Goal: Task Accomplishment & Management: Use online tool/utility

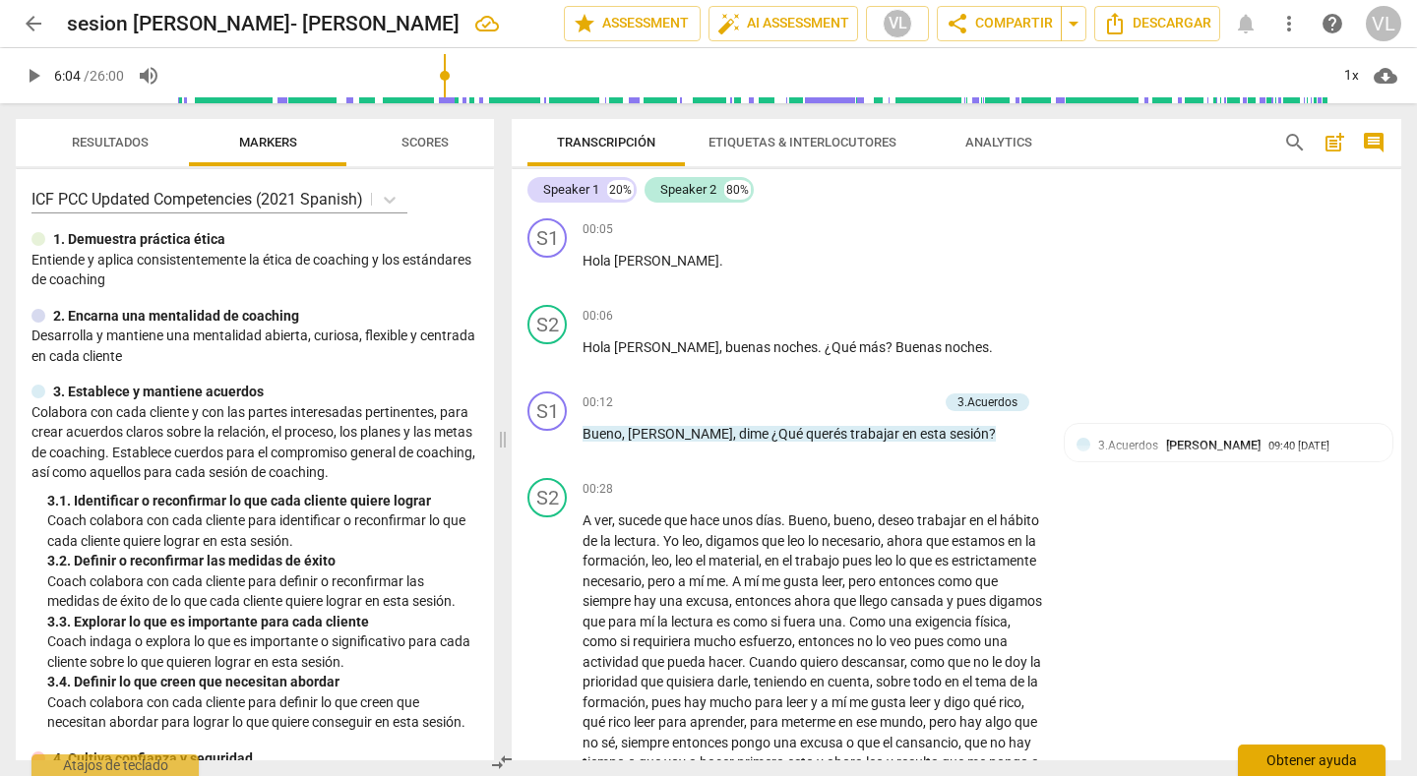
scroll to position [2558, 0]
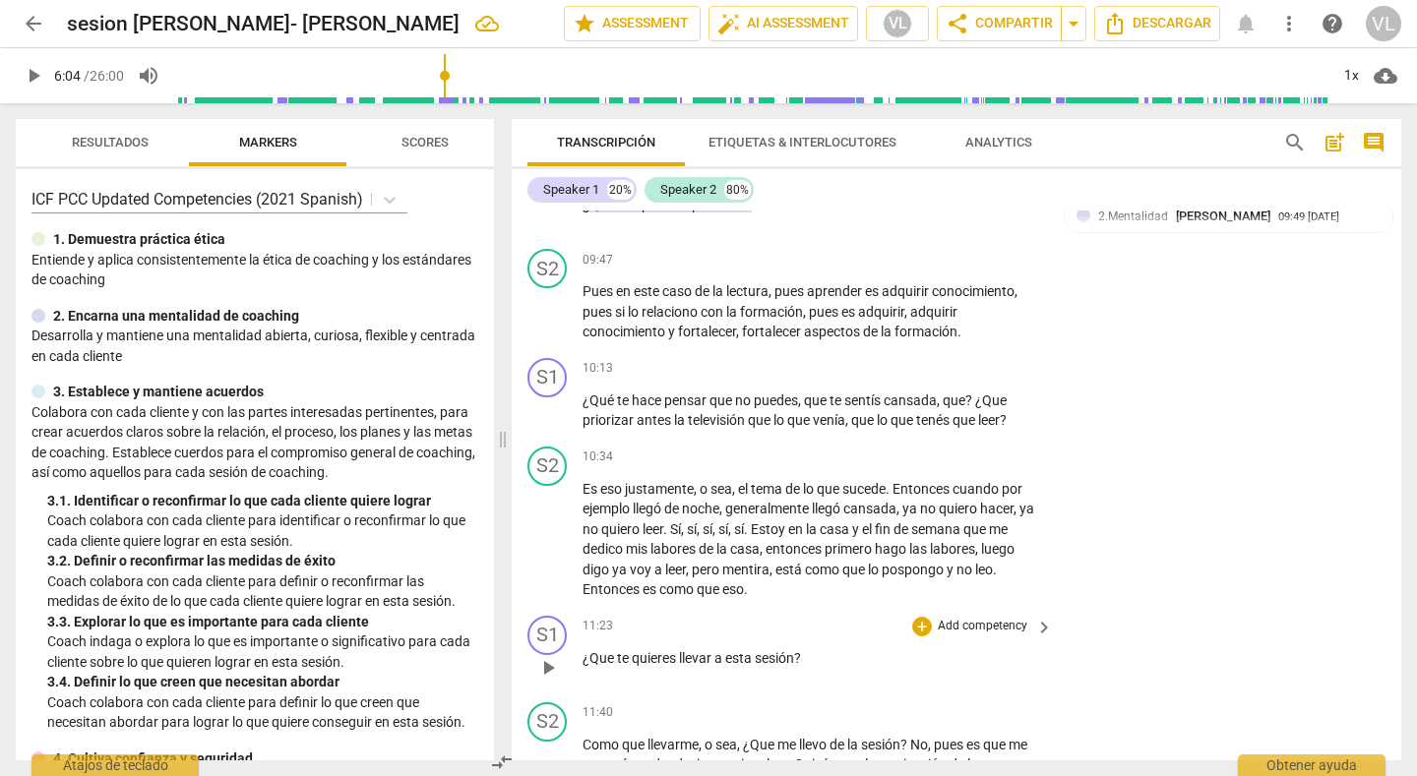
click at [1012, 677] on div "11:23 + Add competency keyboard_arrow_right ¿Que te quieres llevar a esta sesió…" at bounding box center [819, 651] width 472 height 71
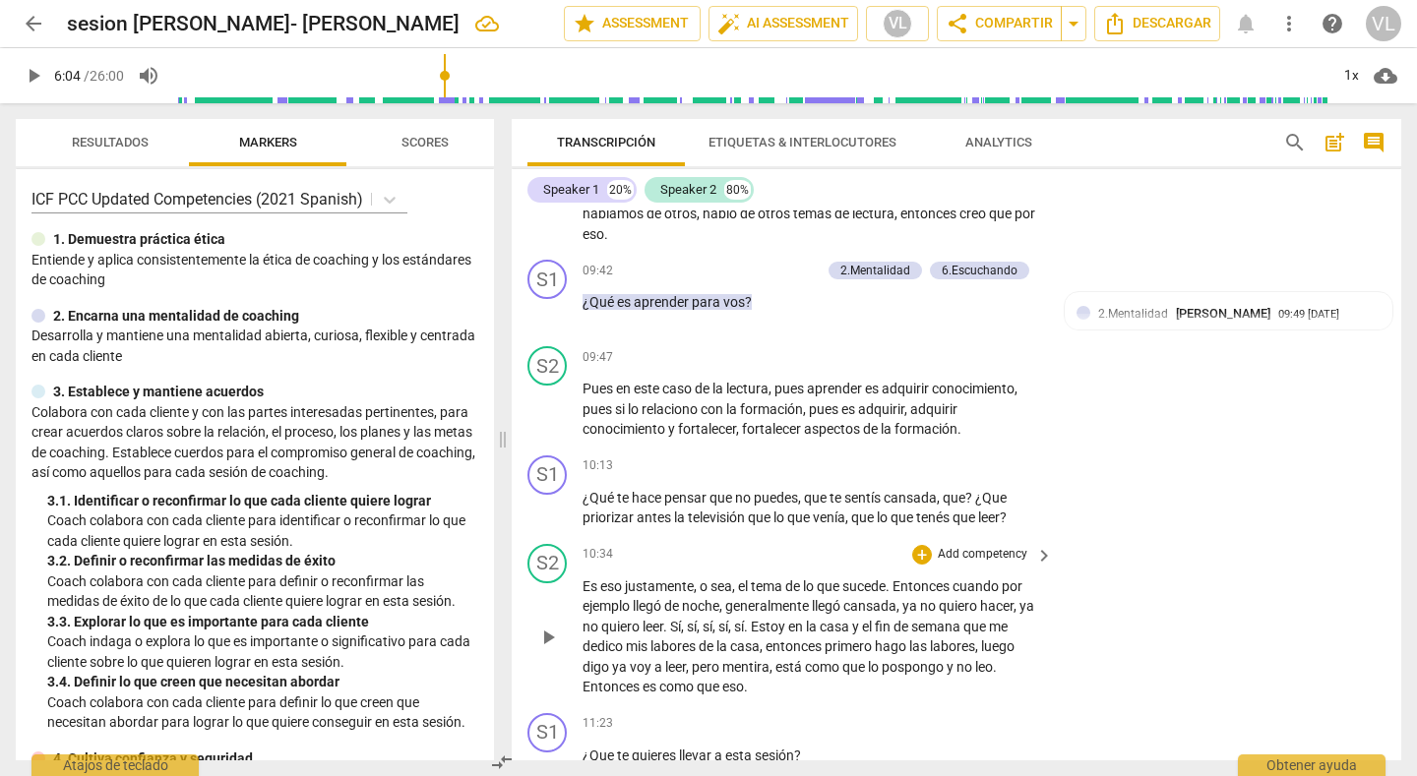
scroll to position [2460, 0]
click at [916, 463] on div "+" at bounding box center [922, 468] width 20 height 20
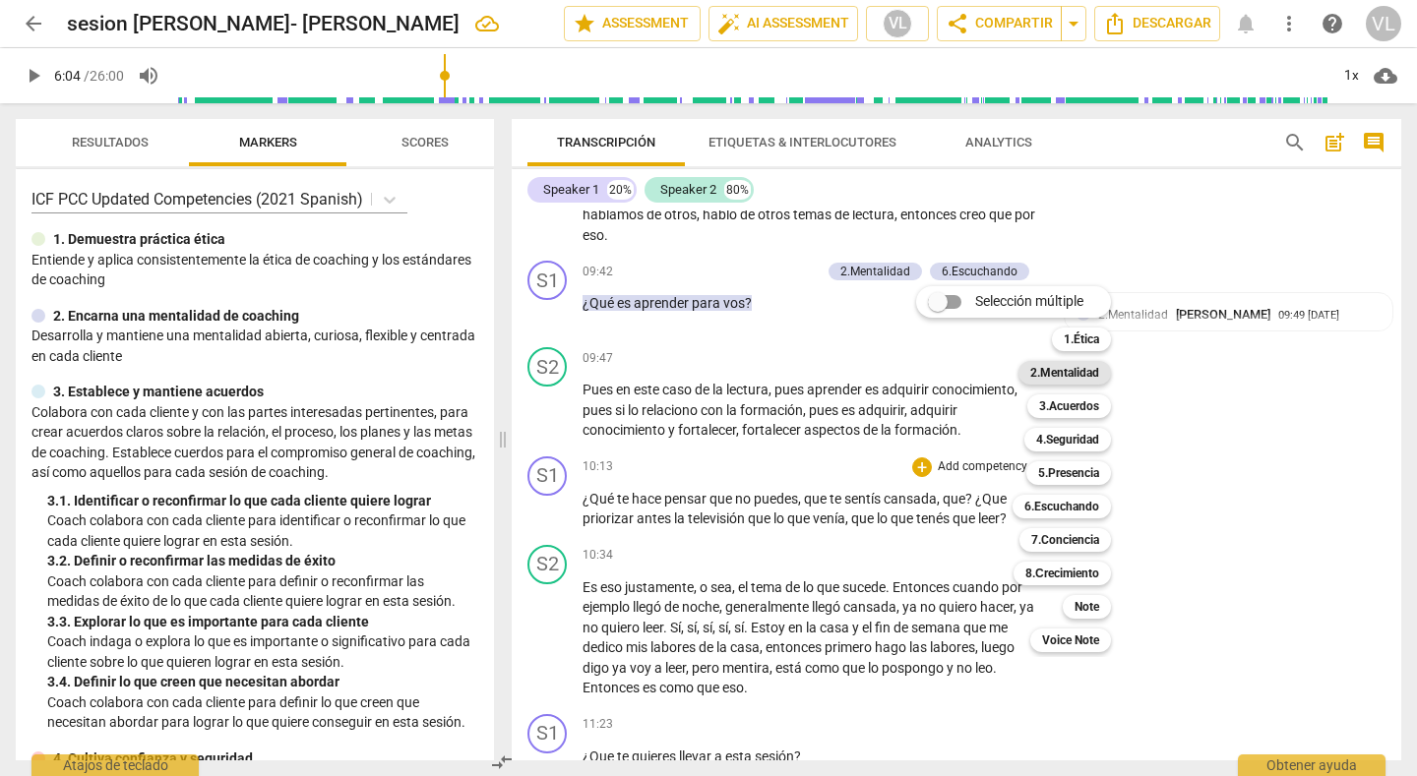
click at [1055, 374] on b "2.Mentalidad" at bounding box center [1064, 373] width 69 height 24
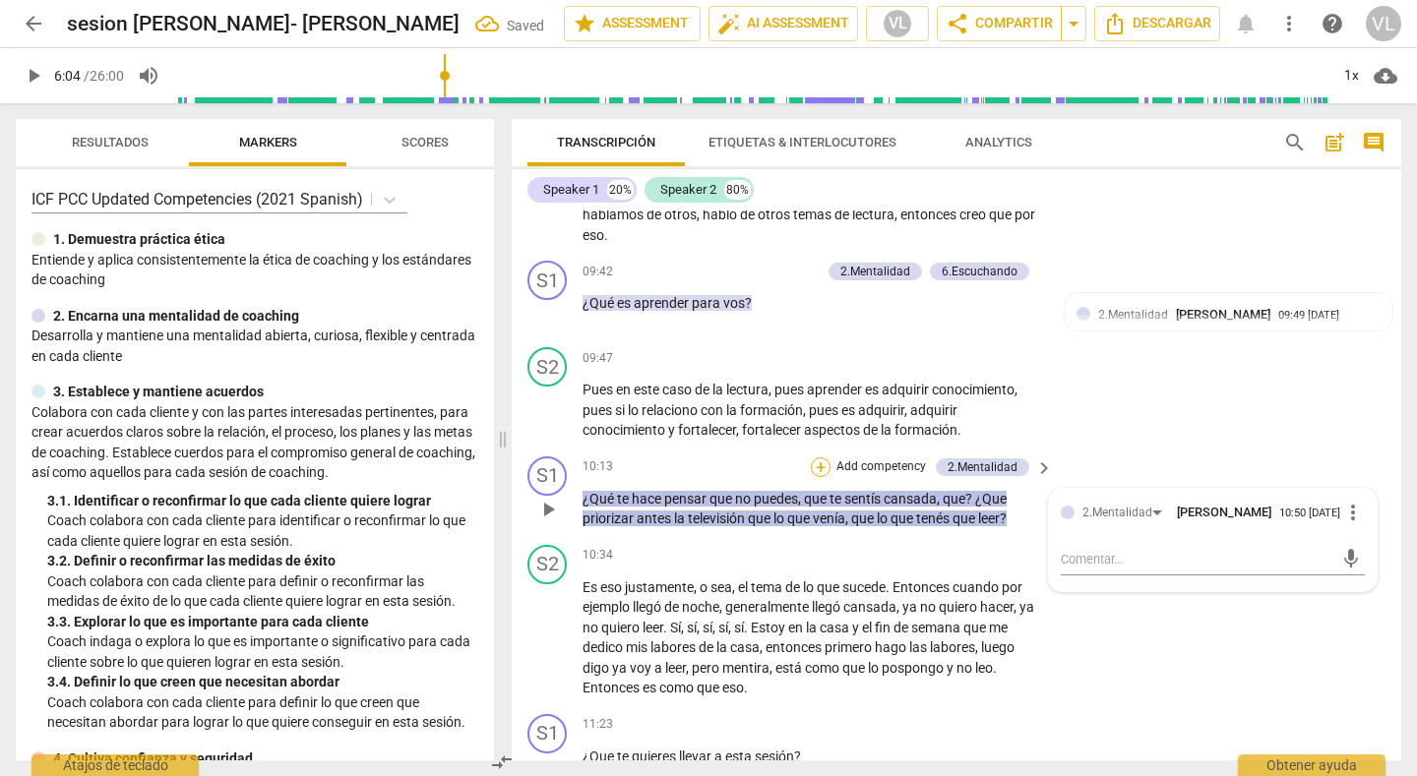
click at [816, 475] on div "+" at bounding box center [821, 468] width 20 height 20
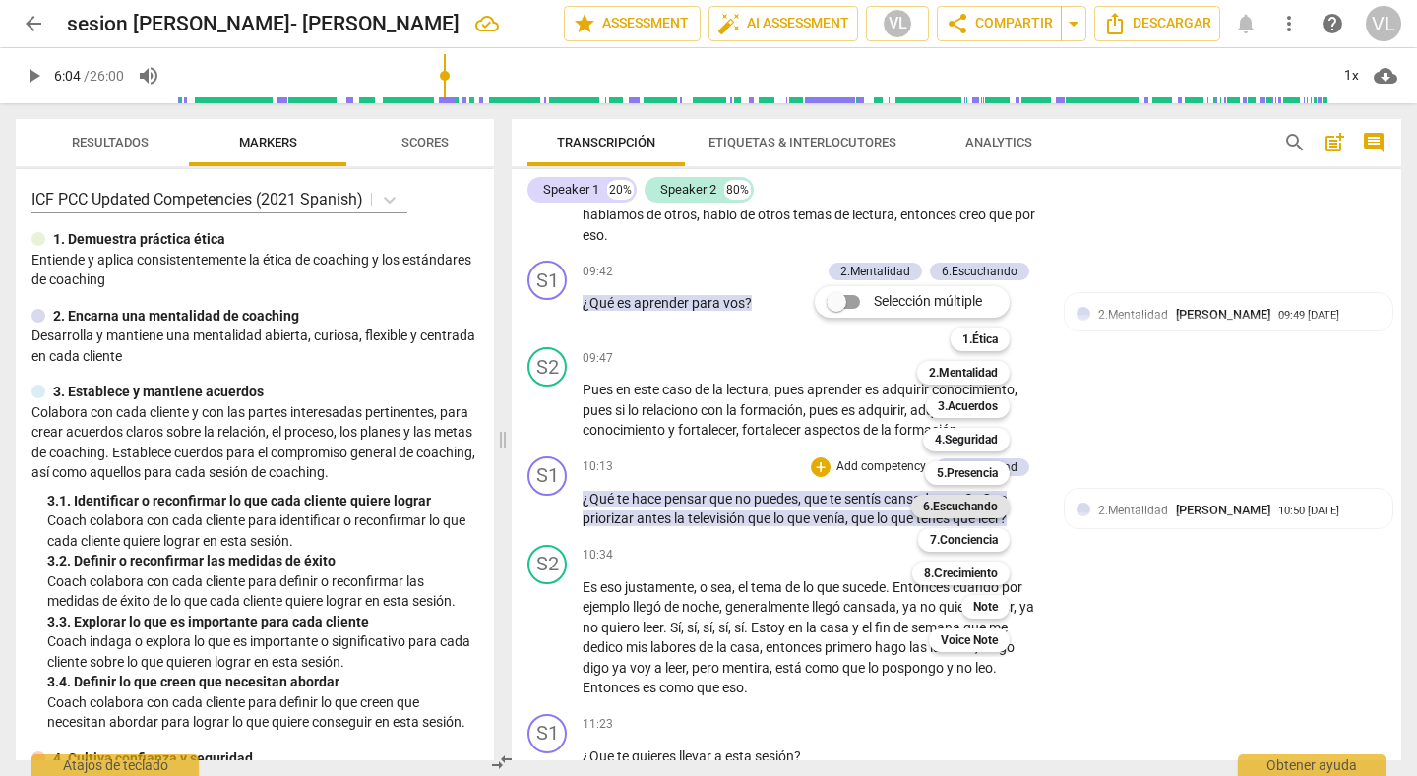
click at [953, 513] on b "6.Escuchando" at bounding box center [960, 507] width 75 height 24
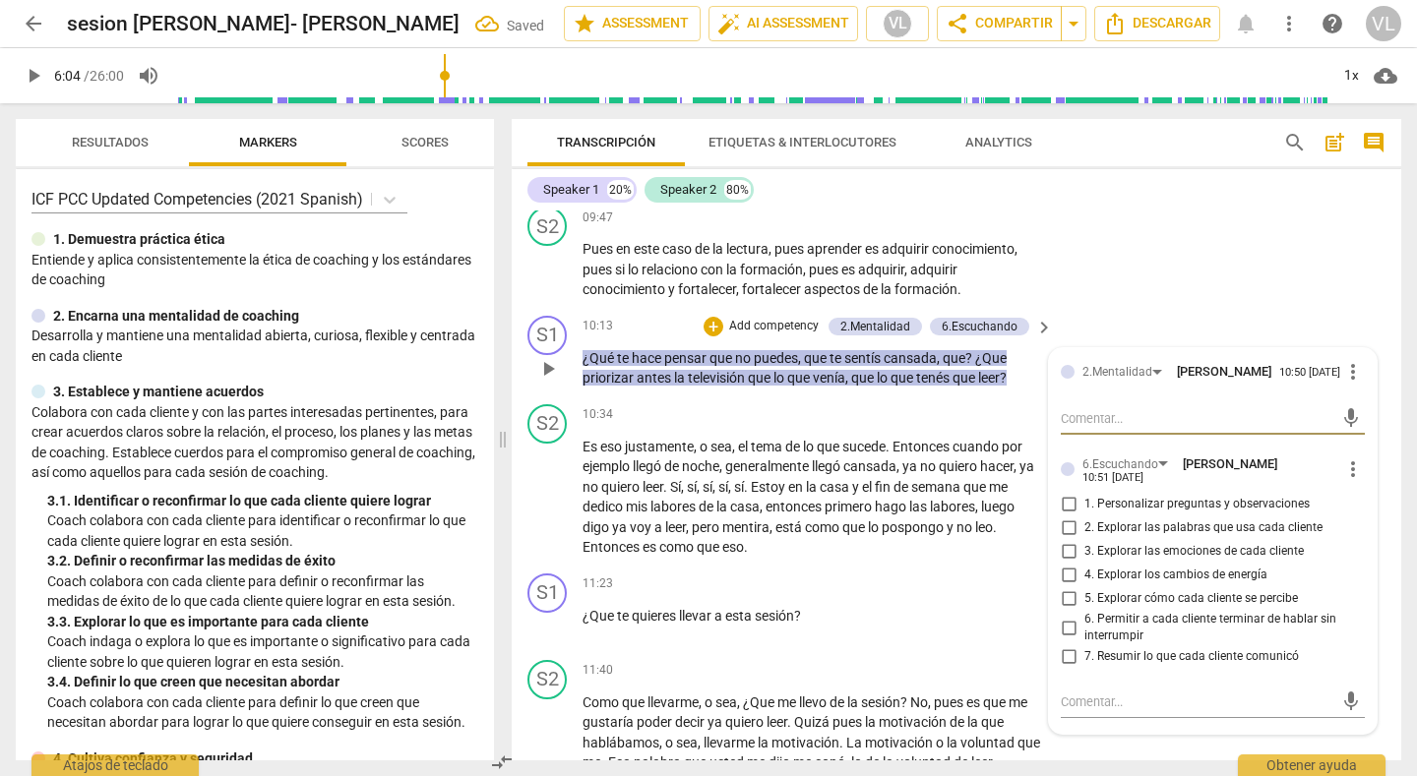
scroll to position [2657, 0]
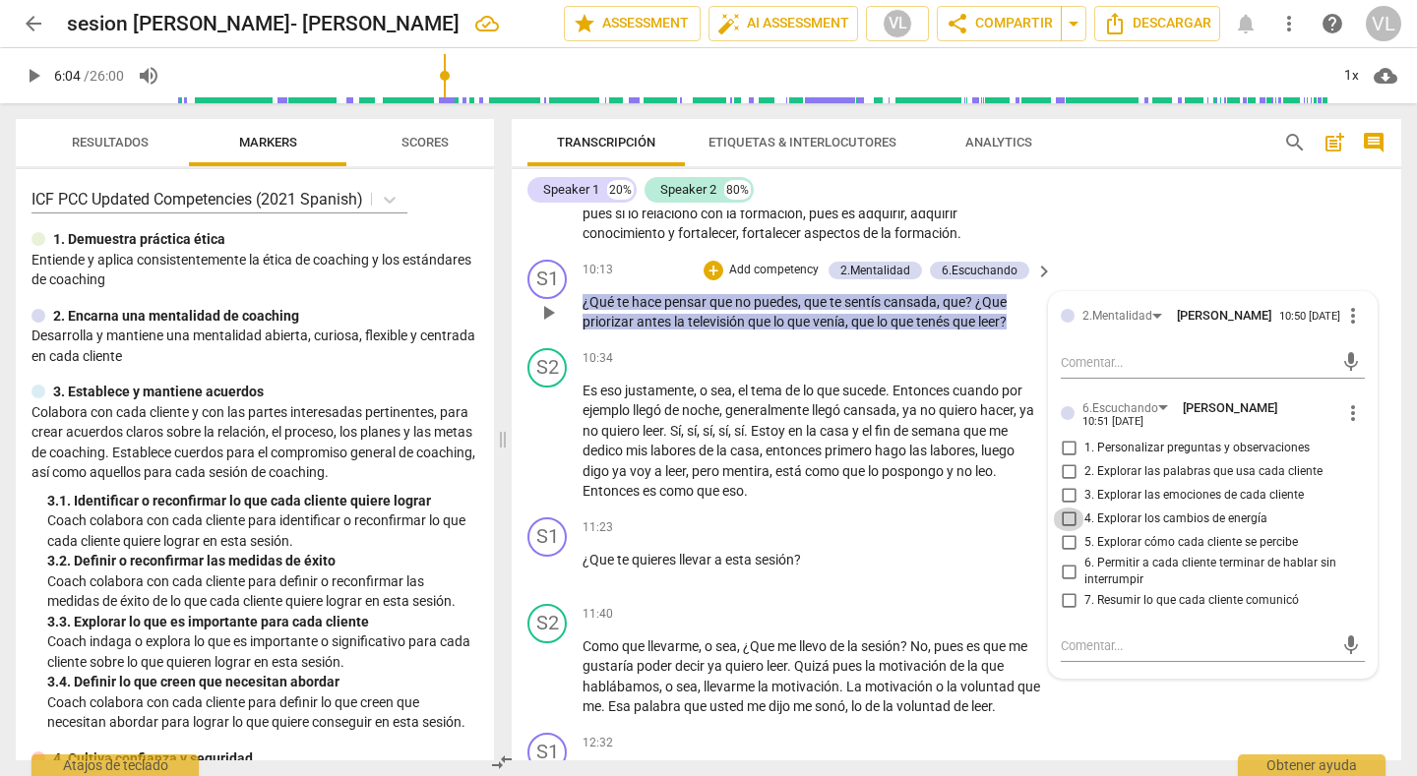
click at [1063, 525] on input "4. Explorar los cambios de energía" at bounding box center [1068, 520] width 31 height 24
checkbox input "true"
click at [709, 267] on div "+" at bounding box center [714, 271] width 20 height 20
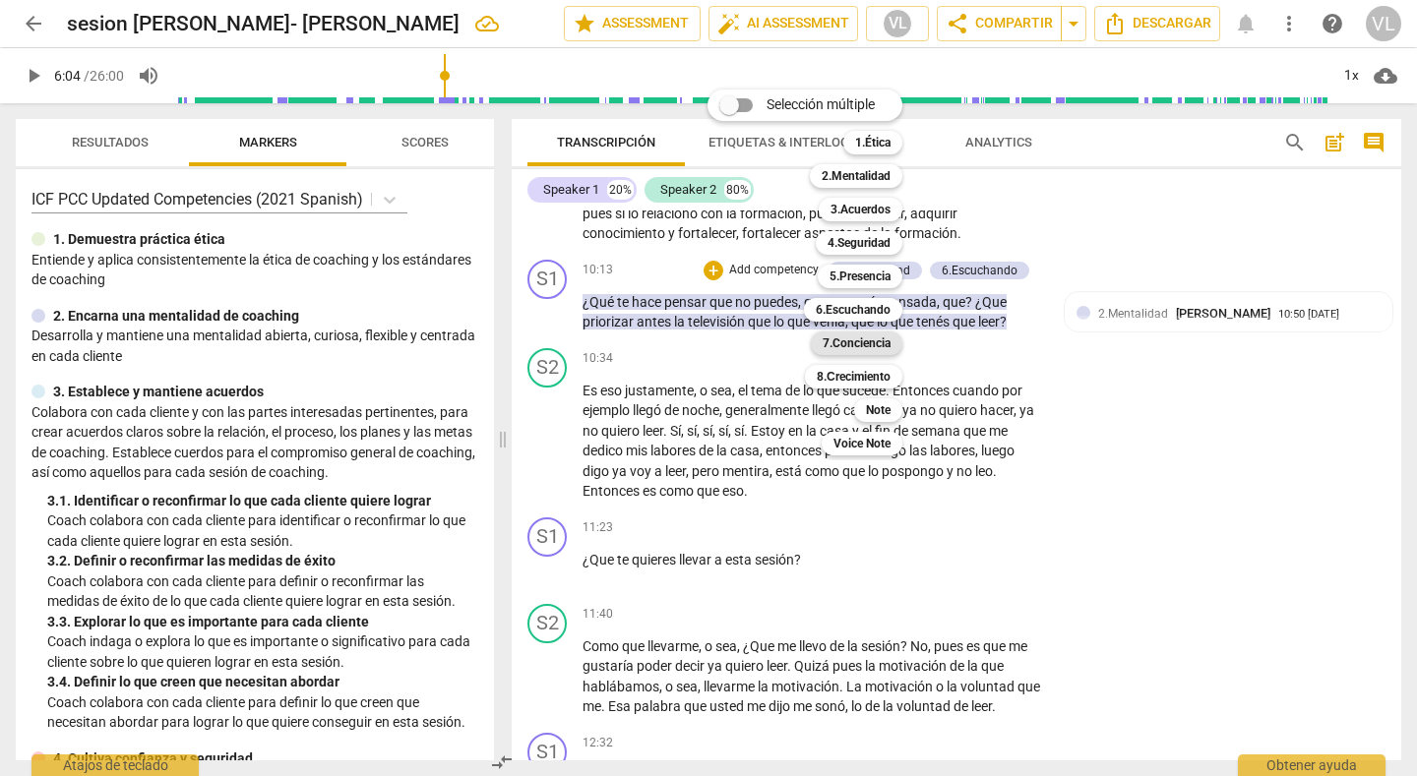
click at [872, 345] on b "7.Conciencia" at bounding box center [857, 344] width 68 height 24
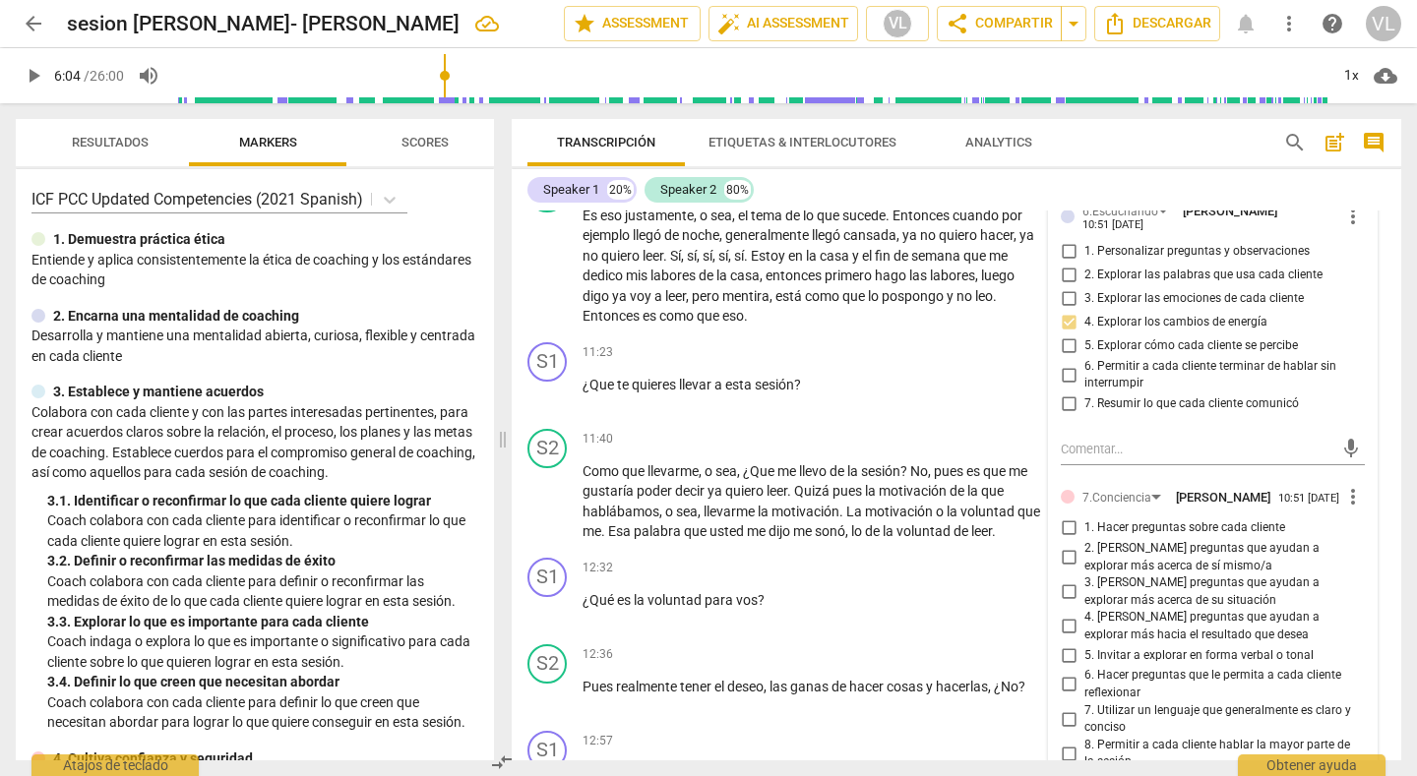
scroll to position [2952, 0]
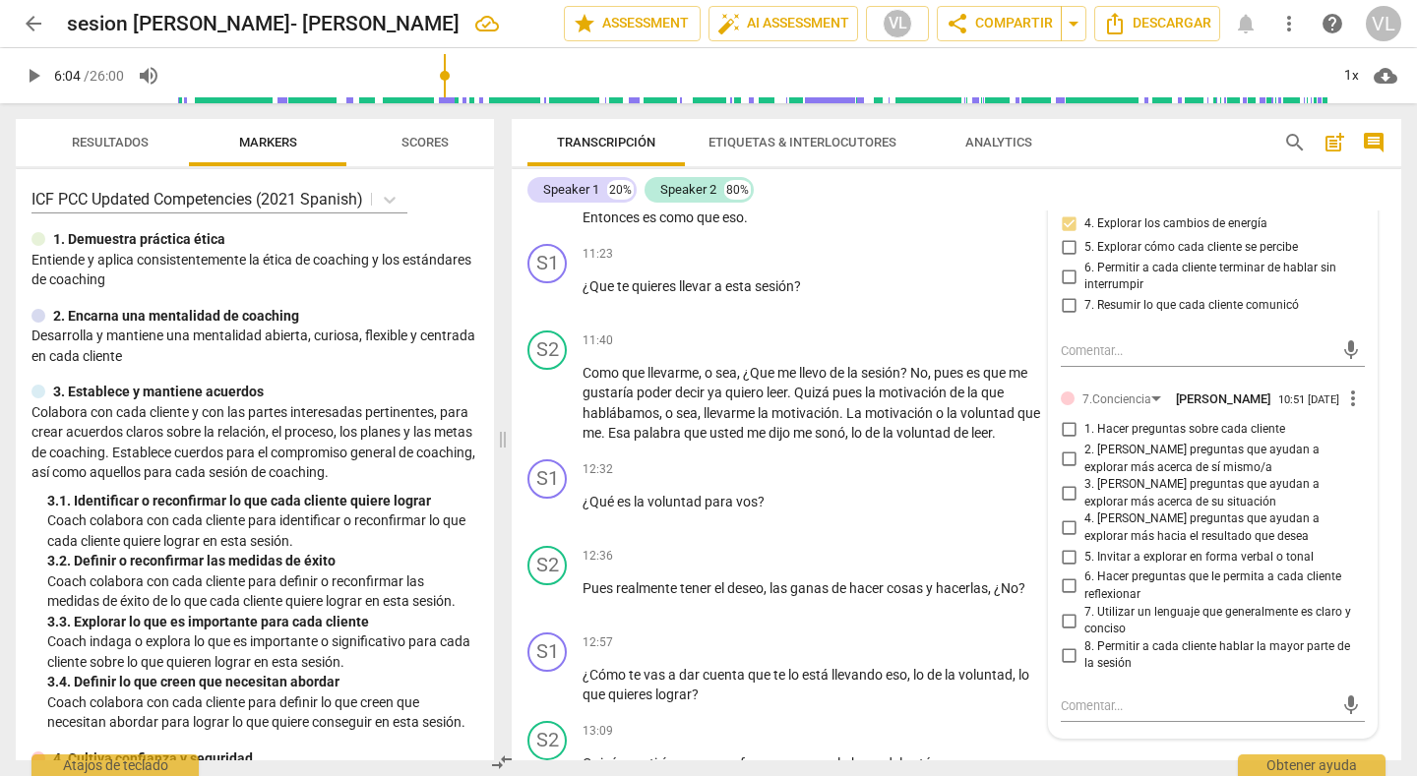
click at [1067, 631] on input "7. Utilizar un lenguaje que generalmente es claro y conciso" at bounding box center [1068, 621] width 31 height 24
checkbox input "true"
click at [1060, 501] on input "3. [PERSON_NAME] preguntas que ayudan a explorar más acerca de su situación" at bounding box center [1068, 494] width 31 height 24
checkbox input "true"
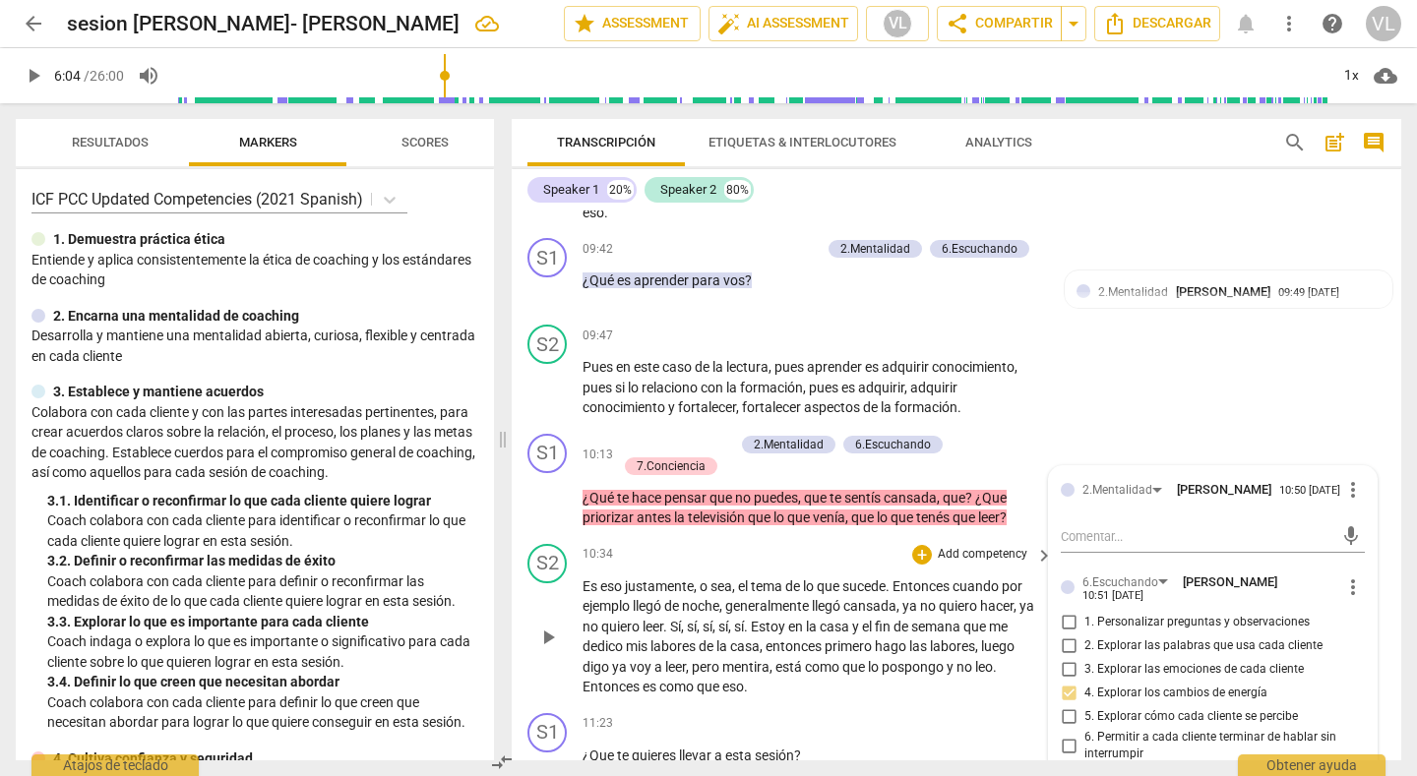
scroll to position [2460, 0]
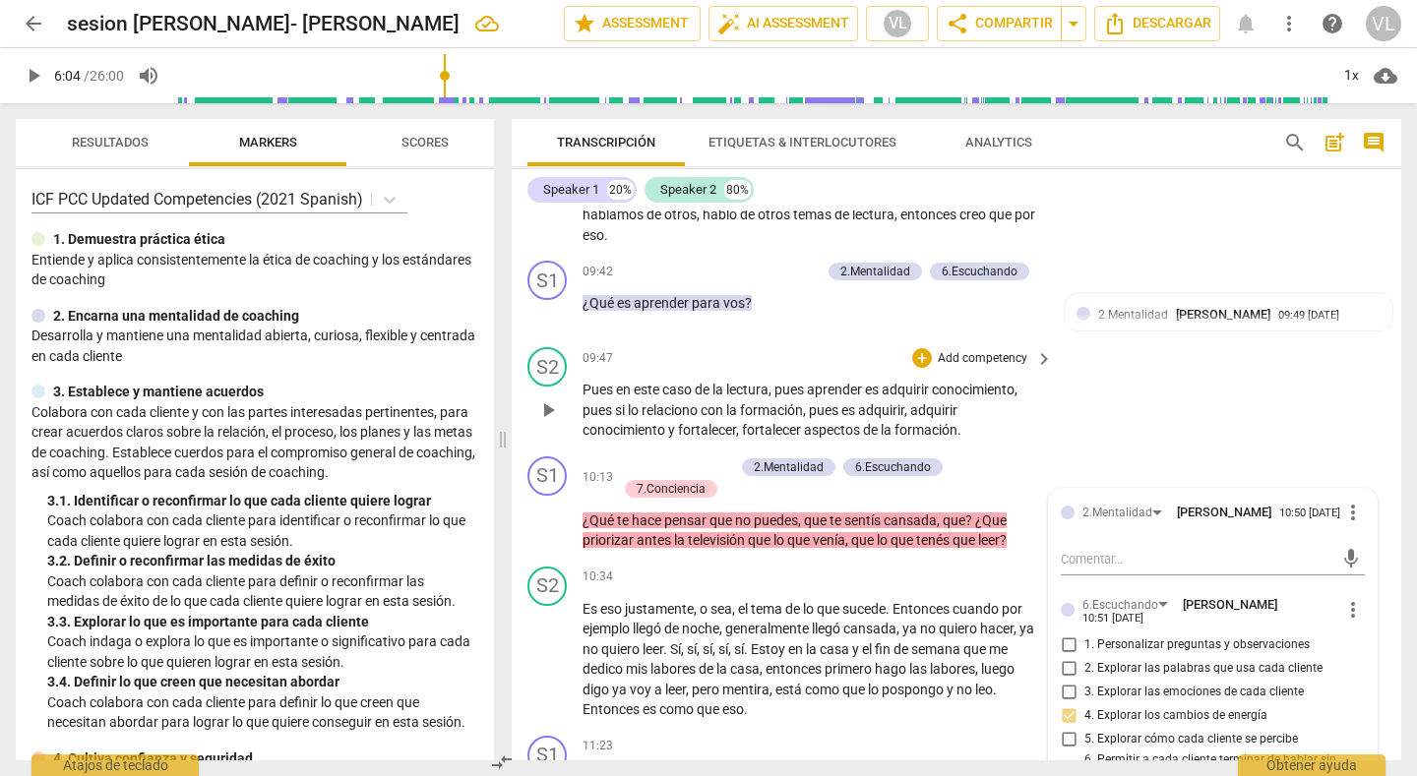
click at [1017, 419] on p "Pues en este caso de la lectura , pues aprender es adquirir conocimiento , pues…" at bounding box center [813, 410] width 461 height 61
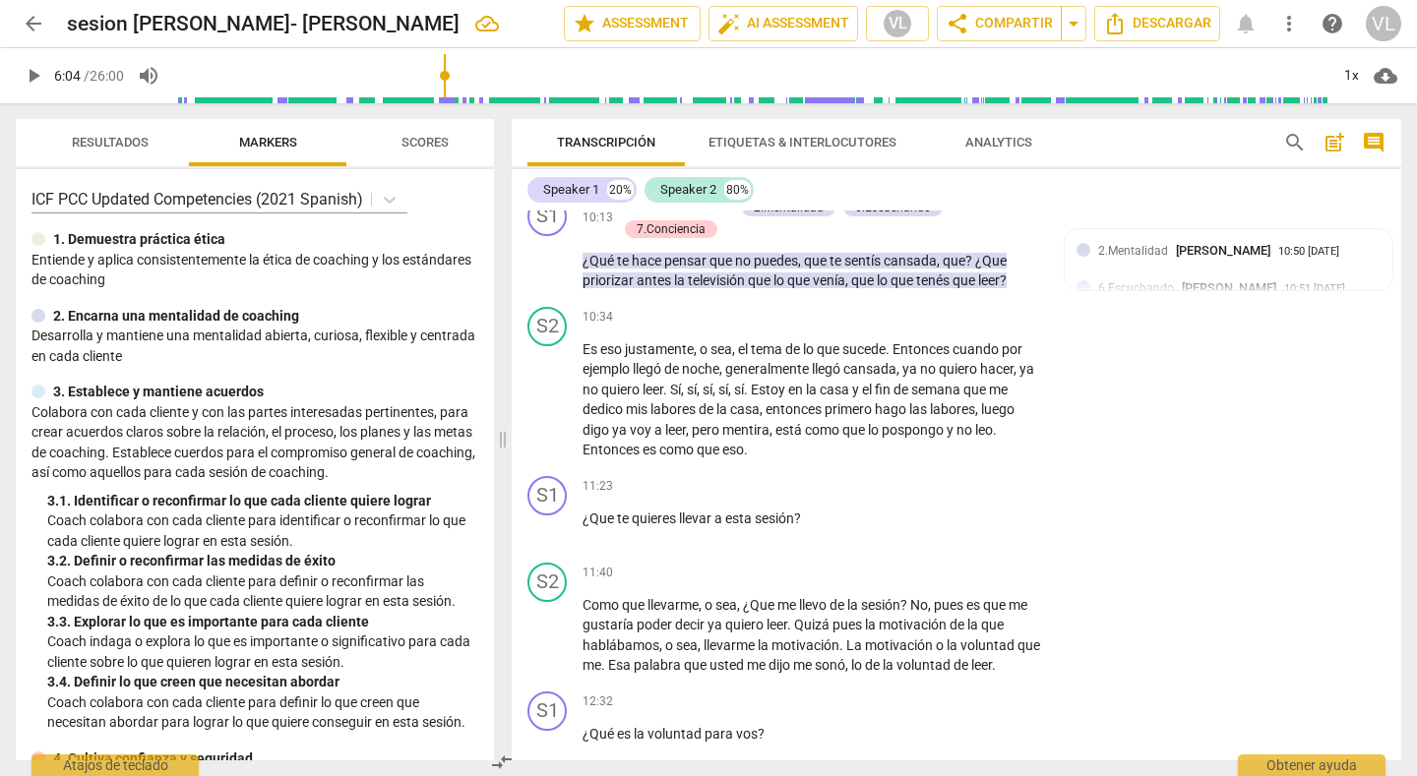
scroll to position [2755, 0]
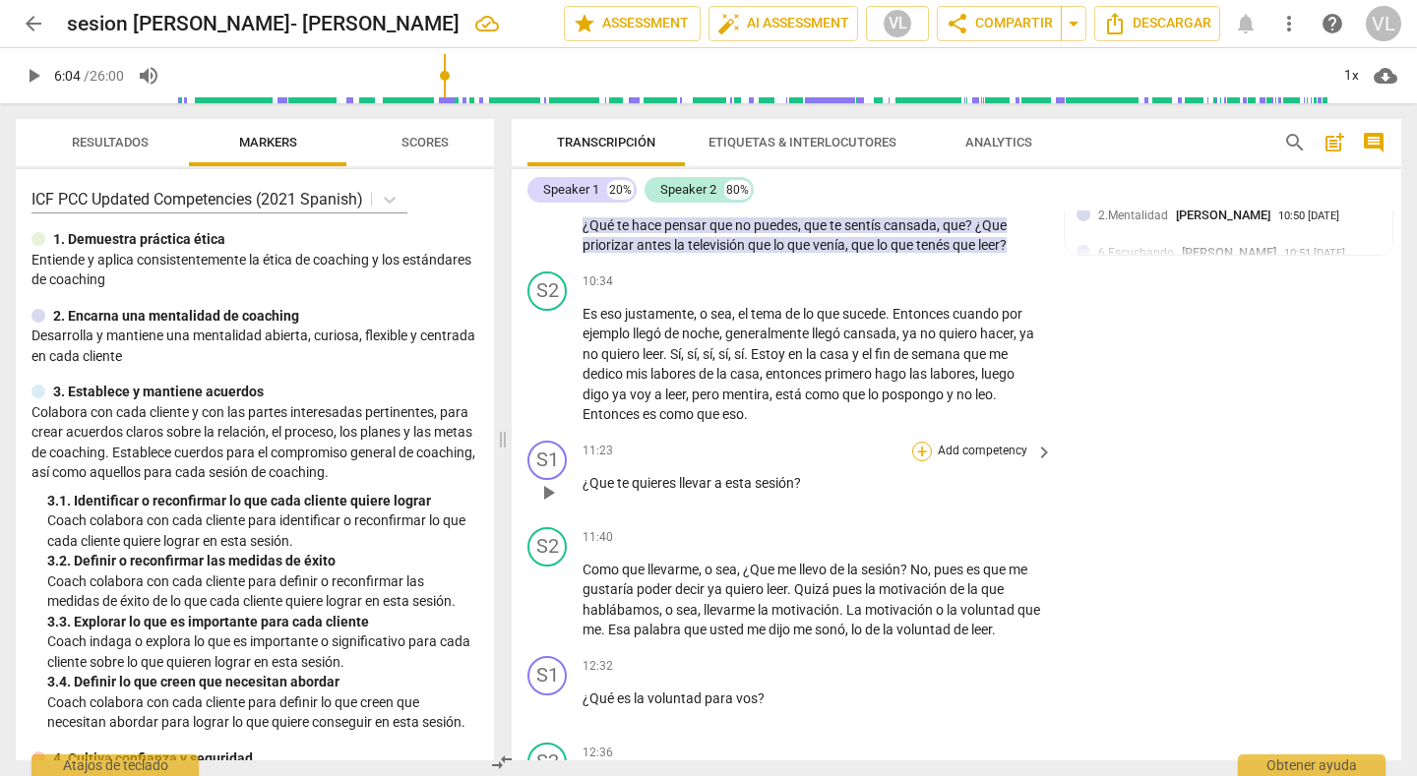
click at [912, 456] on div "+" at bounding box center [922, 452] width 20 height 20
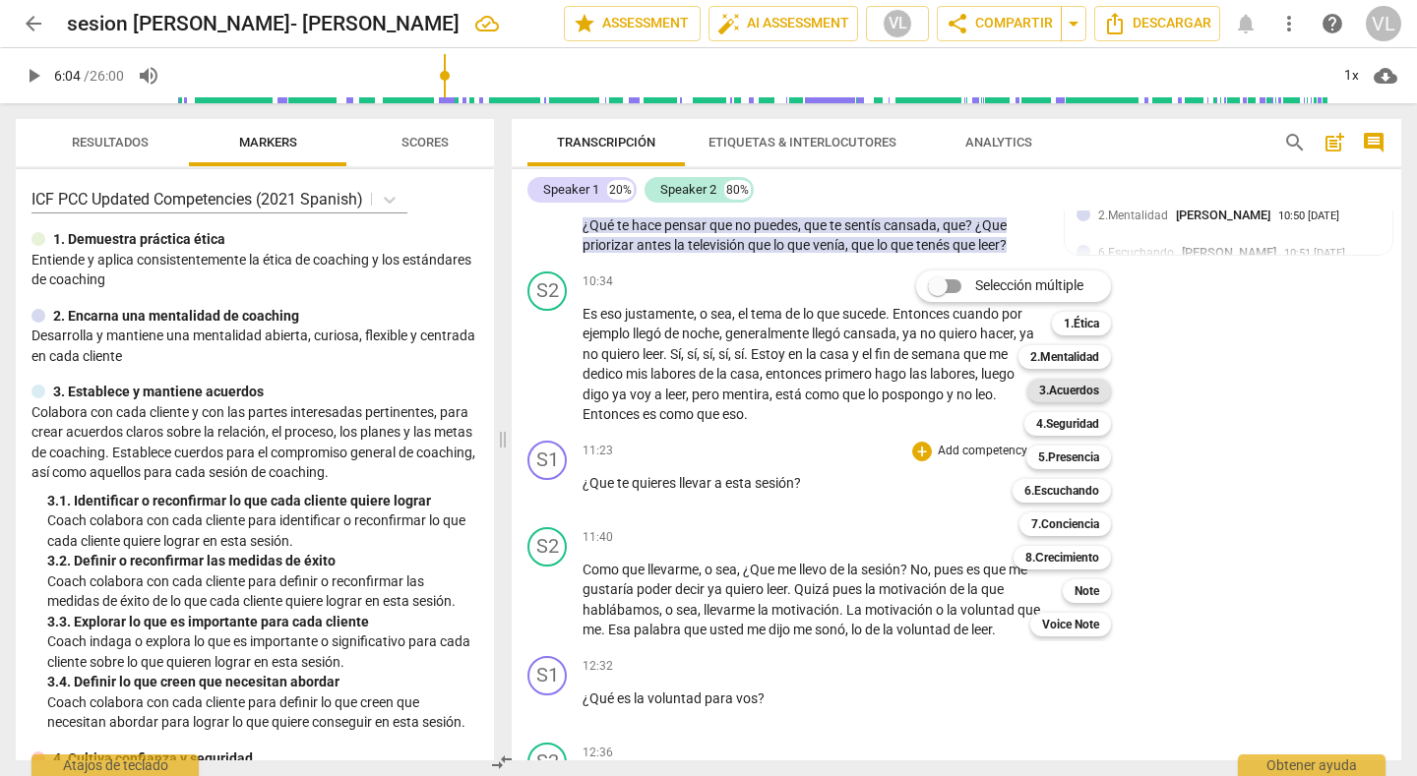
click at [1045, 394] on b "3.Acuerdos" at bounding box center [1069, 391] width 60 height 24
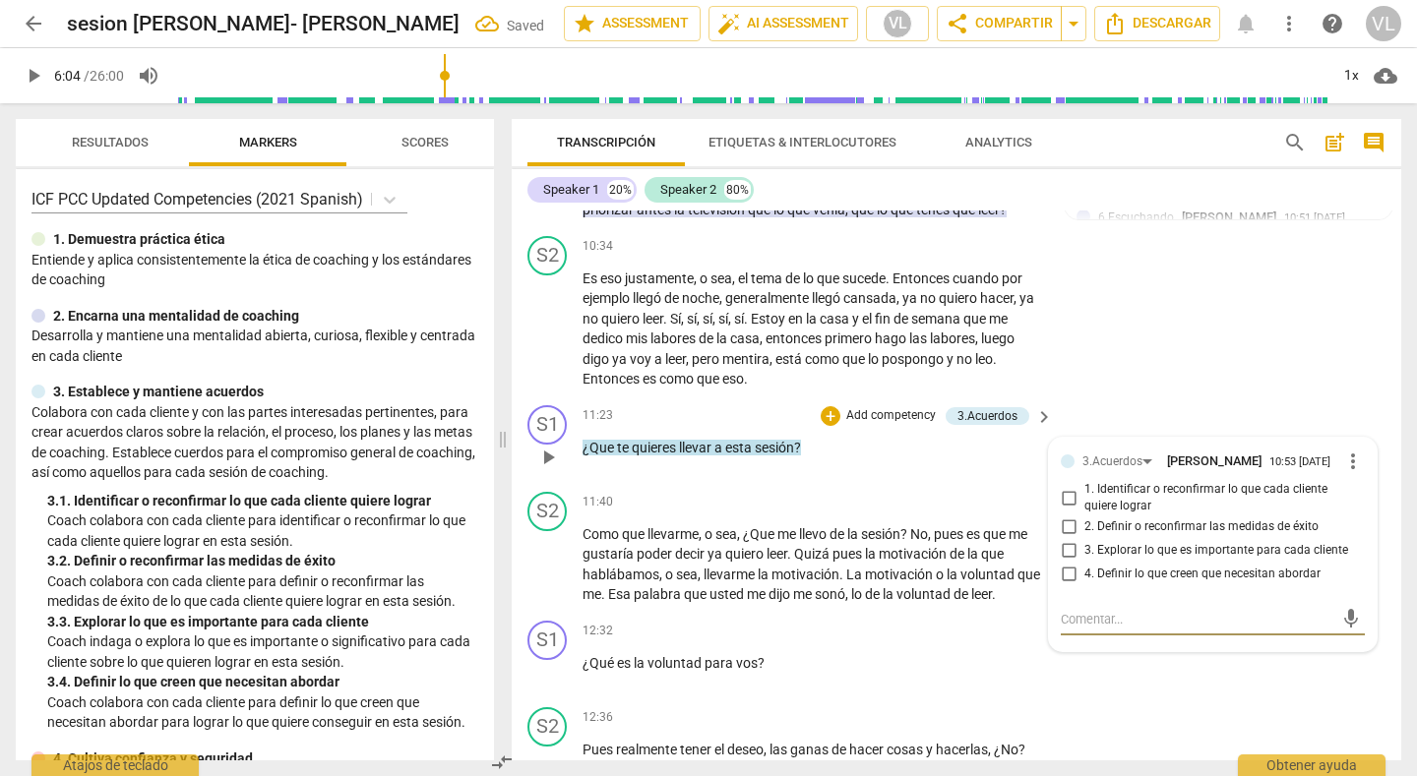
scroll to position [2854, 0]
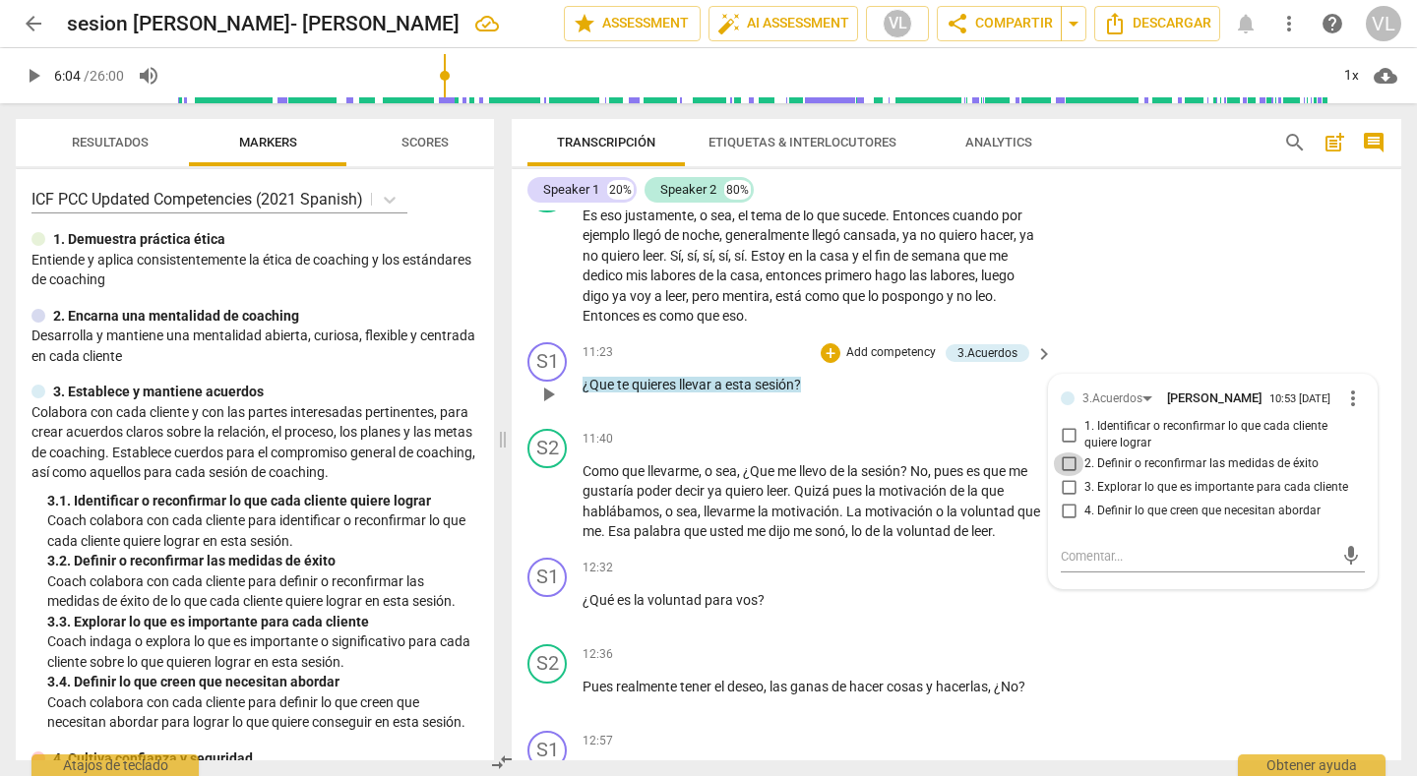
click at [1062, 468] on input "2. Definir o reconfirmar las medidas de éxito" at bounding box center [1068, 465] width 31 height 24
checkbox input "true"
click at [917, 569] on div "+" at bounding box center [922, 569] width 20 height 20
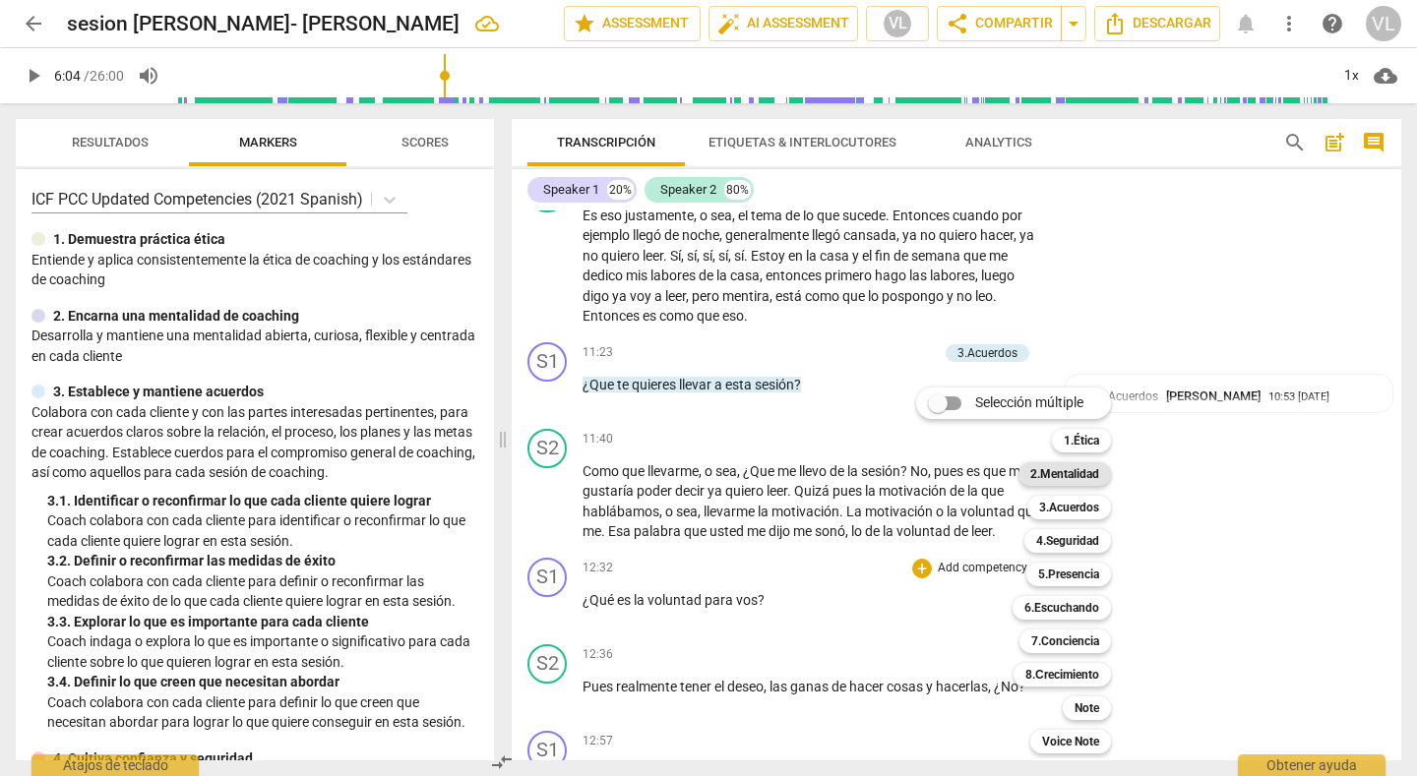
click at [1079, 475] on b "2.Mentalidad" at bounding box center [1064, 474] width 69 height 24
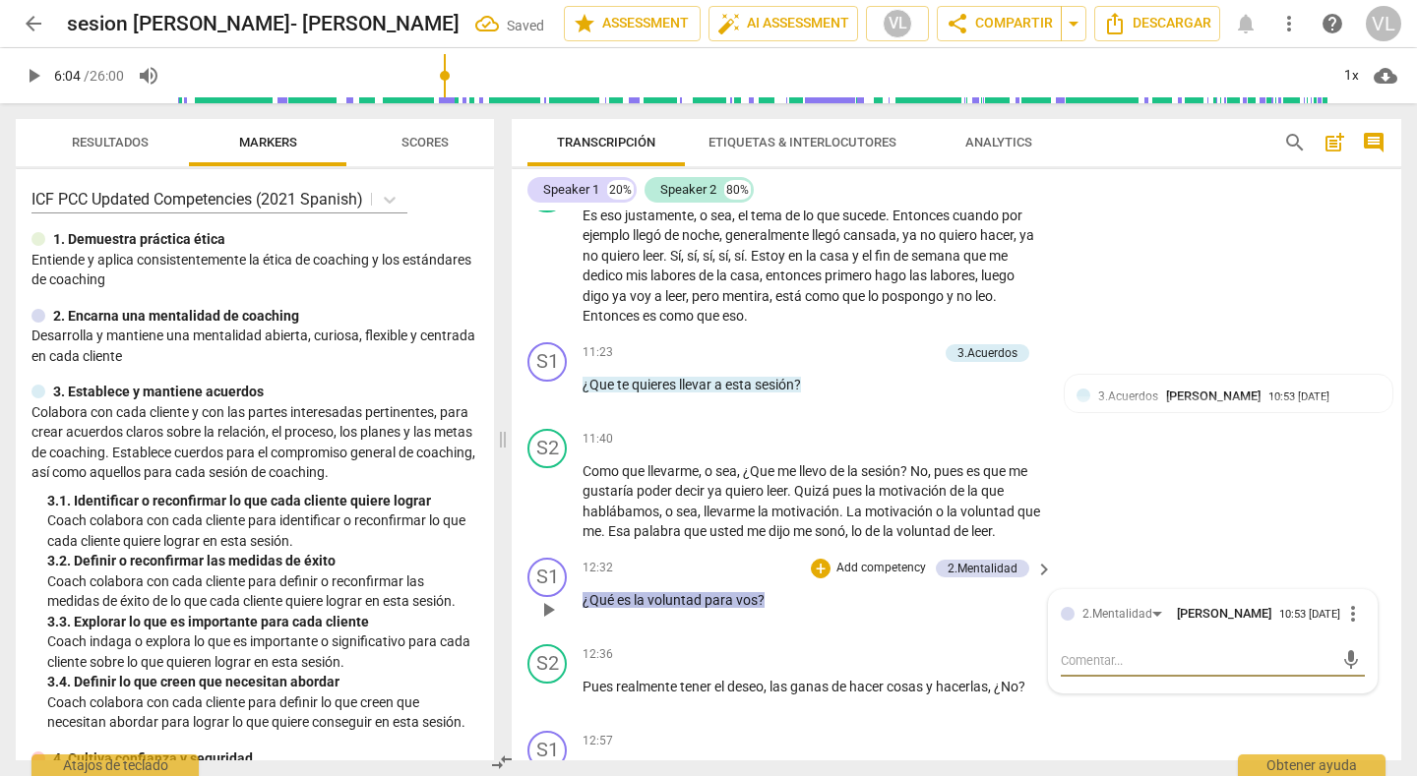
click at [913, 574] on p "Add competency" at bounding box center [880, 569] width 93 height 18
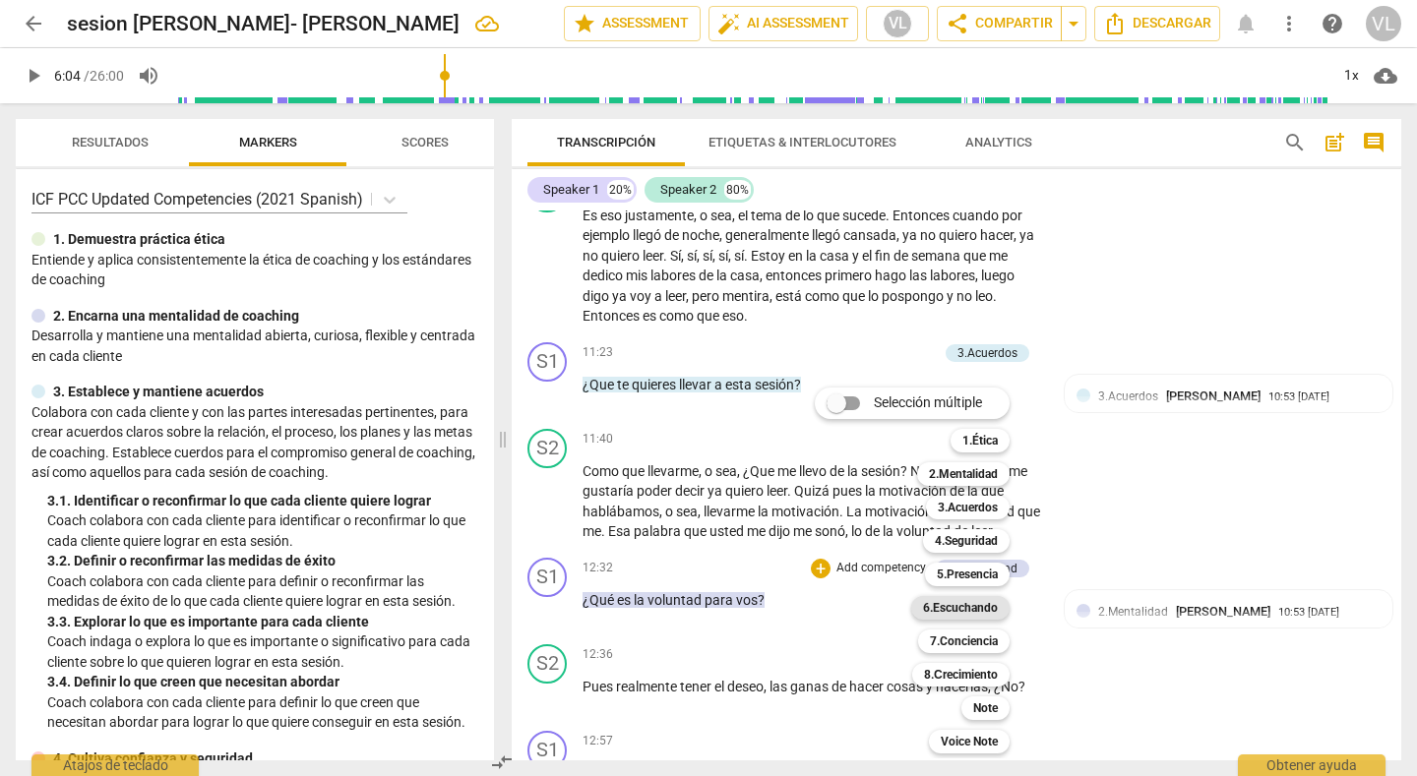
click at [982, 611] on b "6.Escuchando" at bounding box center [960, 608] width 75 height 24
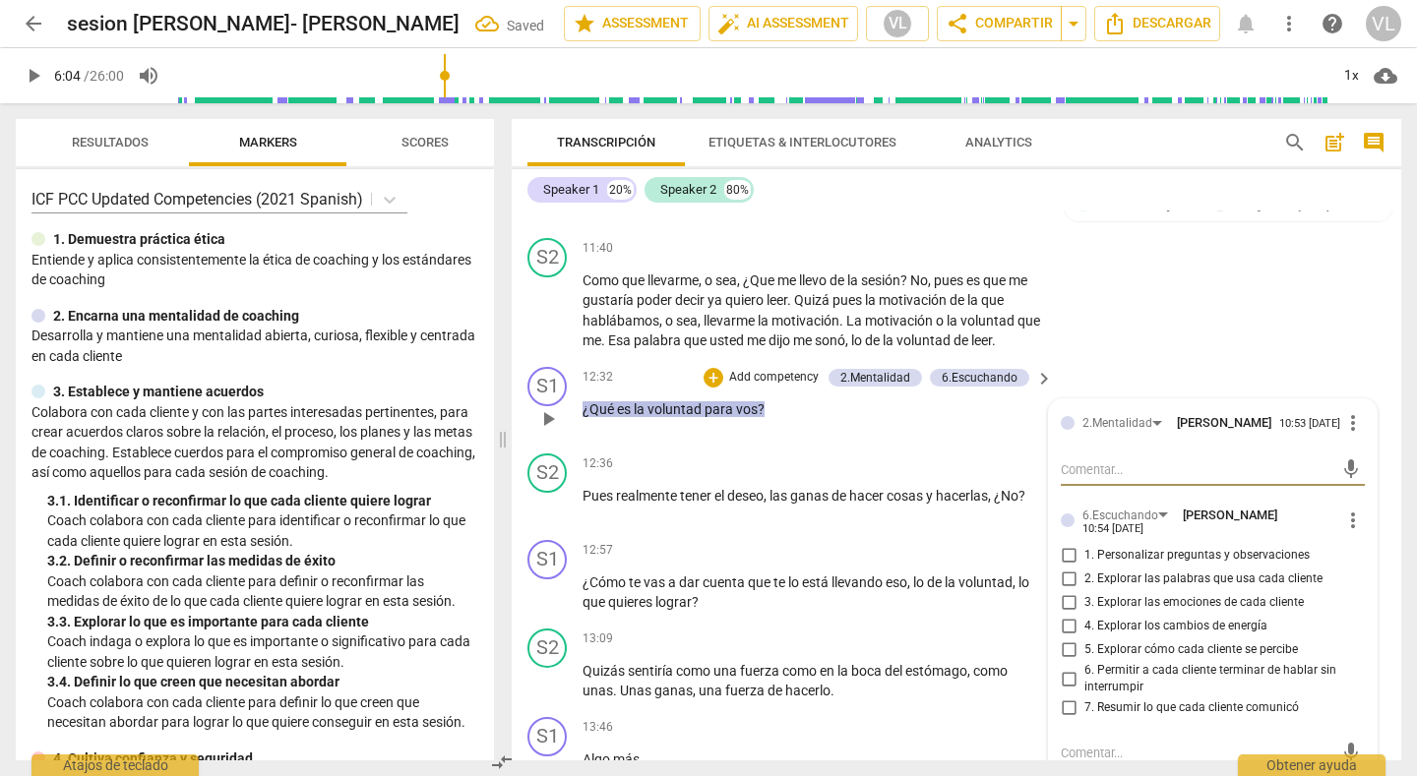
scroll to position [3149, 0]
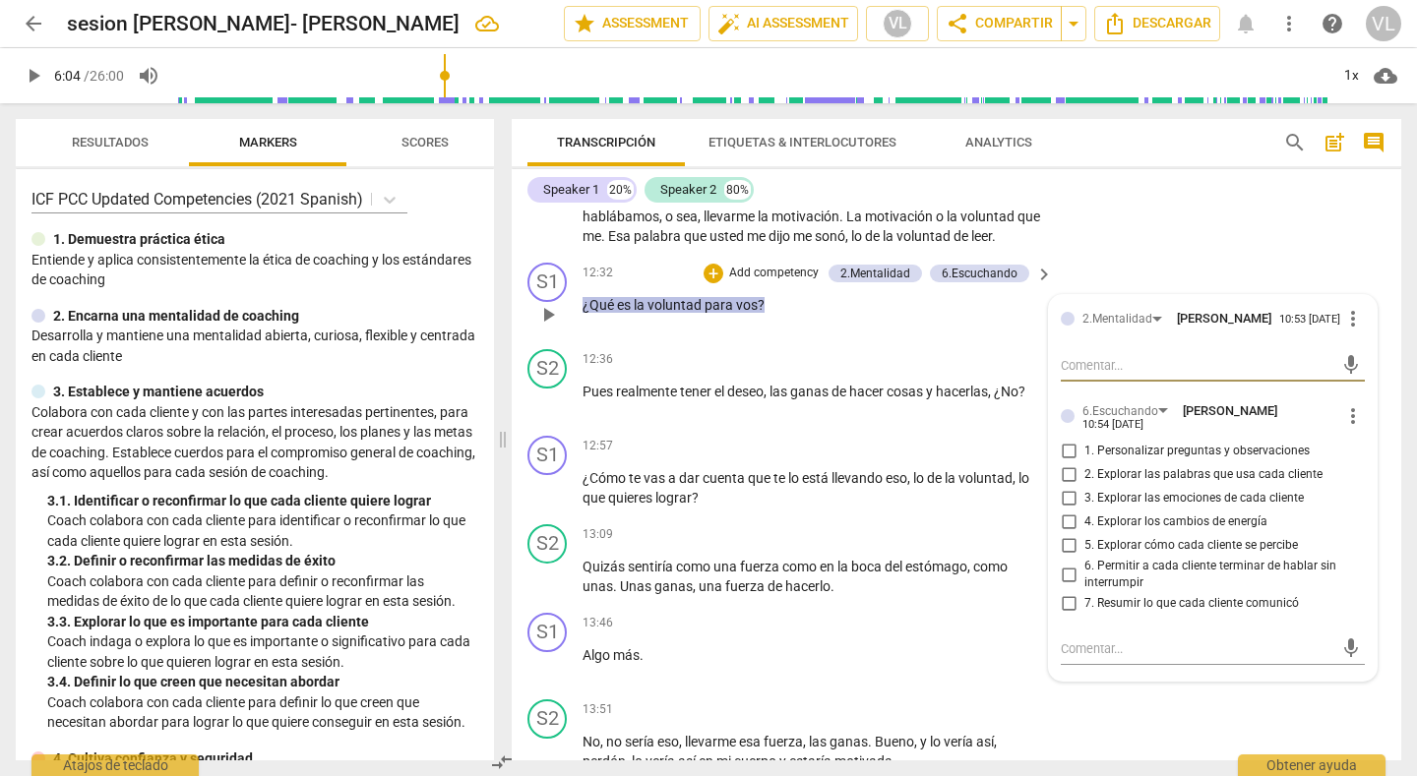
click at [1067, 483] on input "2. Explorar las palabras que usa cada cliente" at bounding box center [1068, 475] width 31 height 24
checkbox input "true"
click at [1152, 204] on div "Speaker 1 20% Speaker 2 80%" at bounding box center [956, 189] width 858 height 33
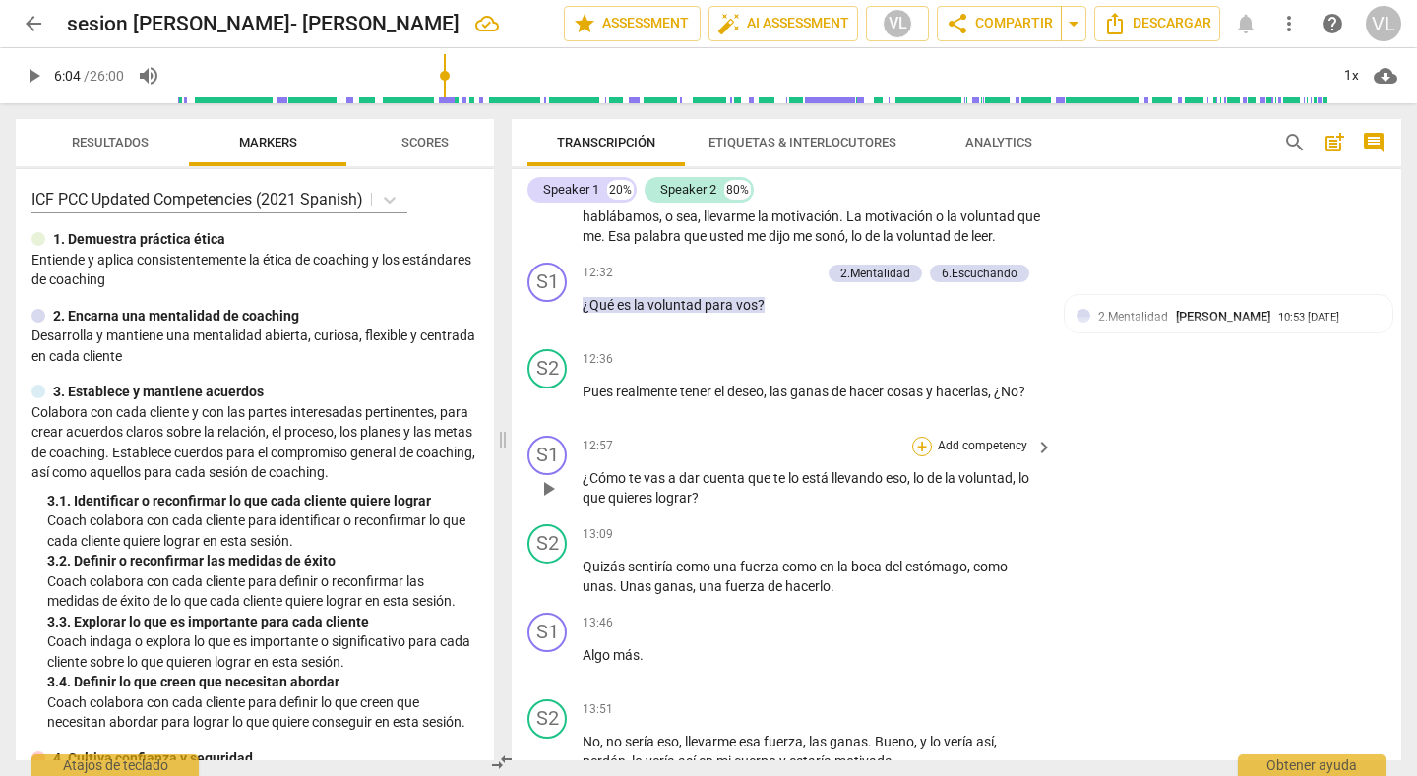
click at [912, 449] on div "+" at bounding box center [922, 447] width 20 height 20
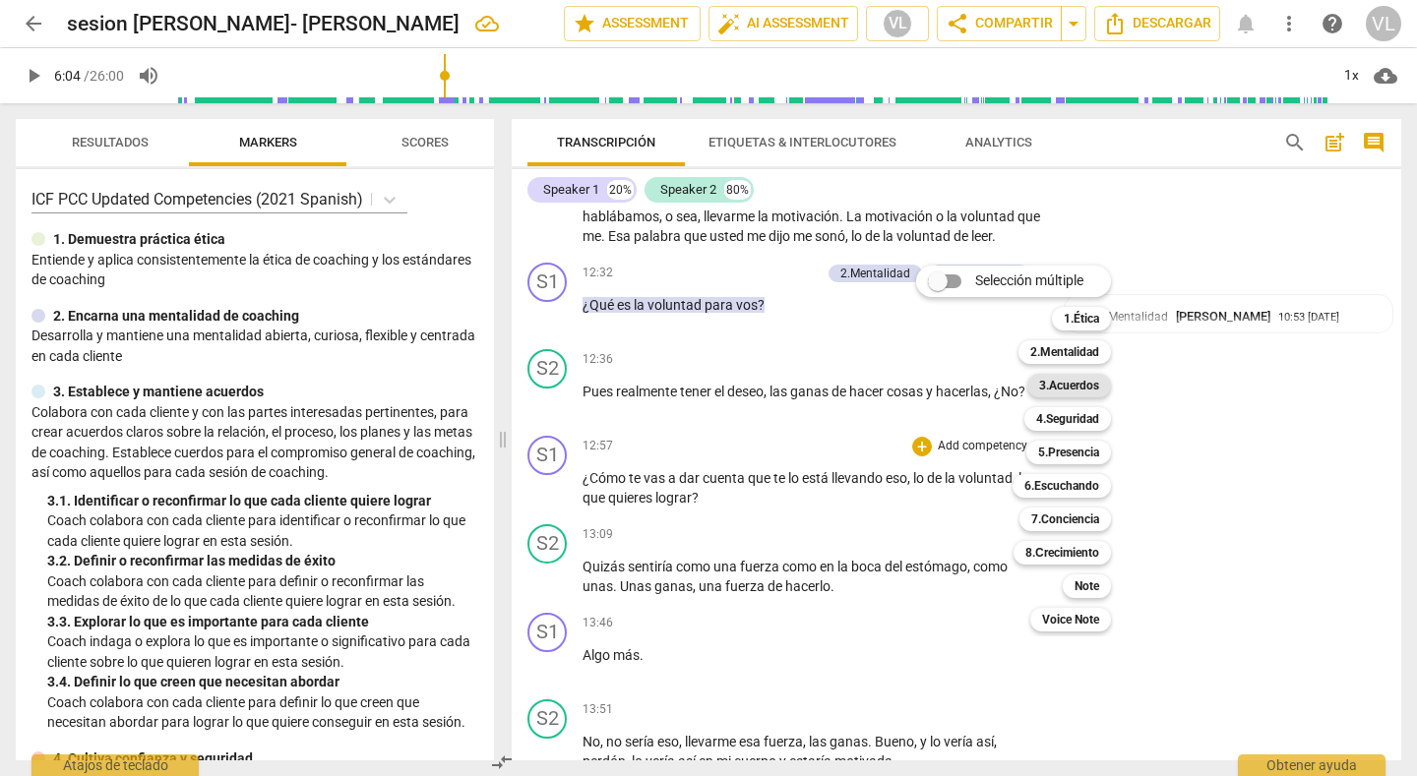
click at [1076, 387] on b "3.Acuerdos" at bounding box center [1069, 386] width 60 height 24
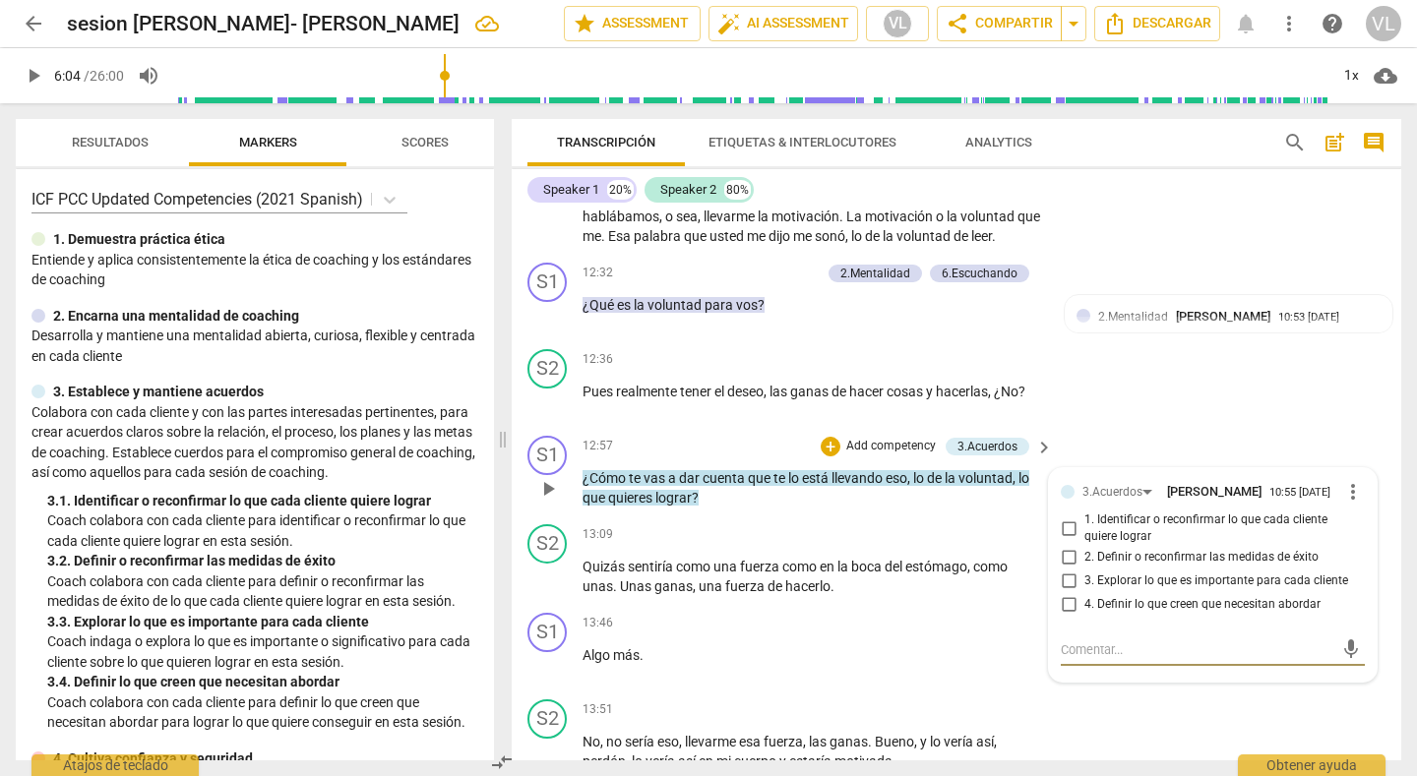
click at [1066, 561] on input "2. Definir o reconfirmar las medidas de éxito" at bounding box center [1068, 558] width 31 height 24
checkbox input "true"
click at [1065, 606] on input "4. Definir lo que creen que necesitan abordar" at bounding box center [1068, 605] width 31 height 24
checkbox input "true"
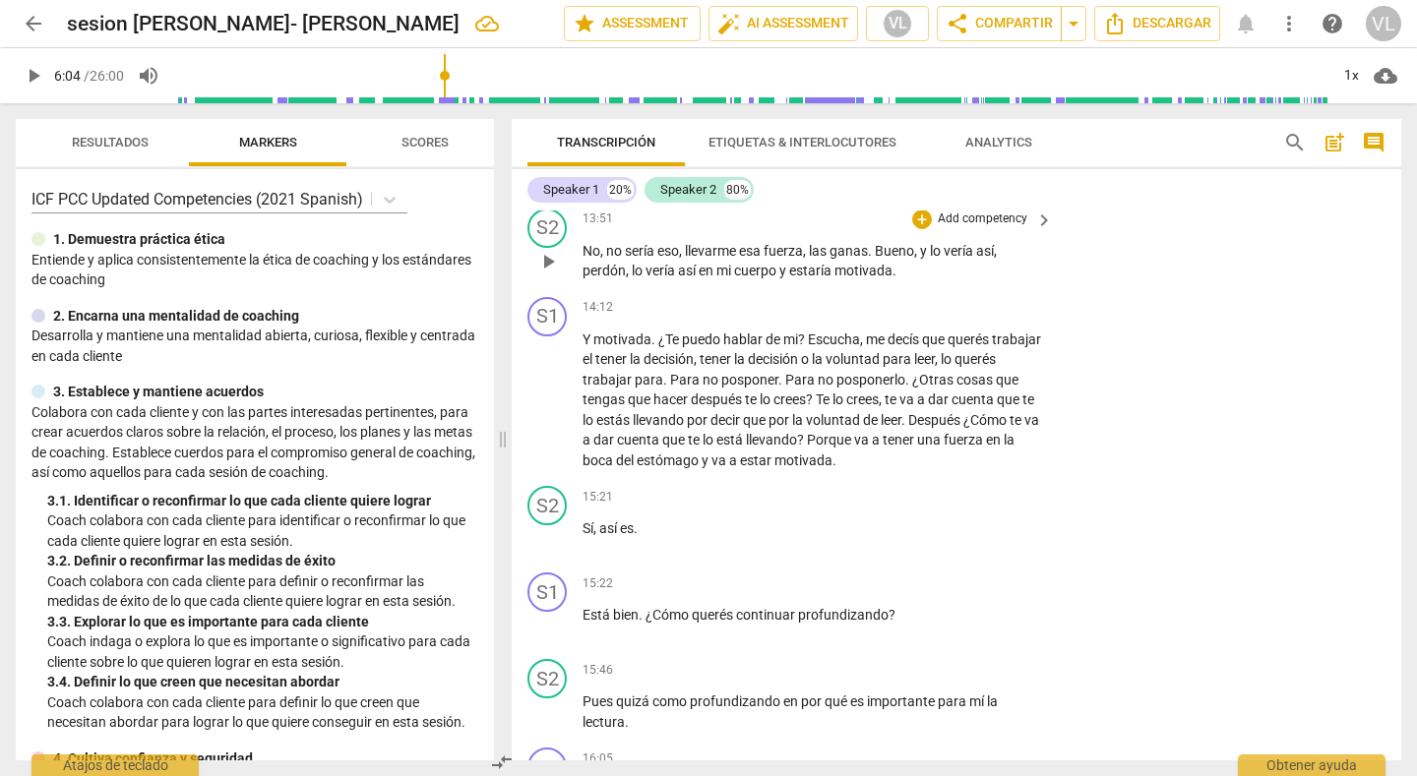
scroll to position [3641, 0]
click at [912, 312] on div "+" at bounding box center [922, 307] width 20 height 20
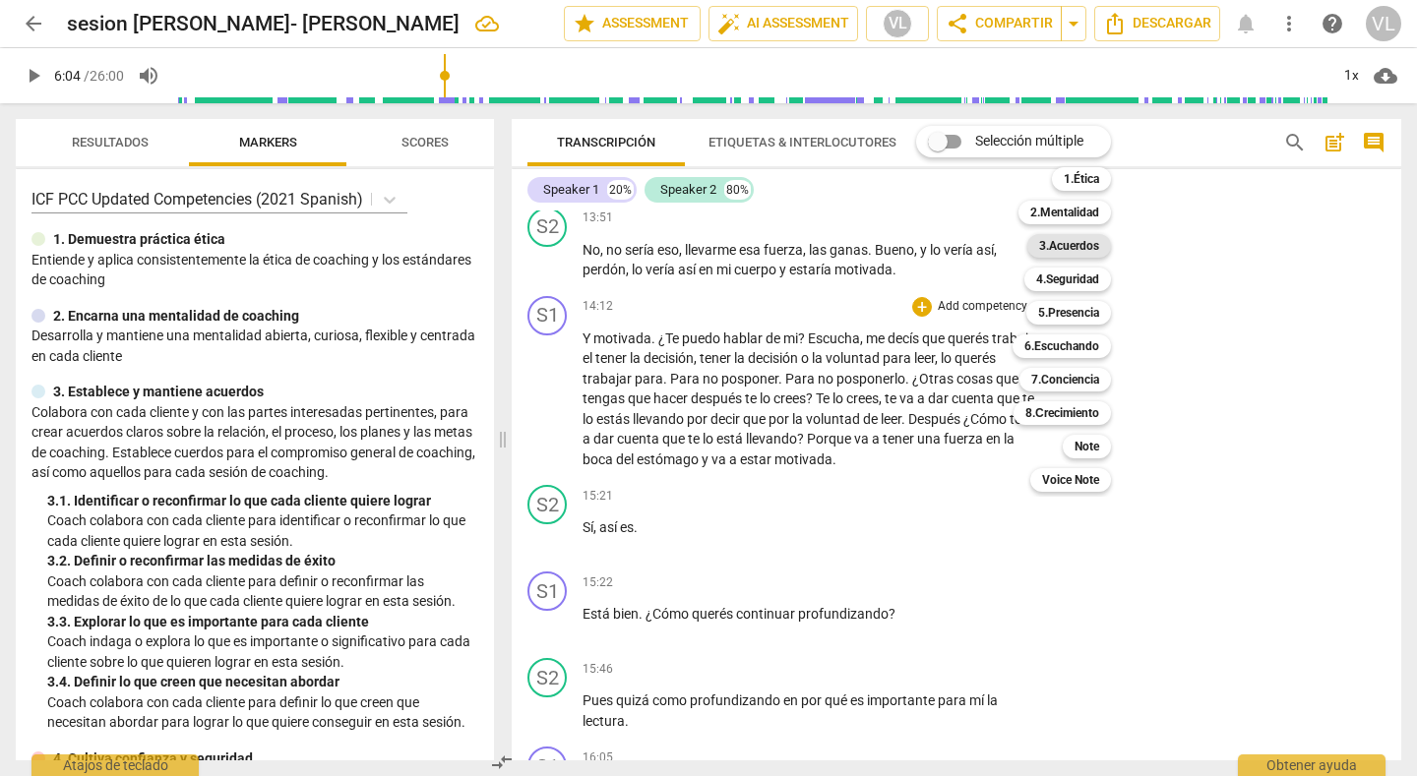
click at [1080, 246] on b "3.Acuerdos" at bounding box center [1069, 246] width 60 height 24
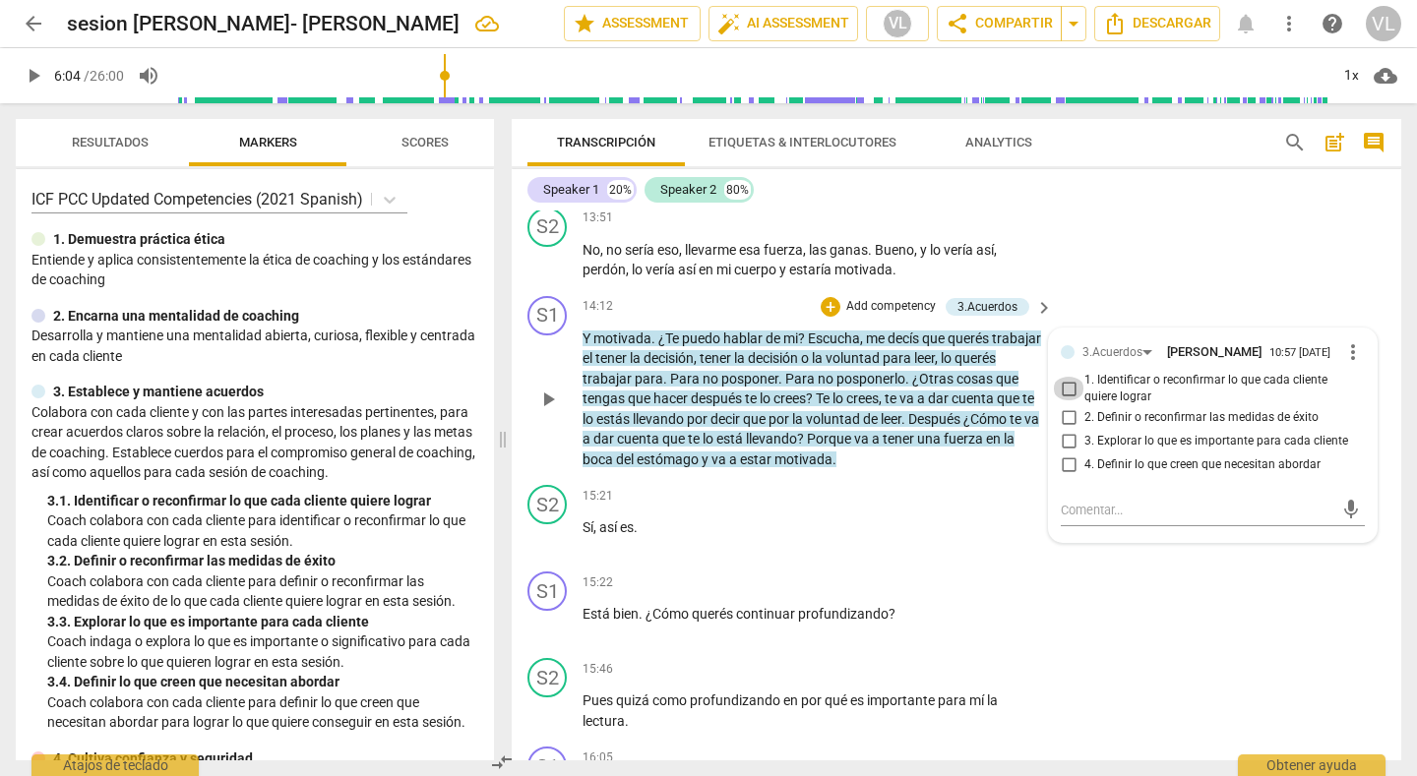
click at [1066, 395] on input "1. Identificar o reconfirmar lo que cada cliente quiere lograr" at bounding box center [1068, 389] width 31 height 24
checkbox input "true"
click at [1092, 633] on div "S1 play_arrow pause 15:22 + Add competency keyboard_arrow_right Está bien . ¿Có…" at bounding box center [957, 607] width 890 height 87
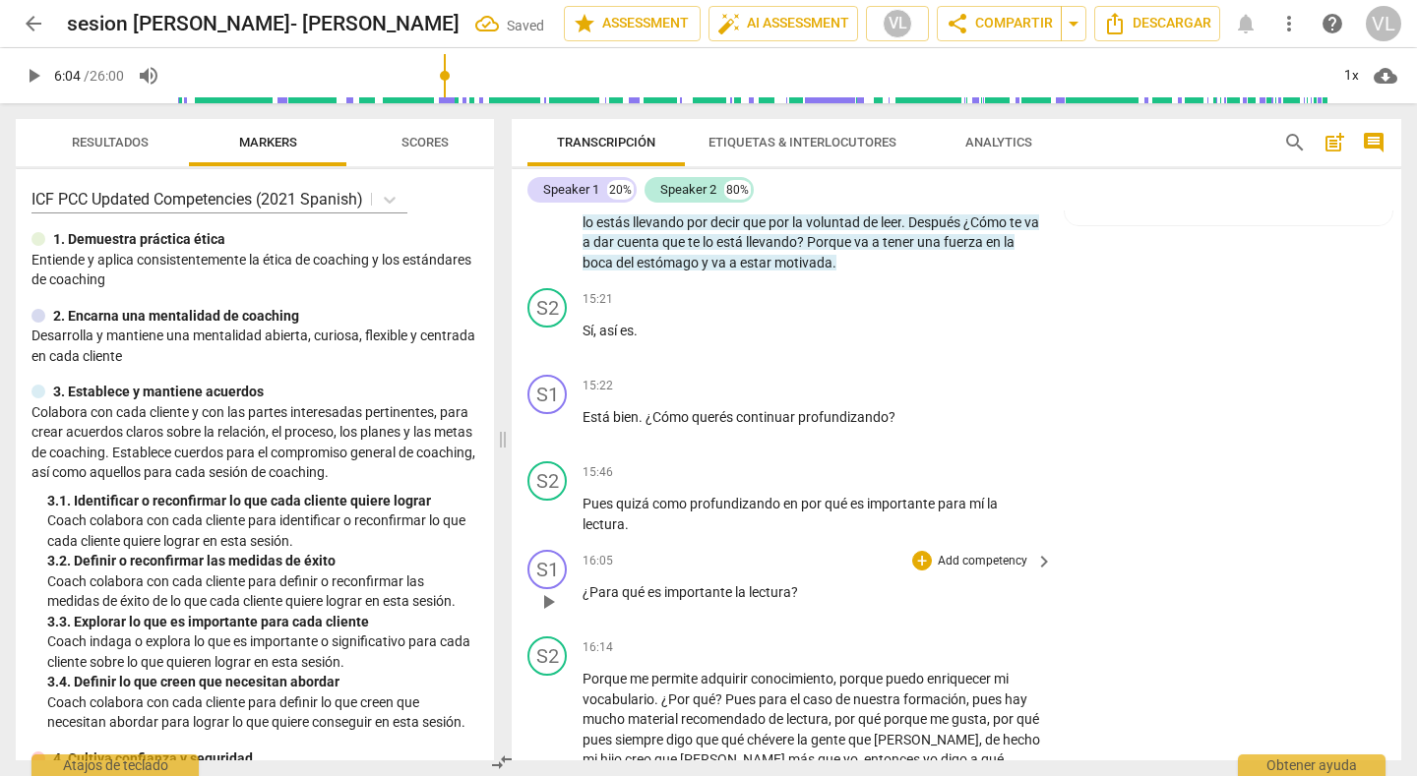
scroll to position [3936, 0]
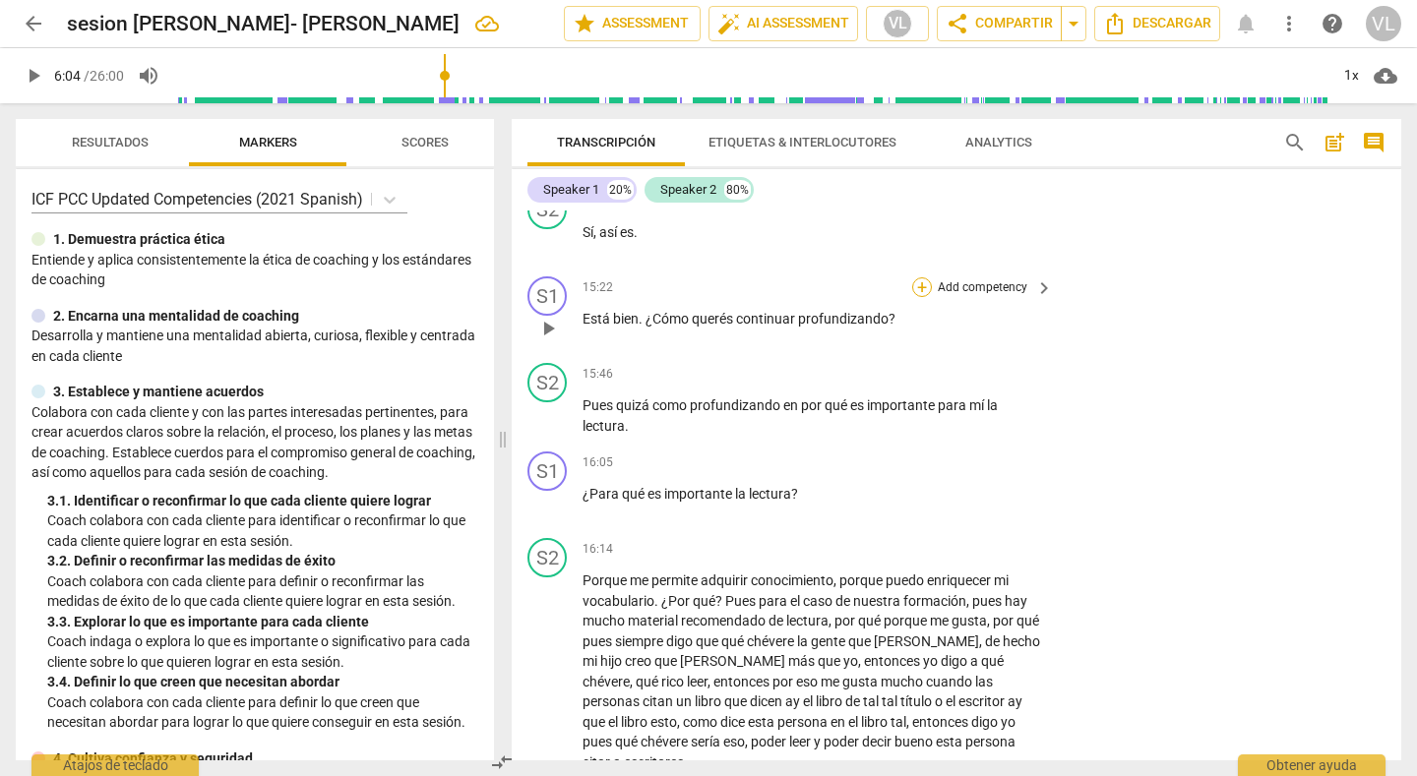
click at [914, 293] on div "+" at bounding box center [922, 287] width 20 height 20
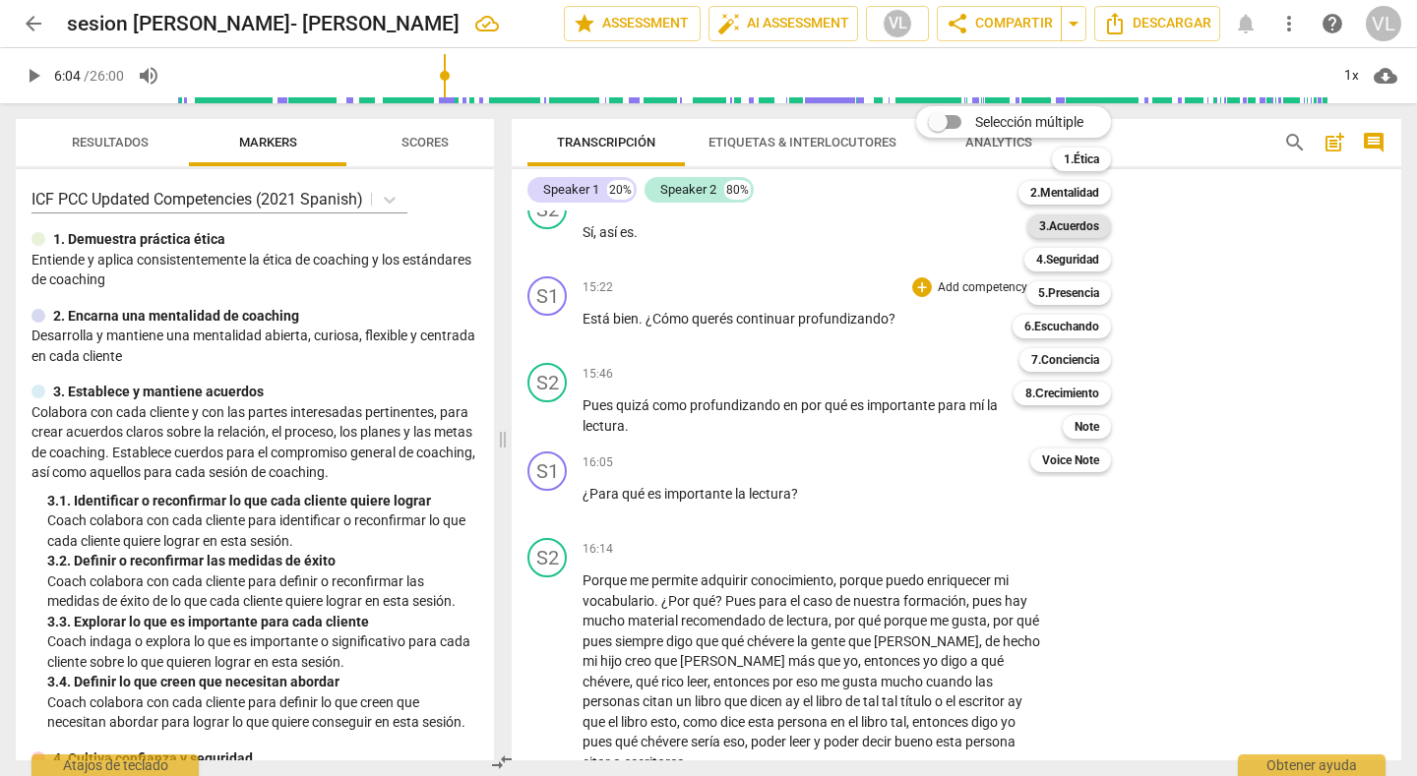
click at [1080, 227] on b "3.Acuerdos" at bounding box center [1069, 227] width 60 height 24
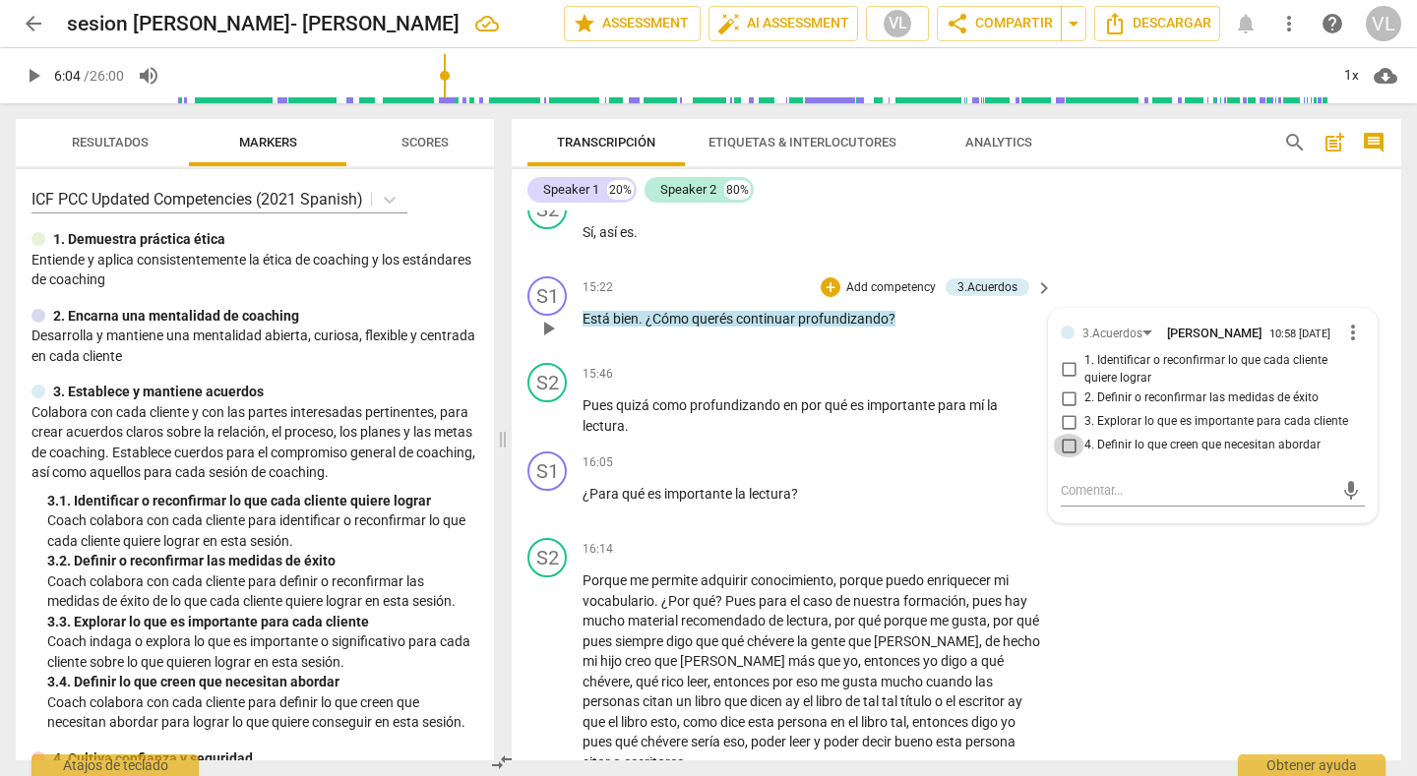
click at [1062, 448] on input "4. Definir lo que creen que necesitan abordar" at bounding box center [1068, 446] width 31 height 24
checkbox input "true"
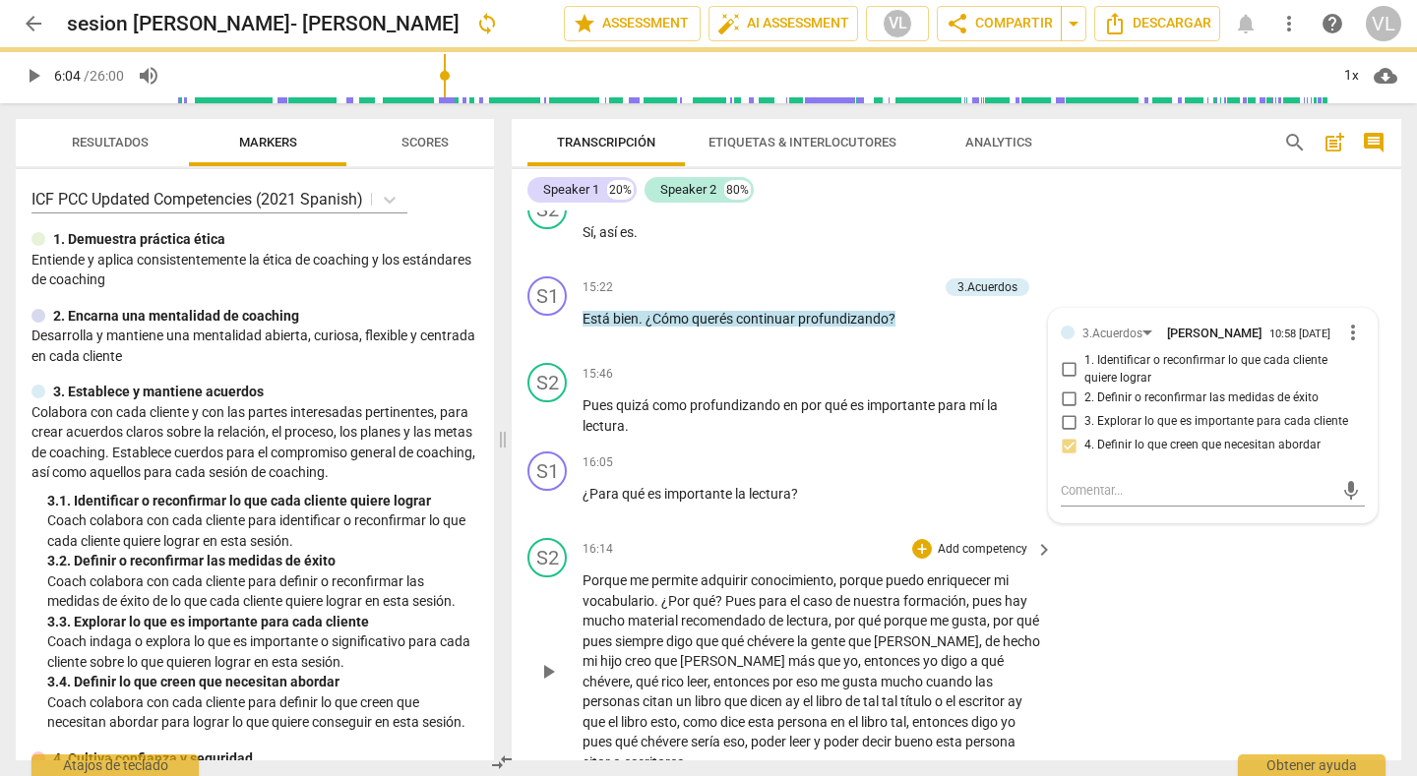
click at [1220, 579] on div "S2 play_arrow pause 16:14 + Add competency keyboard_arrow_right Porque me permi…" at bounding box center [957, 655] width 890 height 250
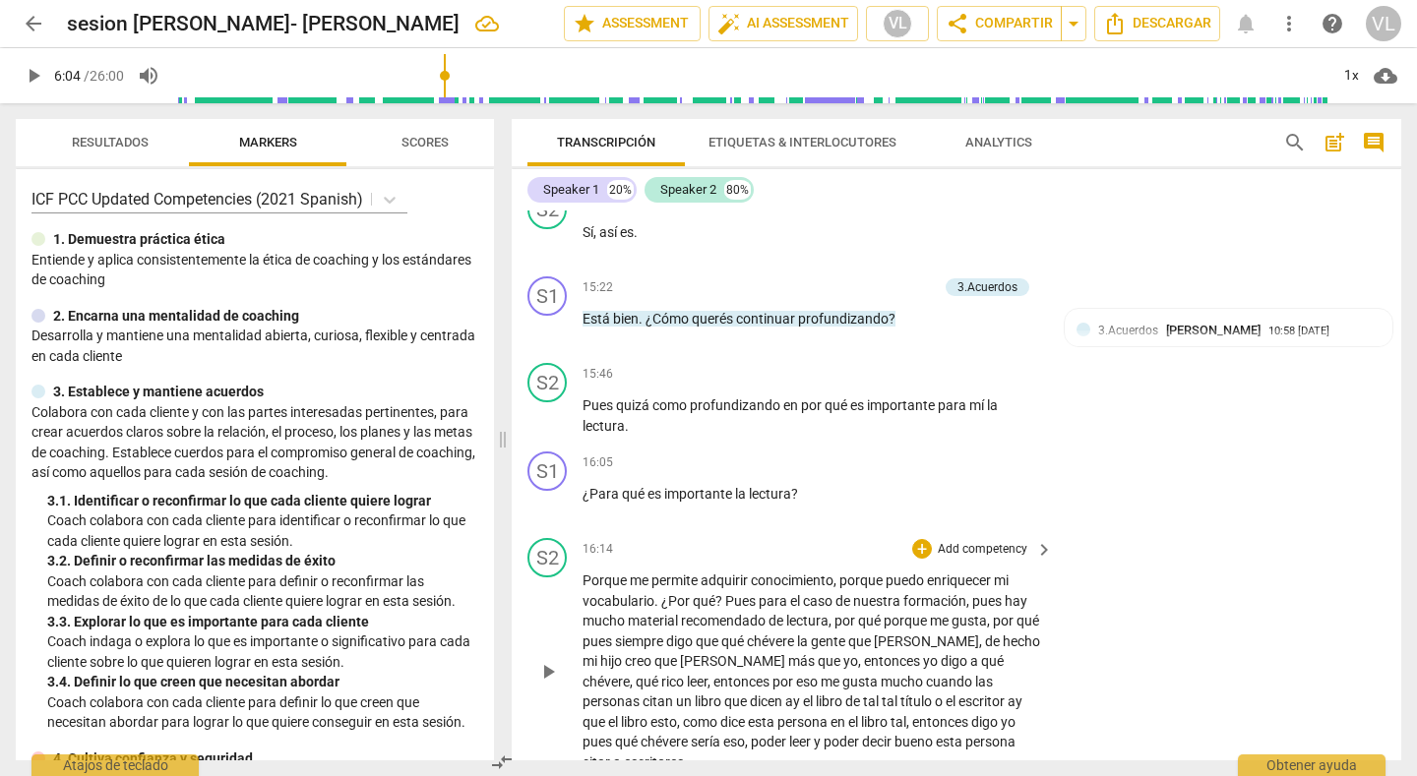
scroll to position [4034, 0]
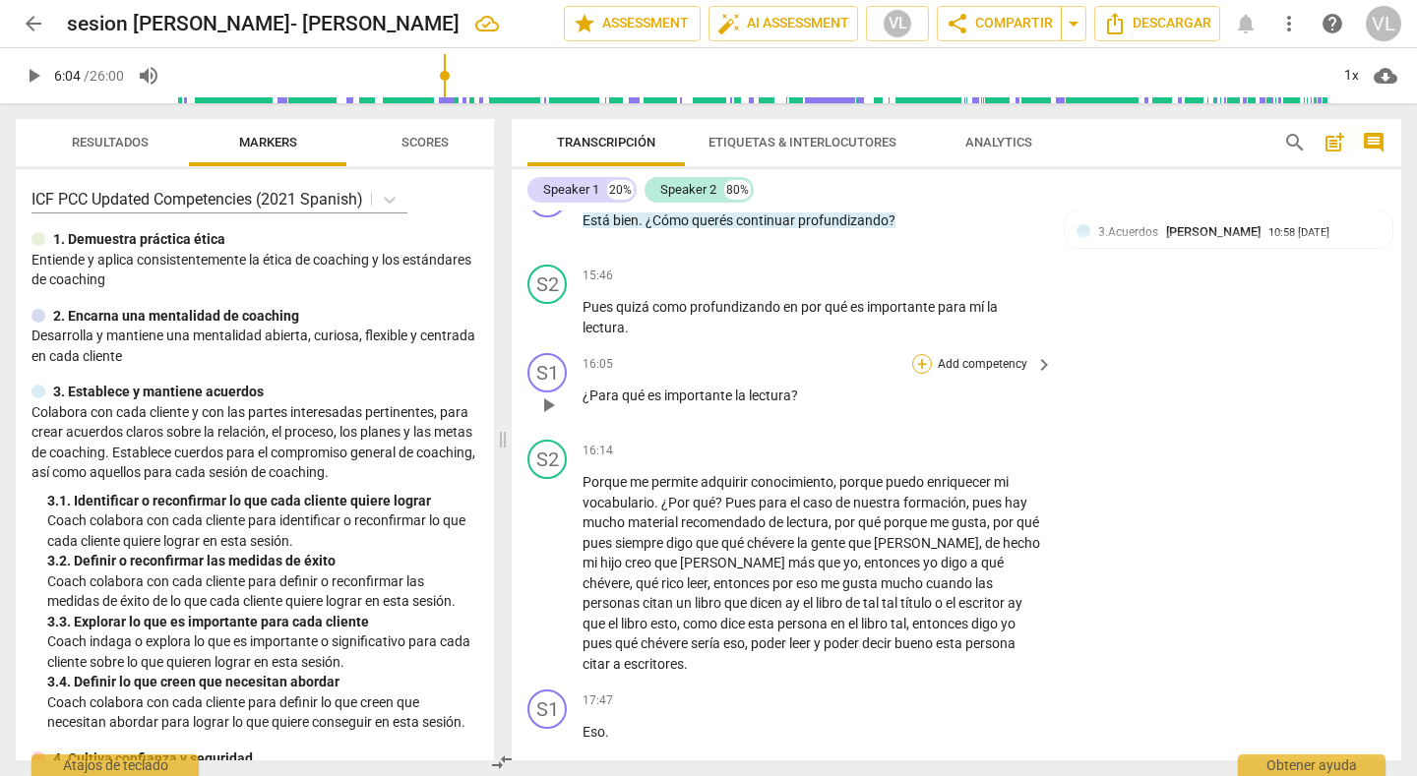
click at [918, 366] on div "+" at bounding box center [922, 364] width 20 height 20
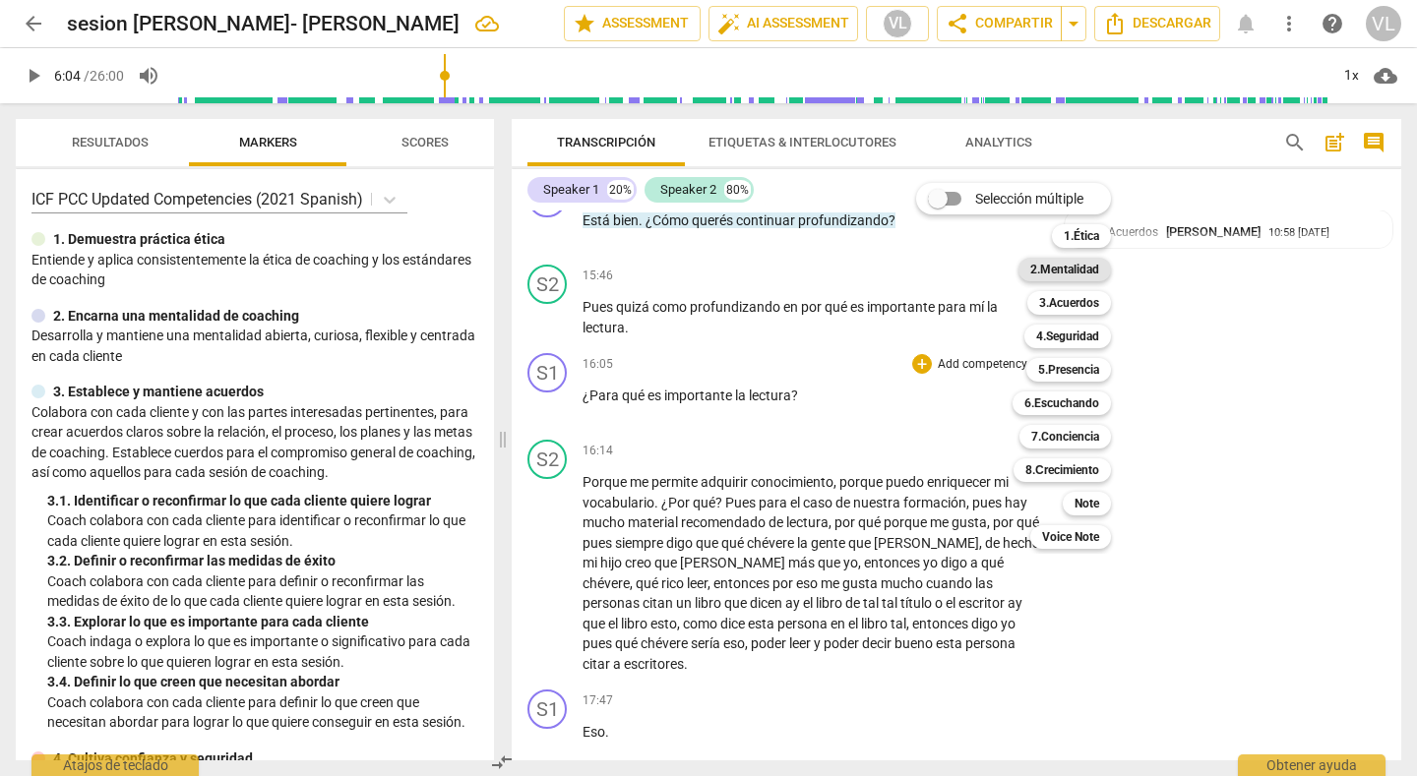
click at [1070, 271] on b "2.Mentalidad" at bounding box center [1064, 270] width 69 height 24
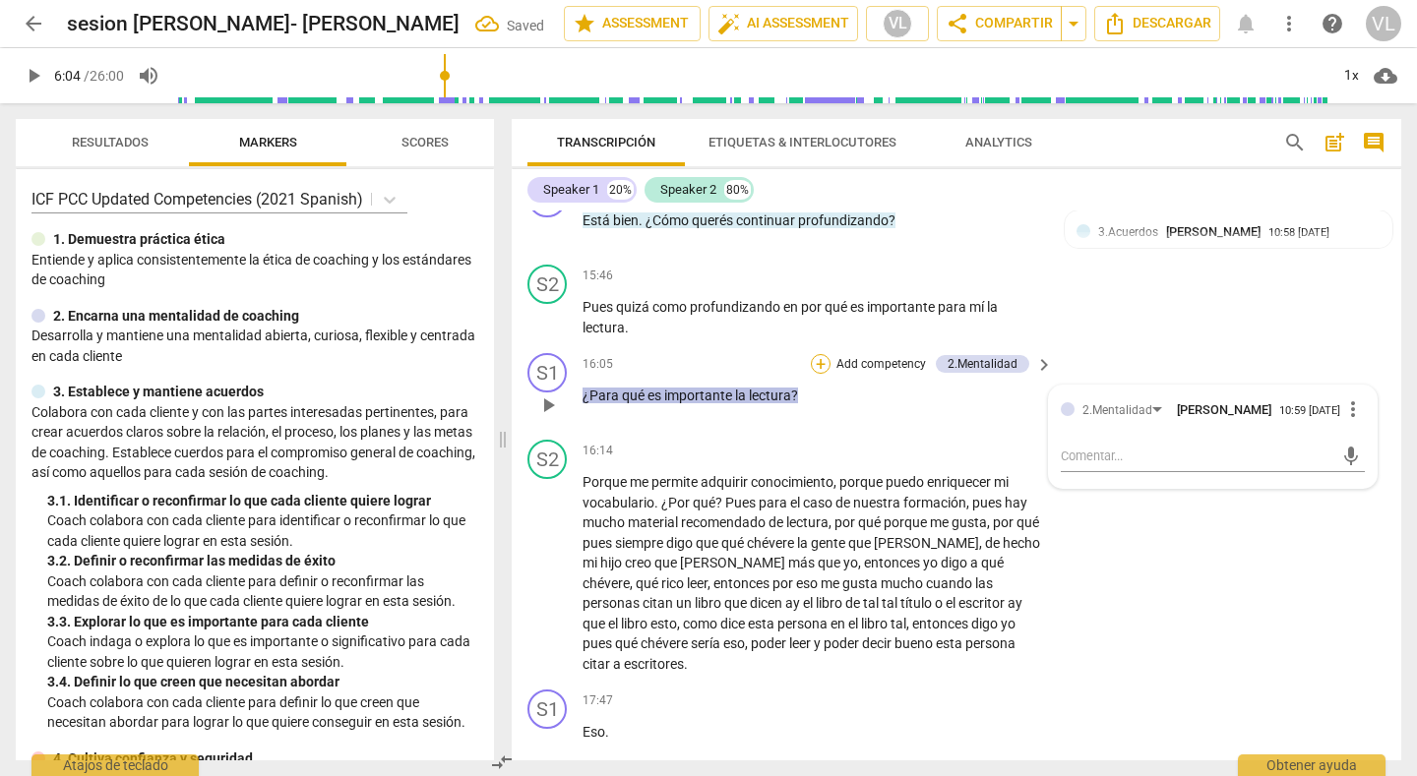
click at [817, 369] on div "+" at bounding box center [821, 364] width 20 height 20
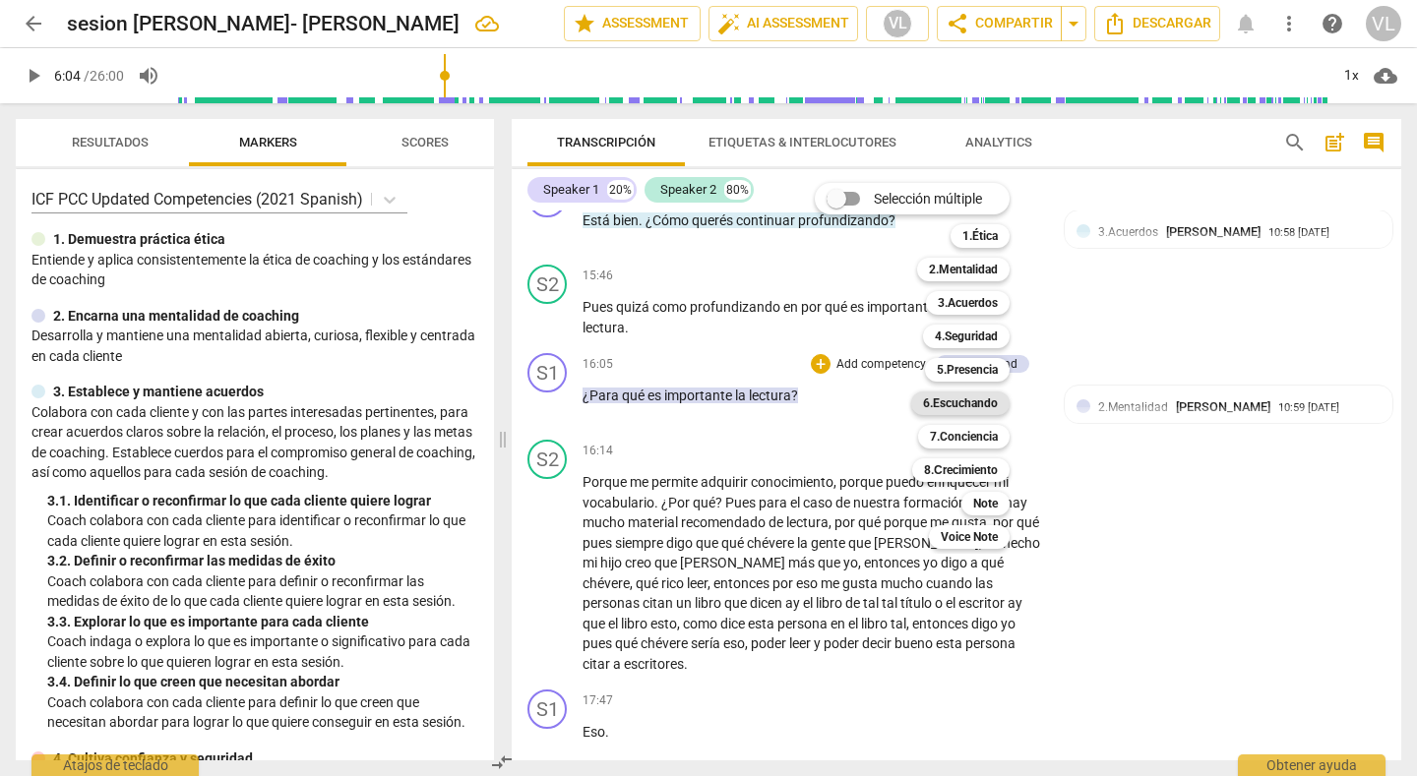
click at [948, 401] on b "6.Escuchando" at bounding box center [960, 404] width 75 height 24
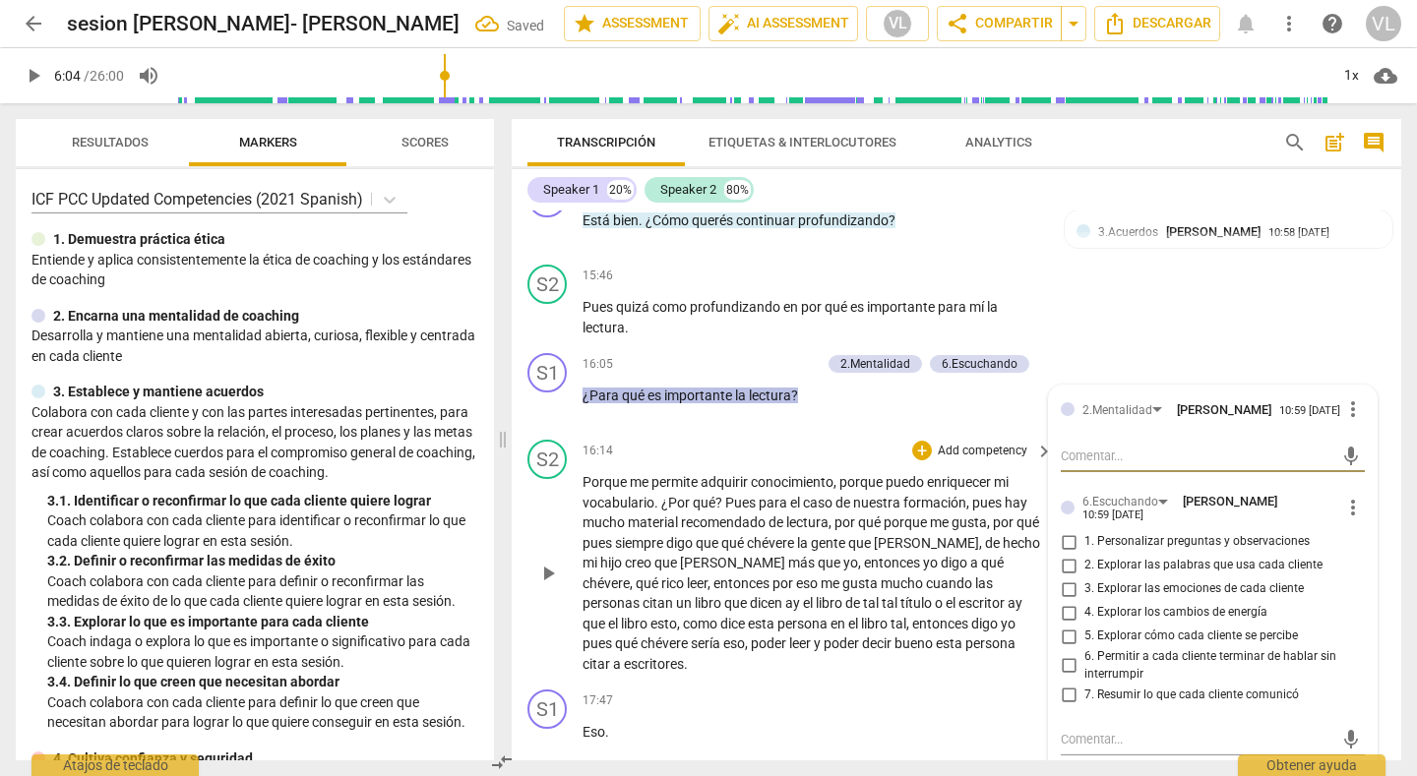
scroll to position [4133, 0]
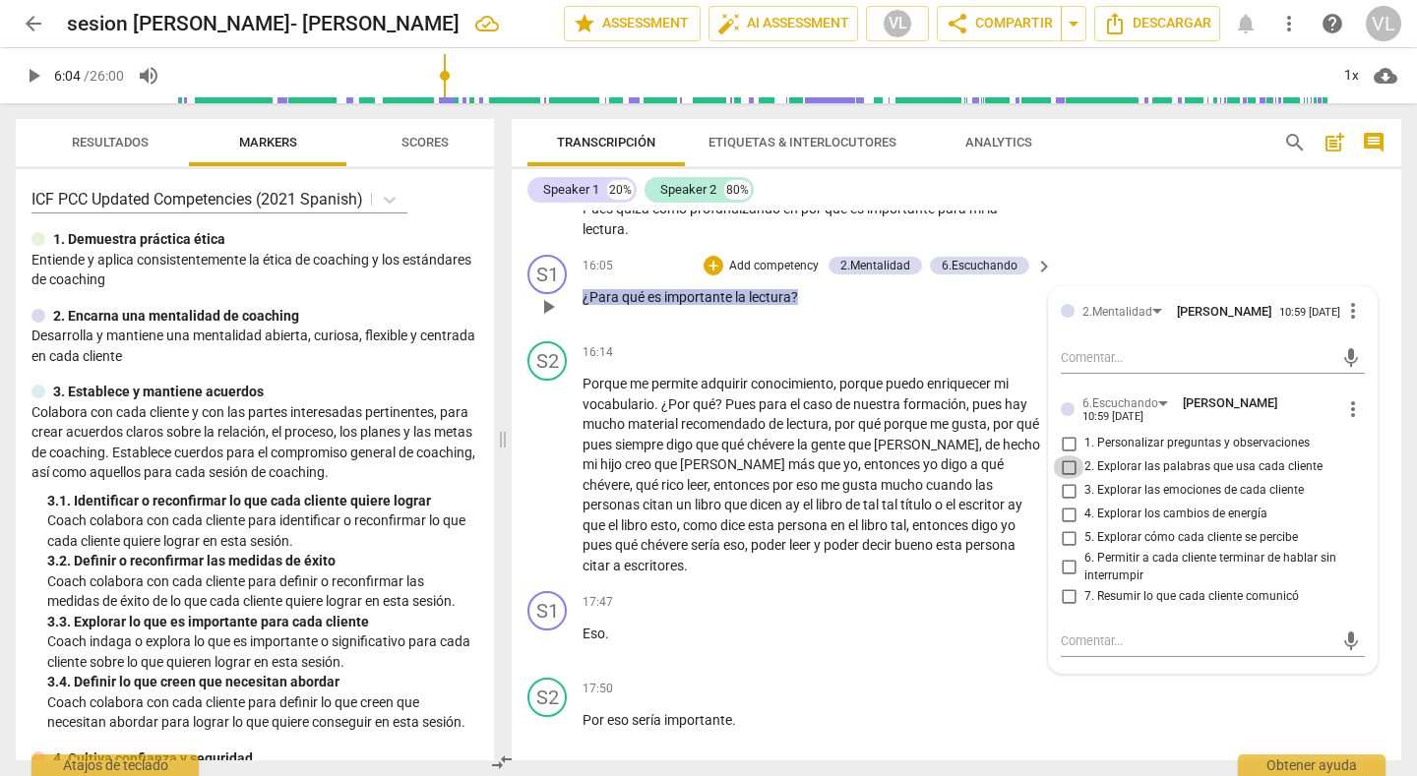
click at [1064, 477] on input "2. Explorar las palabras que usa cada cliente" at bounding box center [1068, 468] width 31 height 24
checkbox input "true"
click at [711, 269] on div "+" at bounding box center [714, 266] width 20 height 20
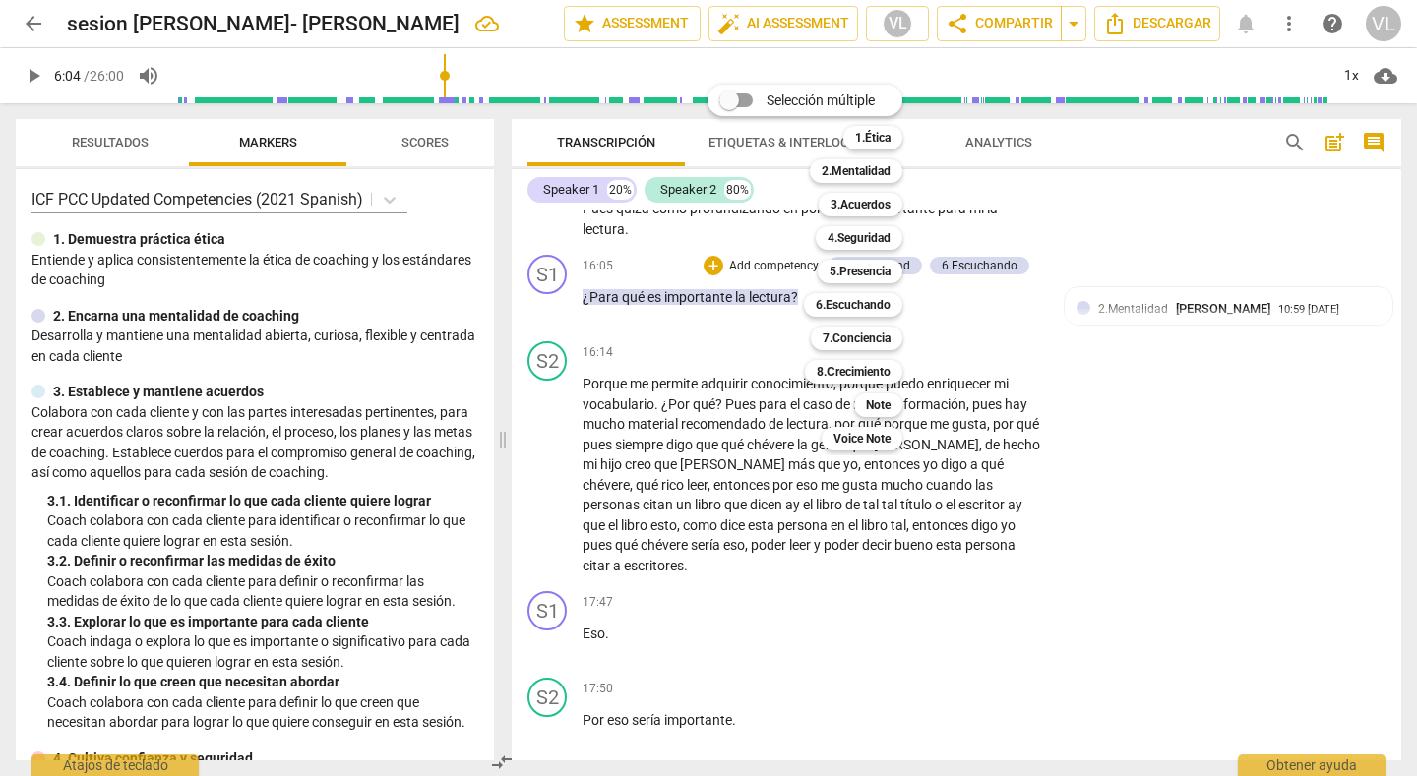
click at [320, 425] on div at bounding box center [708, 388] width 1417 height 776
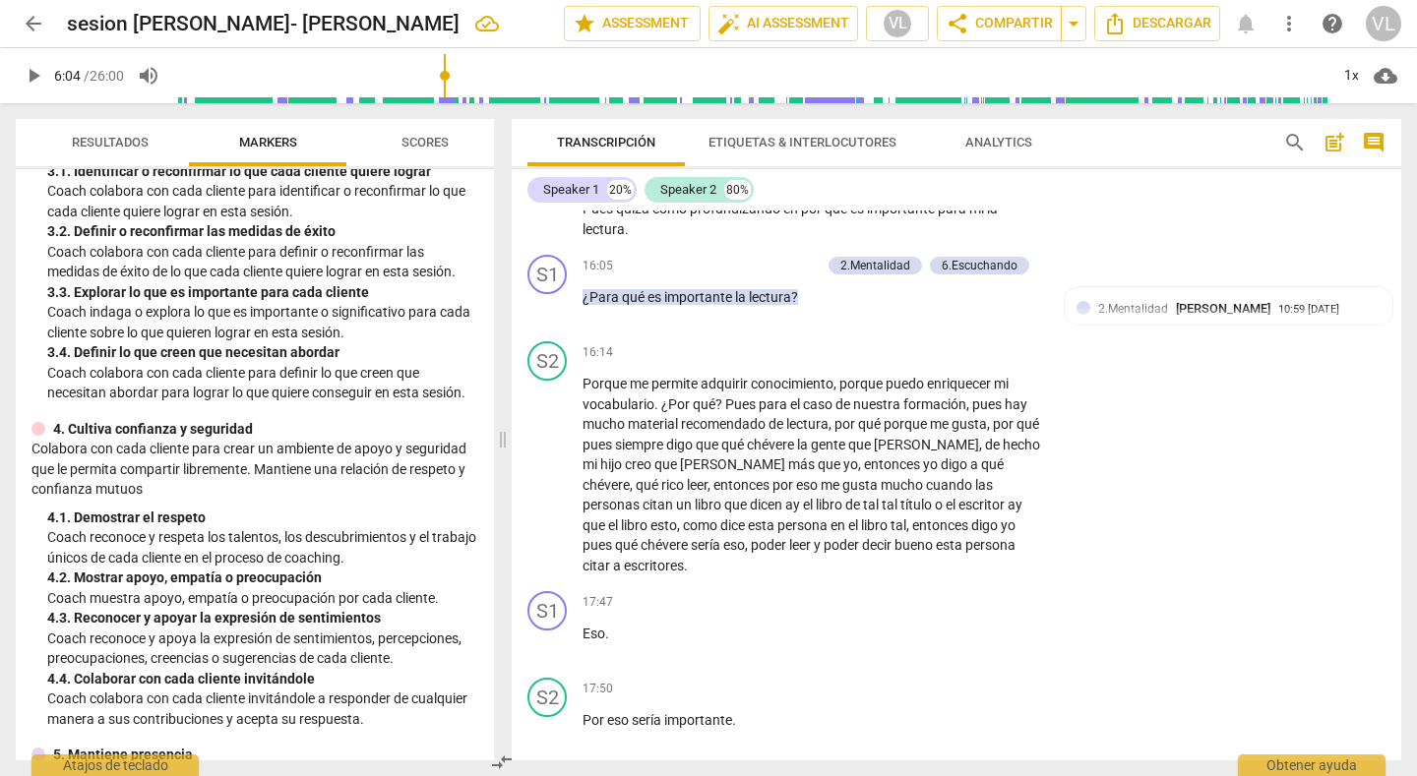
scroll to position [295, 0]
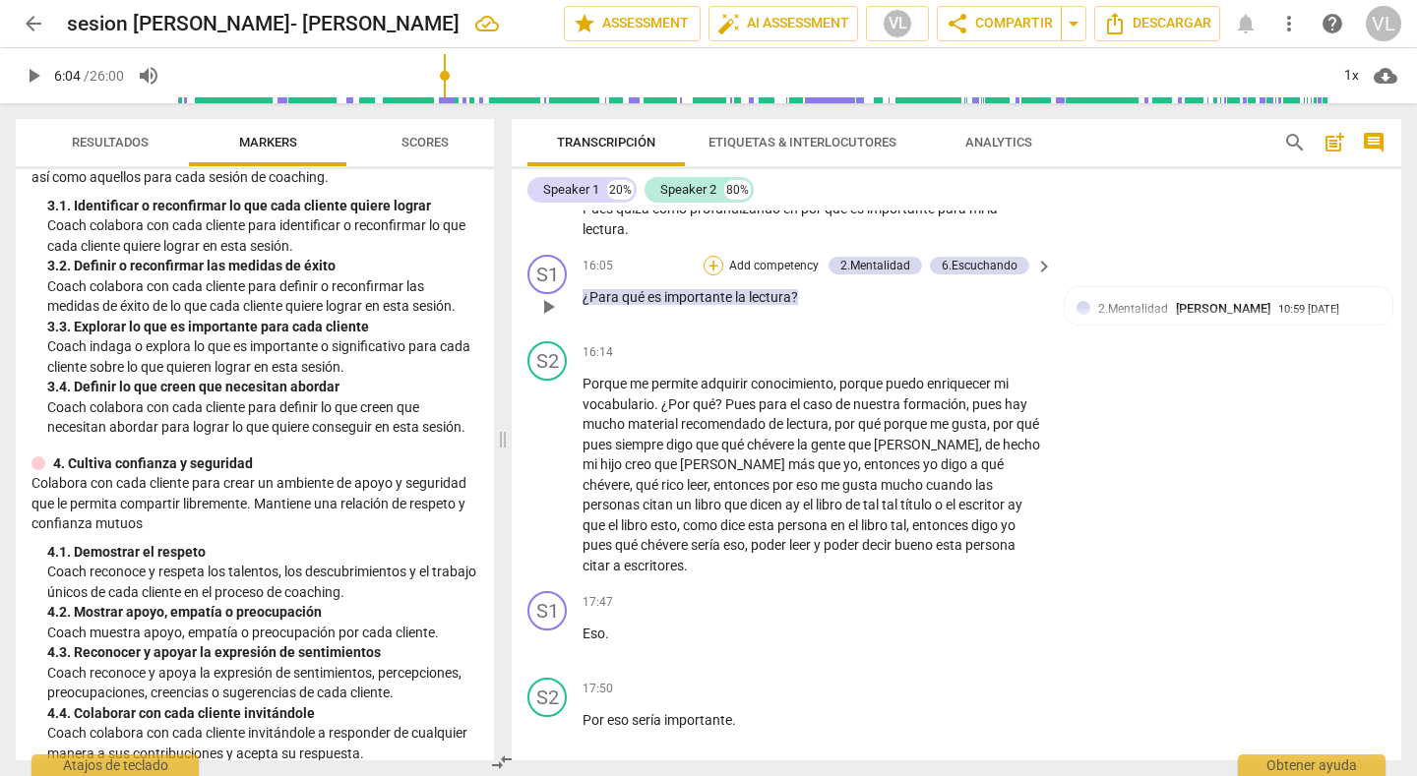
click at [704, 272] on div "+" at bounding box center [714, 266] width 20 height 20
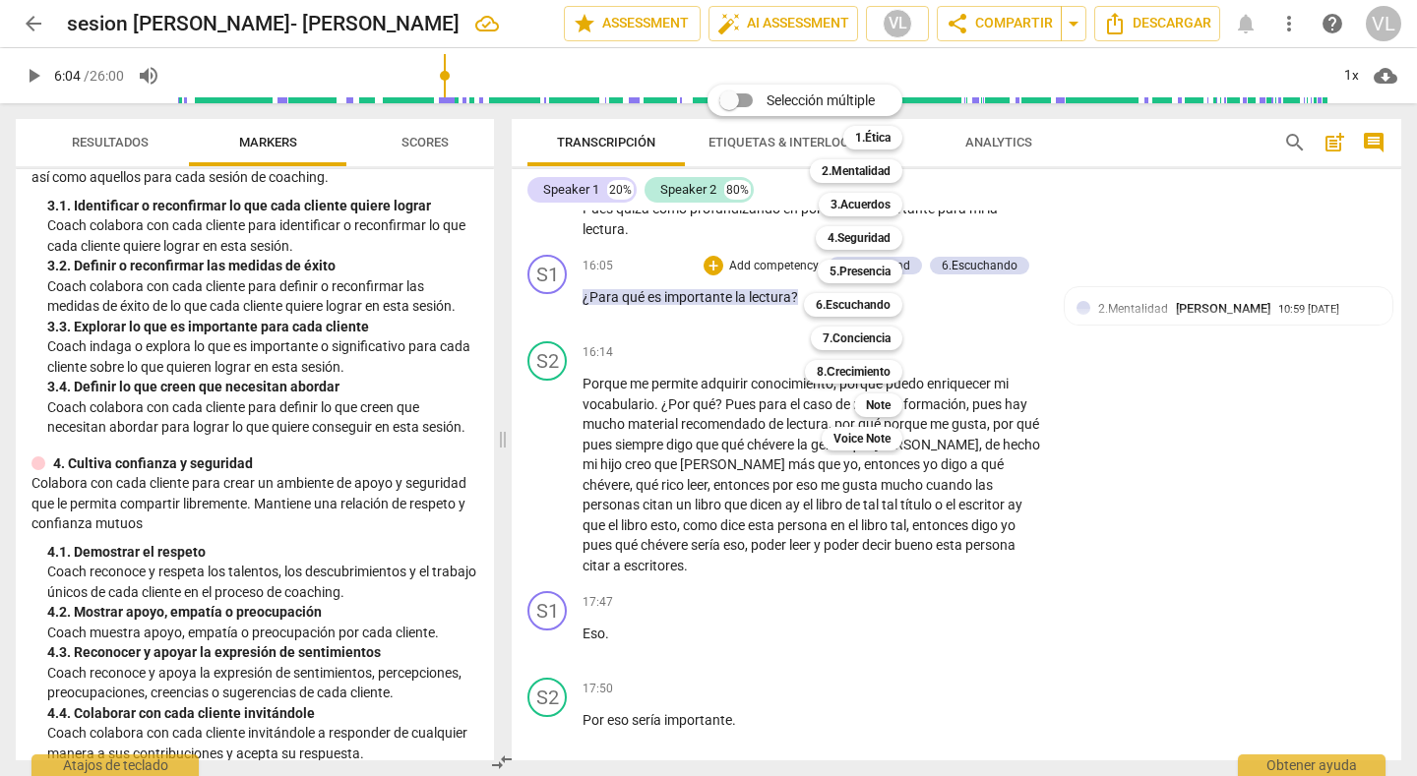
click at [1200, 474] on div at bounding box center [708, 388] width 1417 height 776
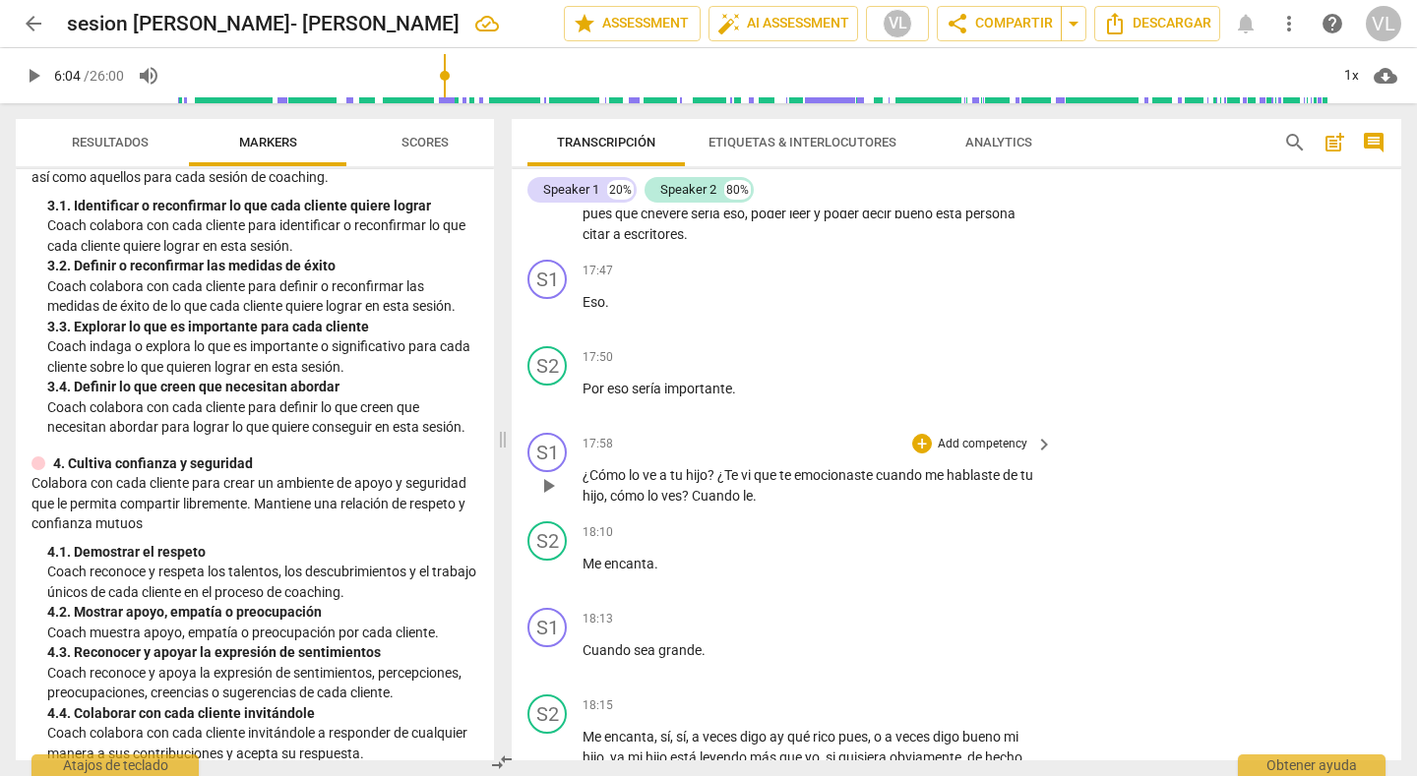
scroll to position [4527, 0]
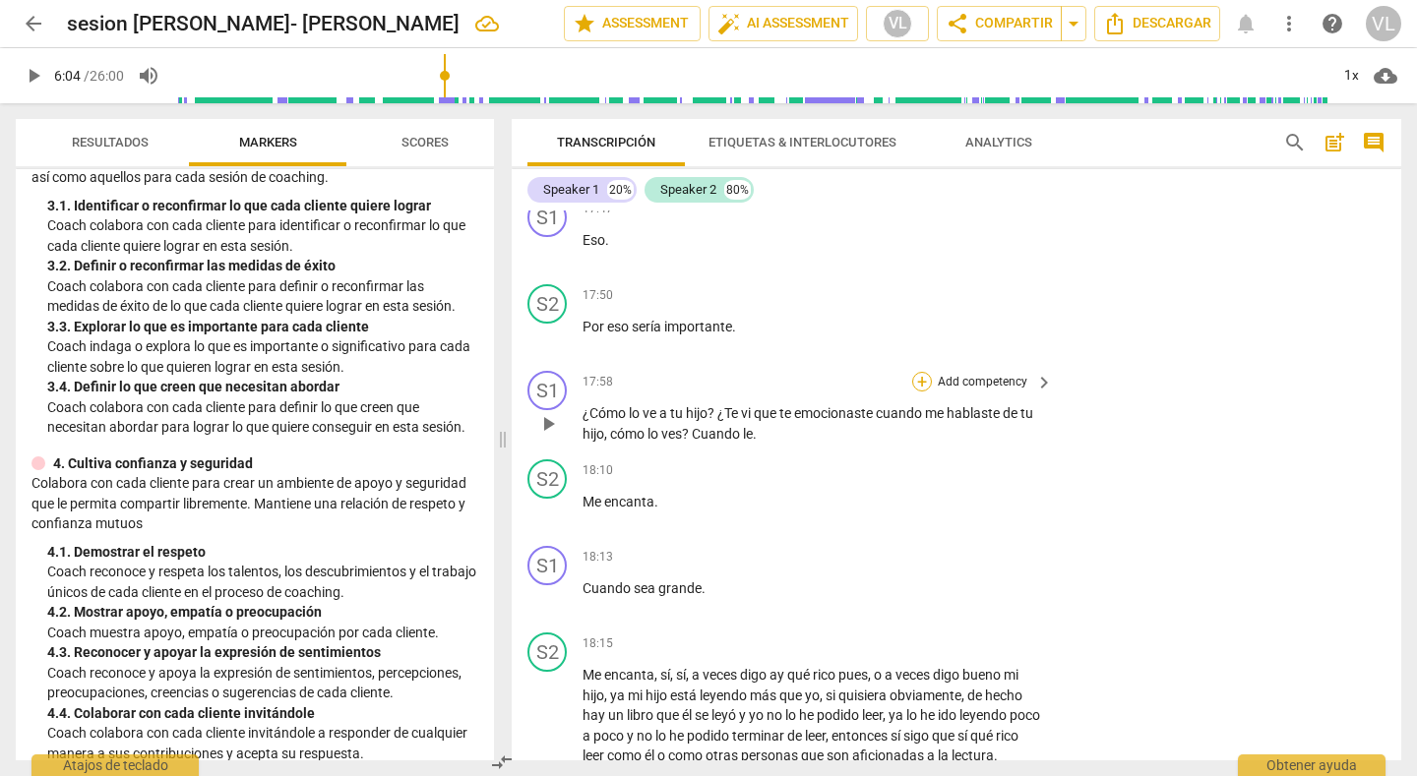
click at [920, 372] on div "+" at bounding box center [922, 382] width 20 height 20
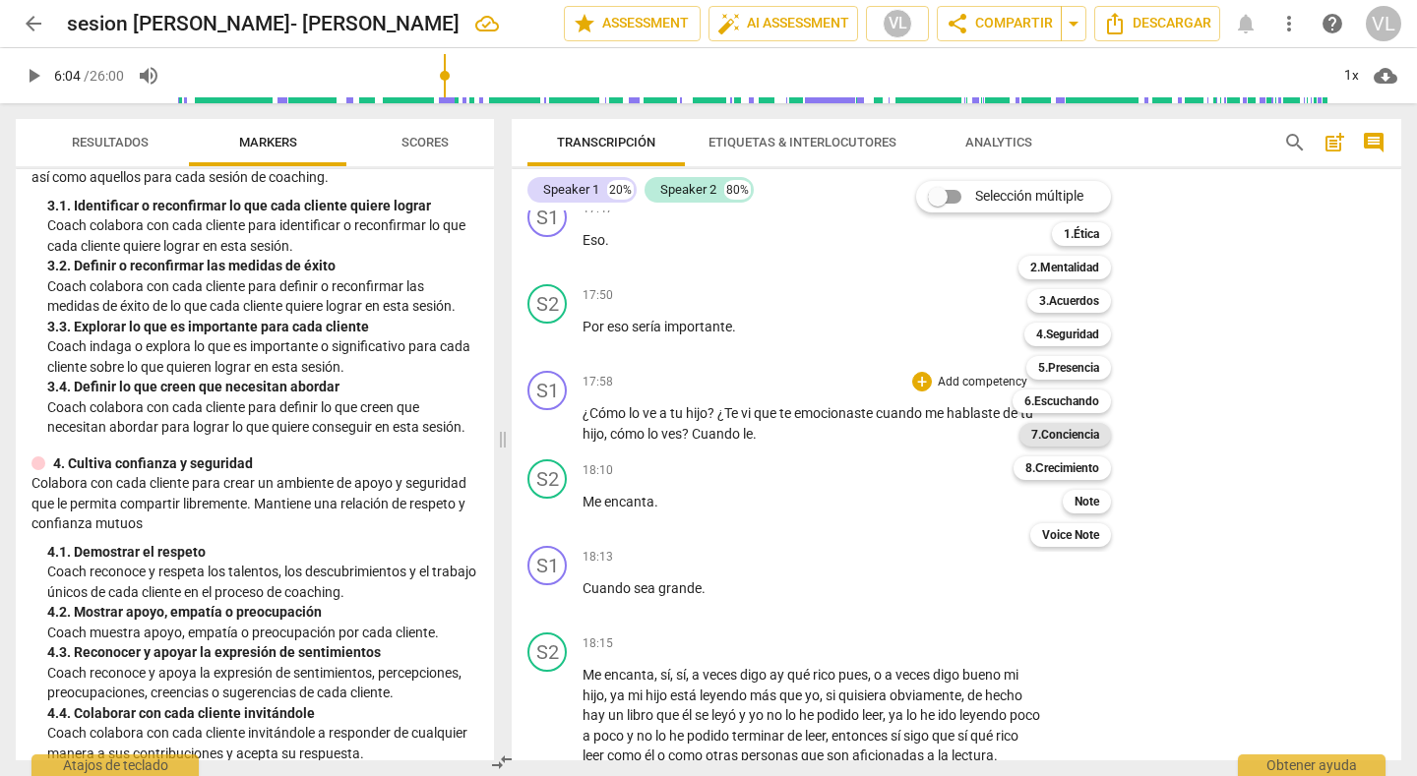
click at [1062, 431] on b "7.Conciencia" at bounding box center [1065, 435] width 68 height 24
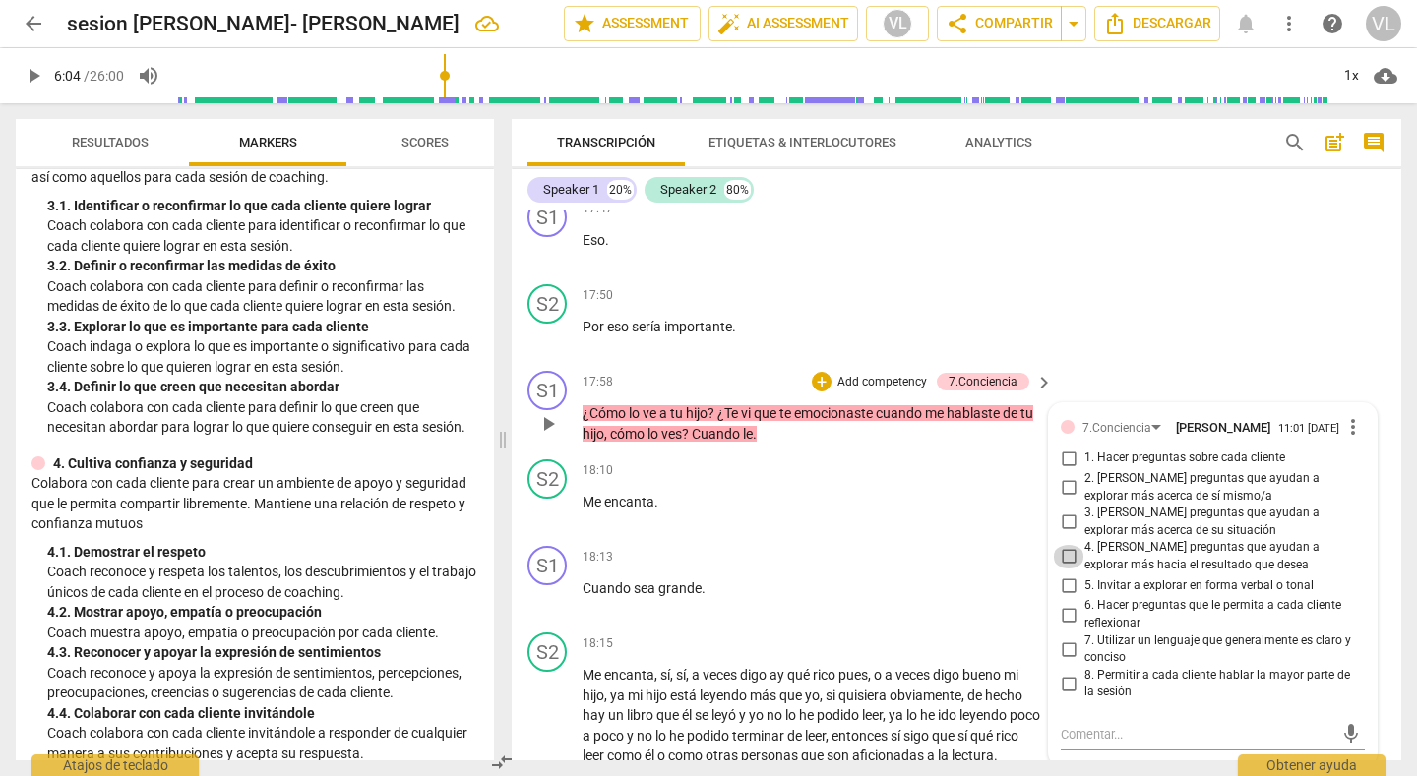
click at [1065, 545] on input "4. [PERSON_NAME] preguntas que ayudan a explorar más hacia el resultado que des…" at bounding box center [1068, 557] width 31 height 24
checkbox input "true"
click at [1061, 511] on input "3. [PERSON_NAME] preguntas que ayudan a explorar más acerca de su situación" at bounding box center [1068, 523] width 31 height 24
checkbox input "true"
click at [1272, 306] on div "S2 play_arrow pause 17:50 + Add competency keyboard_arrow_right Por eso sería i…" at bounding box center [957, 320] width 890 height 87
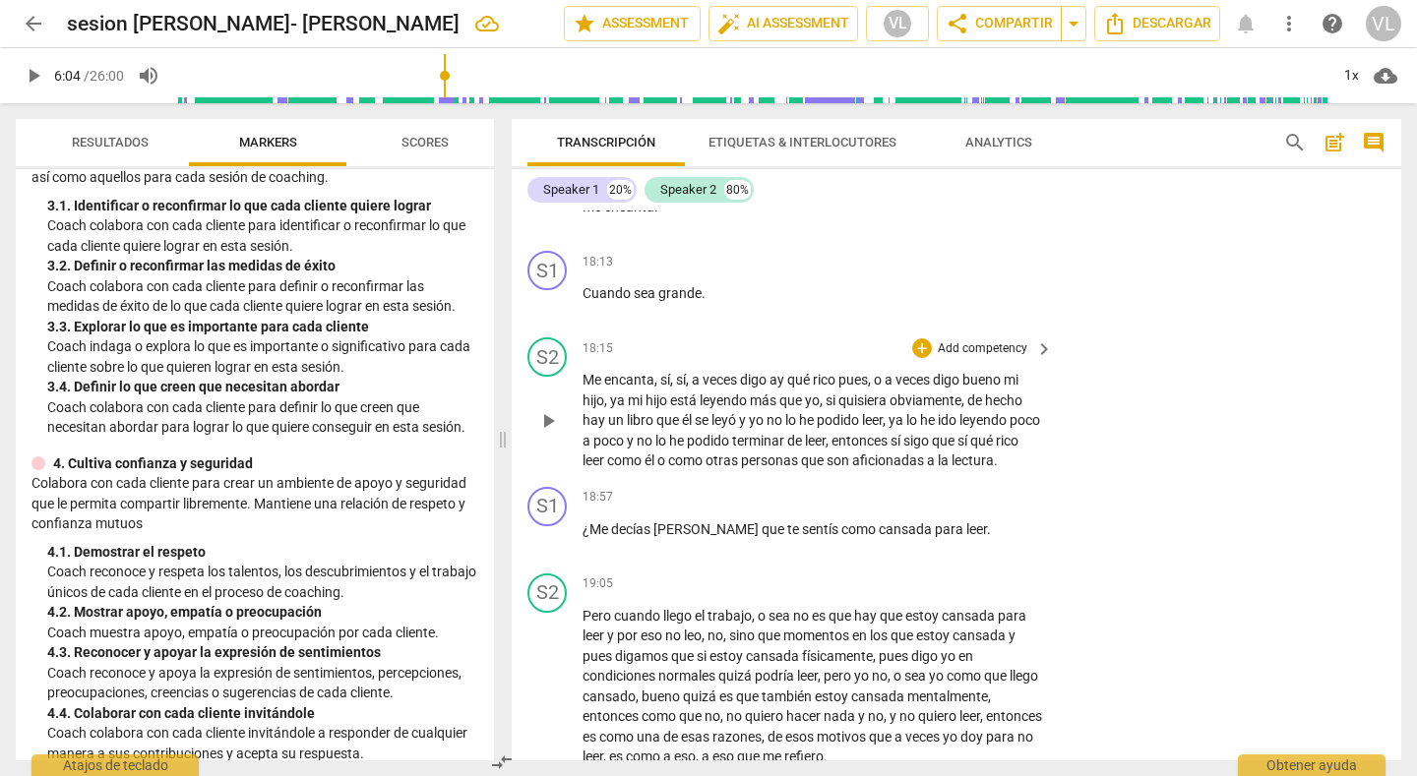
scroll to position [4920, 0]
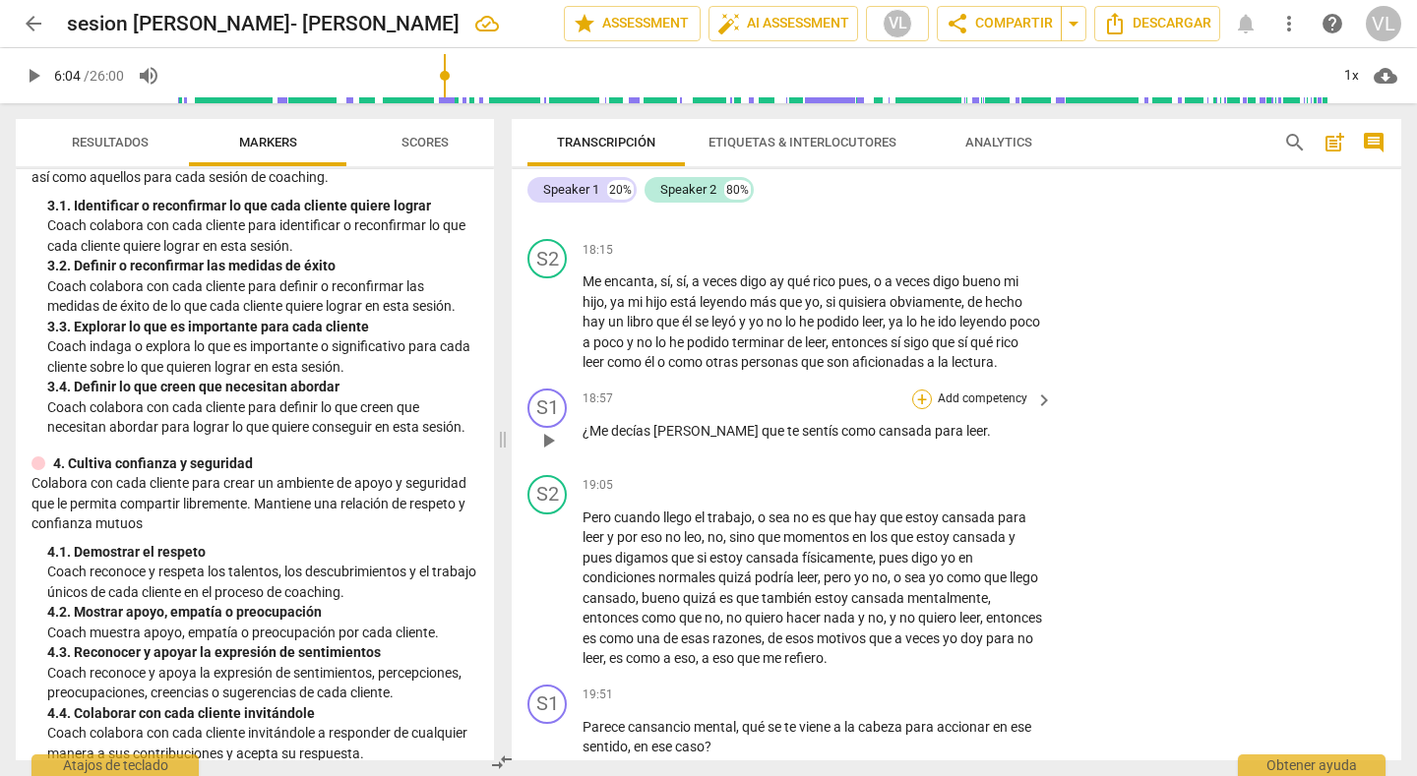
click at [916, 390] on div "+" at bounding box center [922, 400] width 20 height 20
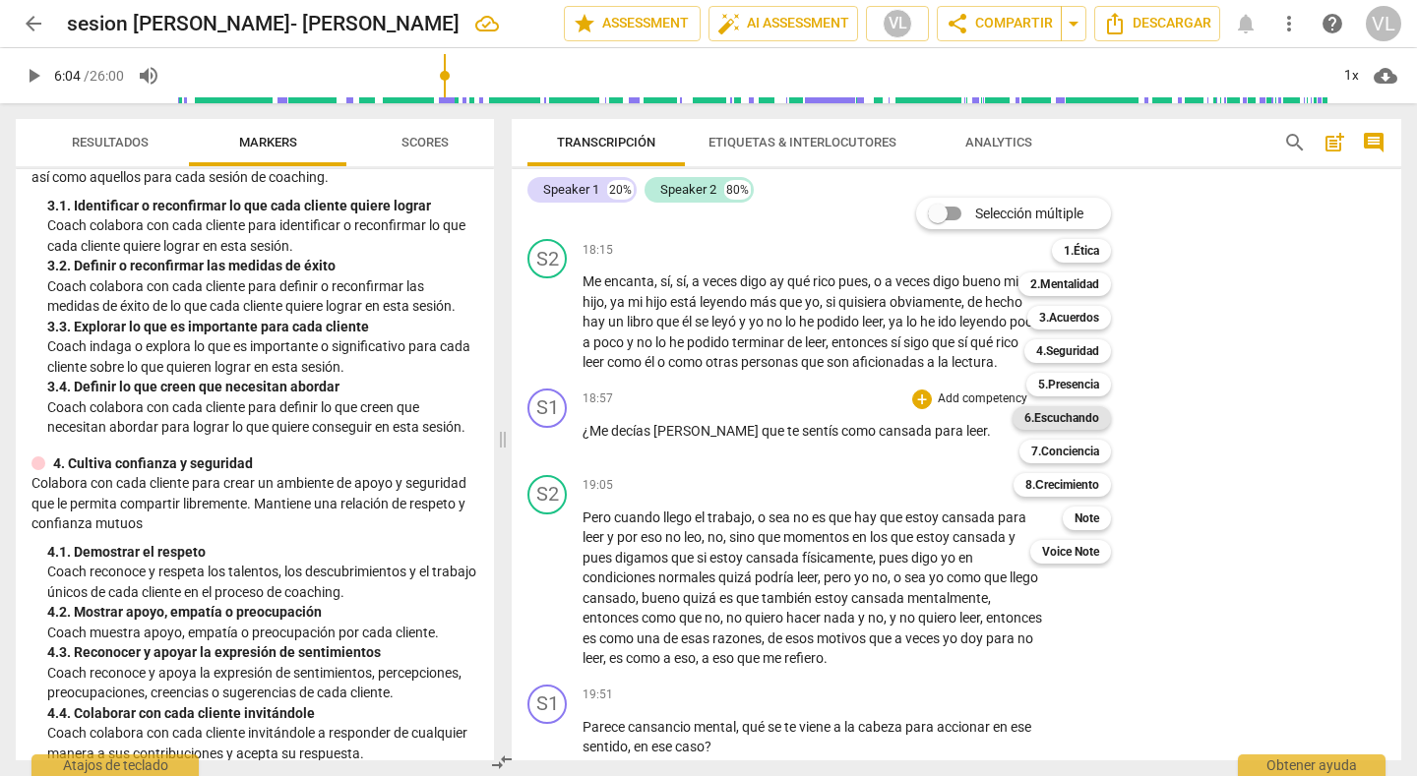
click at [1066, 413] on b "6.Escuchando" at bounding box center [1061, 418] width 75 height 24
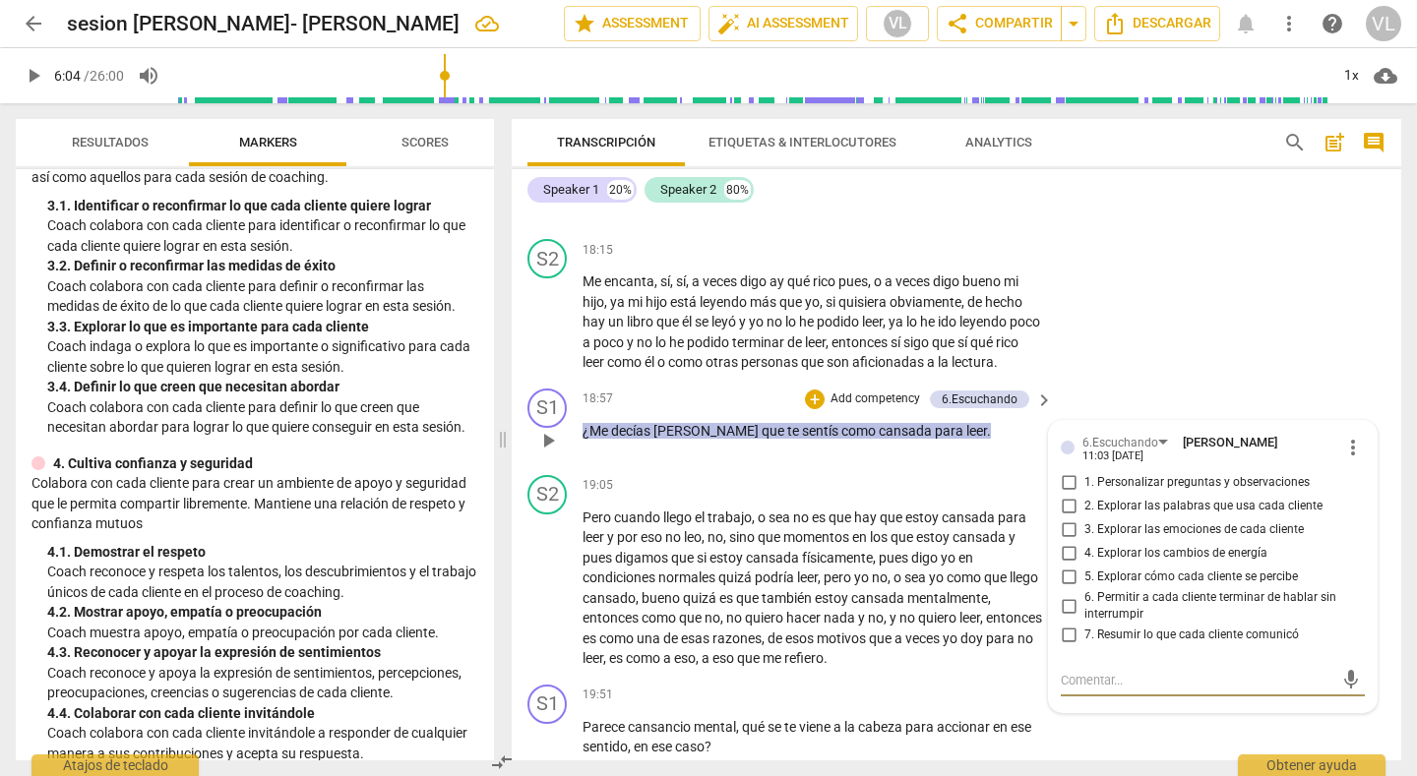
click at [1064, 519] on input "3. Explorar las emociones de cada cliente" at bounding box center [1068, 531] width 31 height 24
checkbox input "true"
click at [1064, 495] on input "2. Explorar las palabras que usa cada cliente" at bounding box center [1068, 507] width 31 height 24
checkbox input "true"
click at [1175, 301] on div "S2 play_arrow pause 18:15 + Add competency keyboard_arrow_right Me encanta , sí…" at bounding box center [957, 306] width 890 height 150
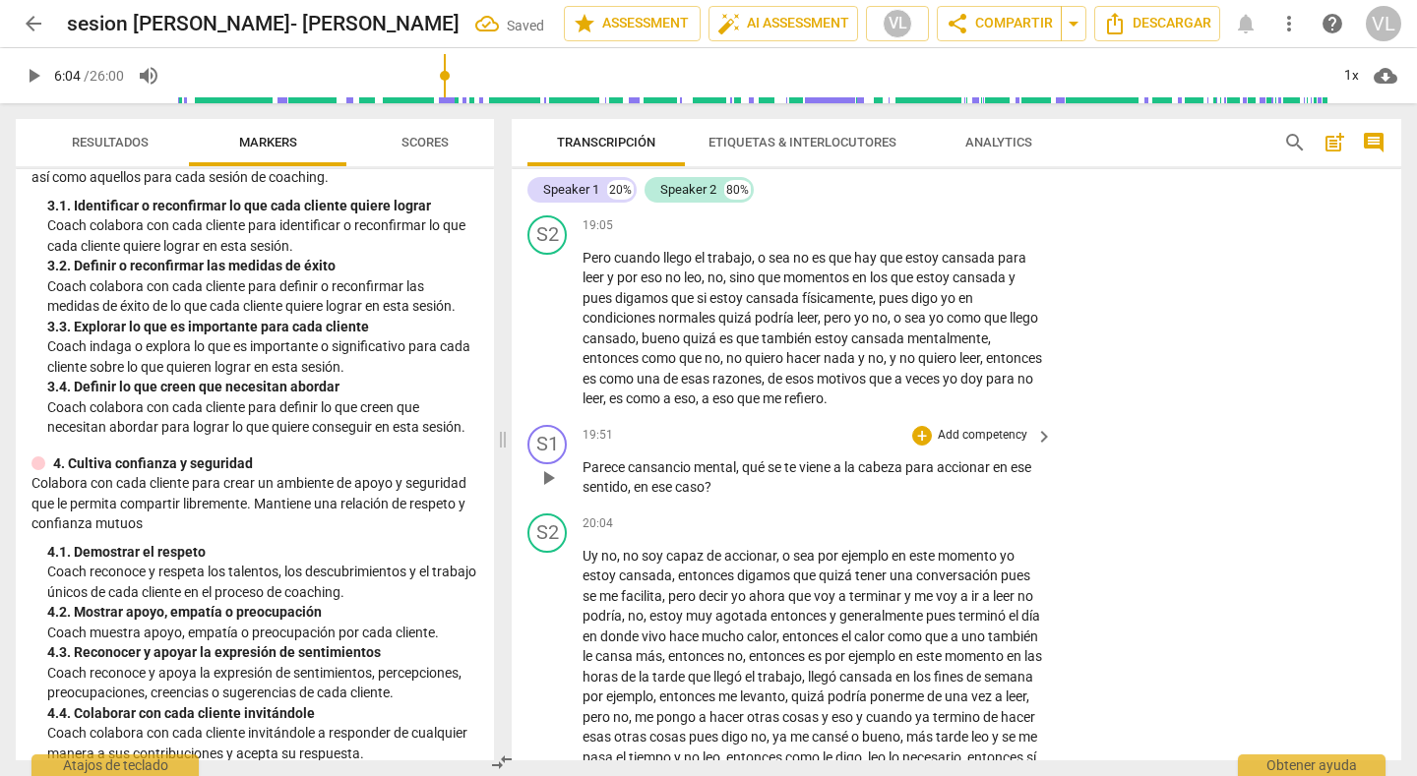
scroll to position [5215, 0]
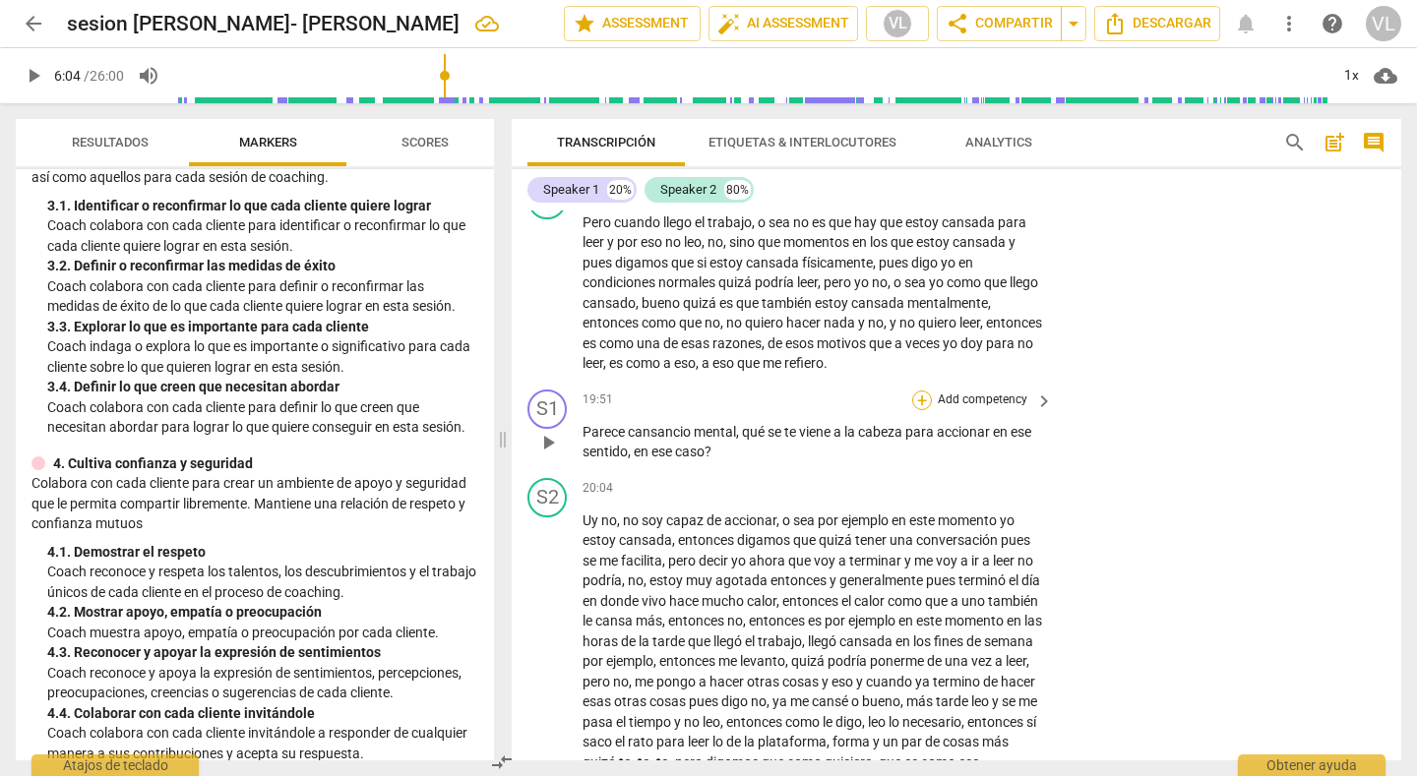
click at [922, 391] on div "+" at bounding box center [922, 401] width 20 height 20
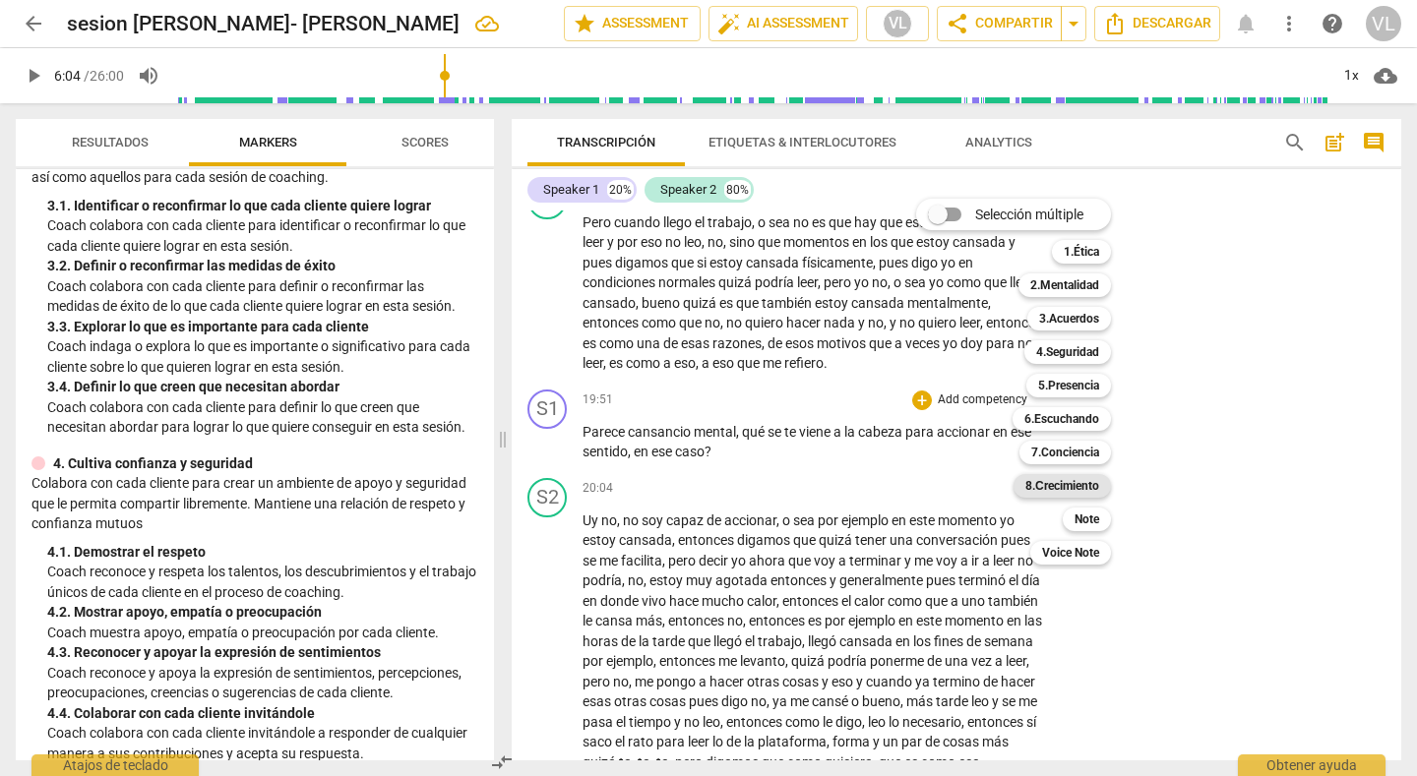
click at [1043, 489] on b "8.Сrecimiento" at bounding box center [1062, 486] width 74 height 24
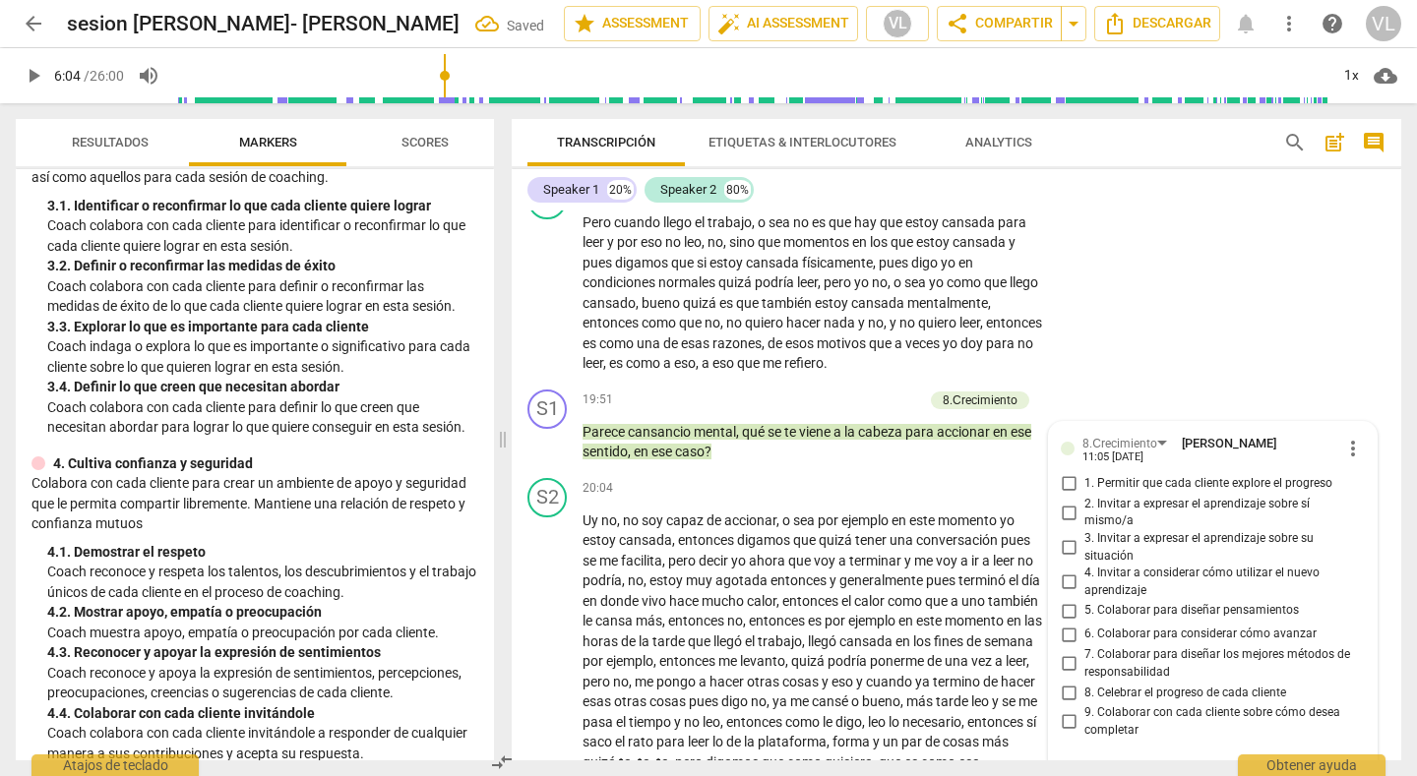
scroll to position [5216, 0]
click at [1061, 598] on input "5. Colaborar para diseñar pensamientos" at bounding box center [1068, 610] width 31 height 24
checkbox input "true"
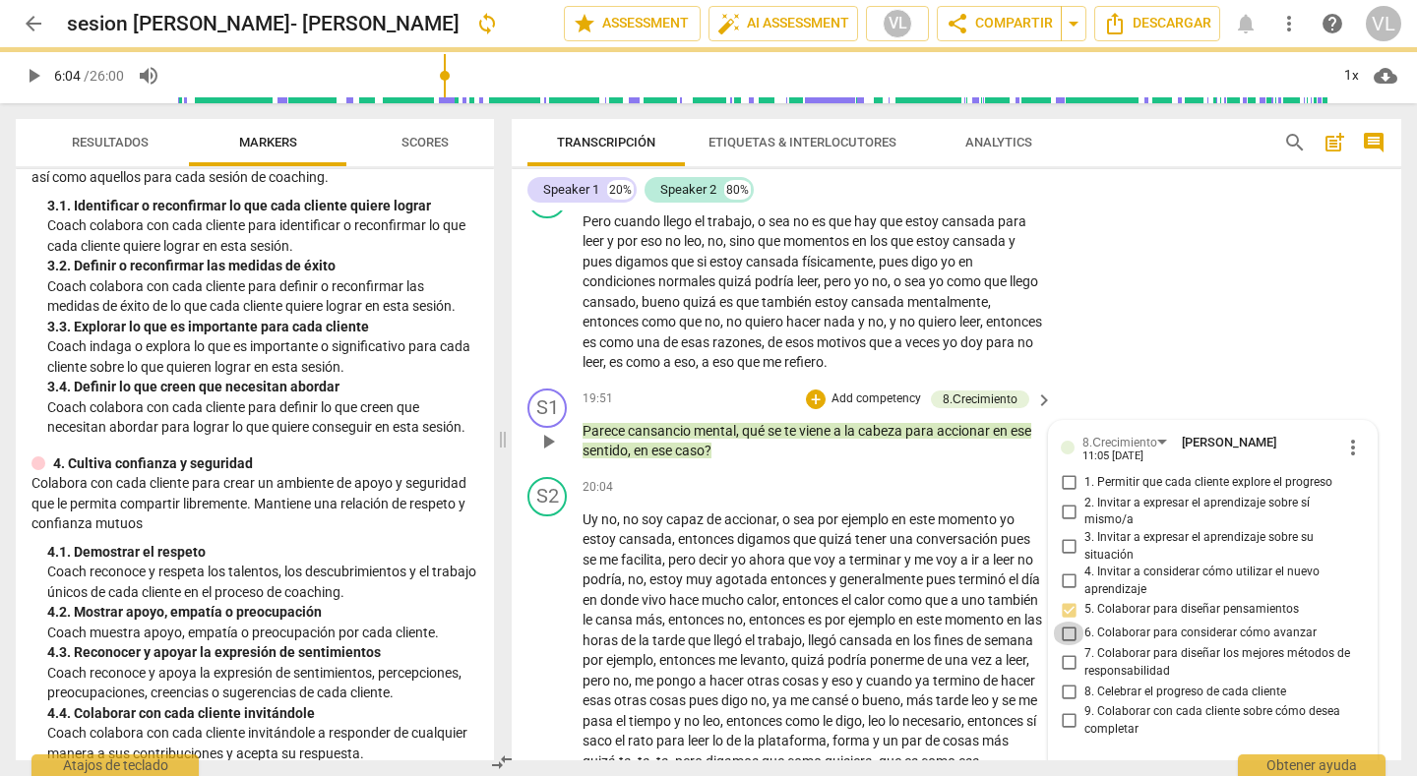
click at [1064, 622] on input "6. Colaborar para considerar cómo avanzar" at bounding box center [1068, 634] width 31 height 24
checkbox input "true"
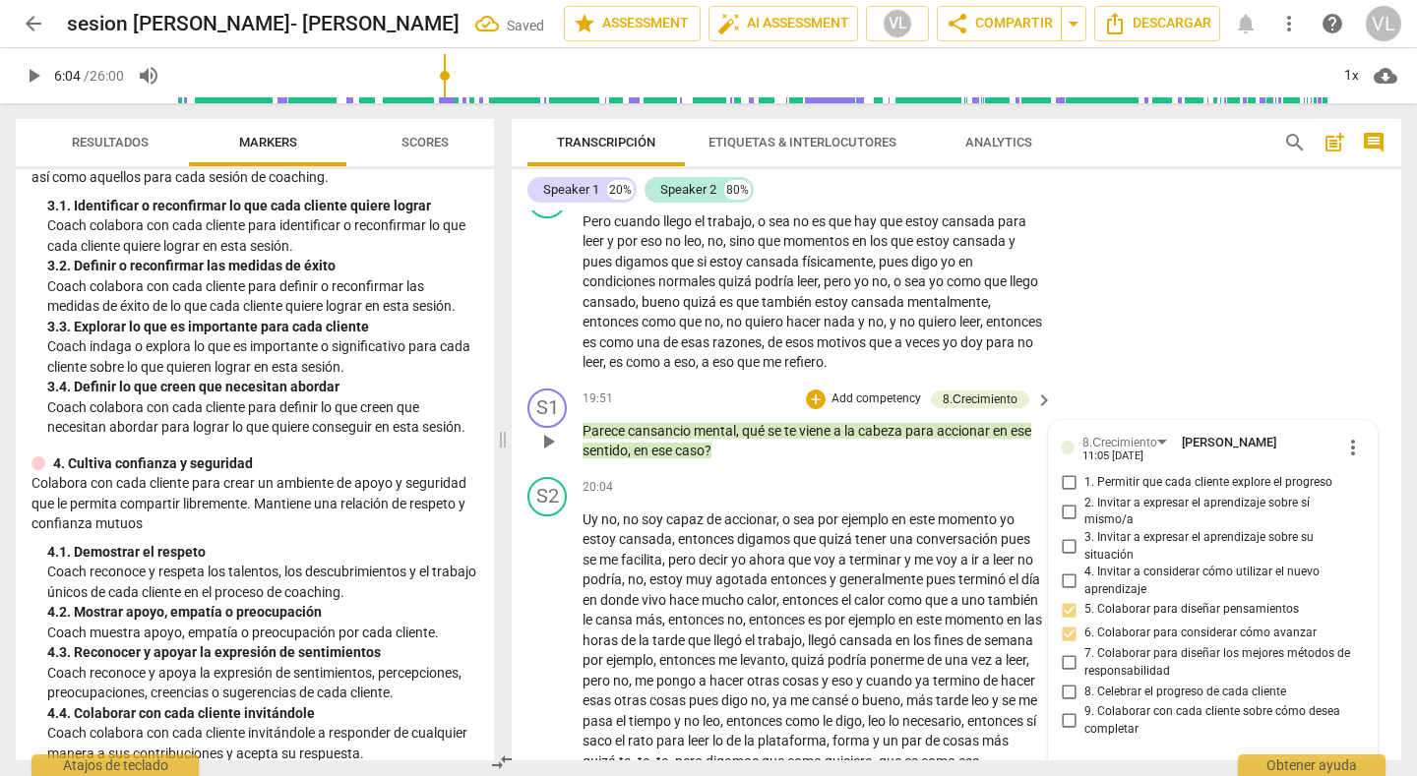
click at [1217, 345] on div "S2 play_arrow pause 19:05 + Add competency keyboard_arrow_right Pero cuando lle…" at bounding box center [957, 276] width 890 height 210
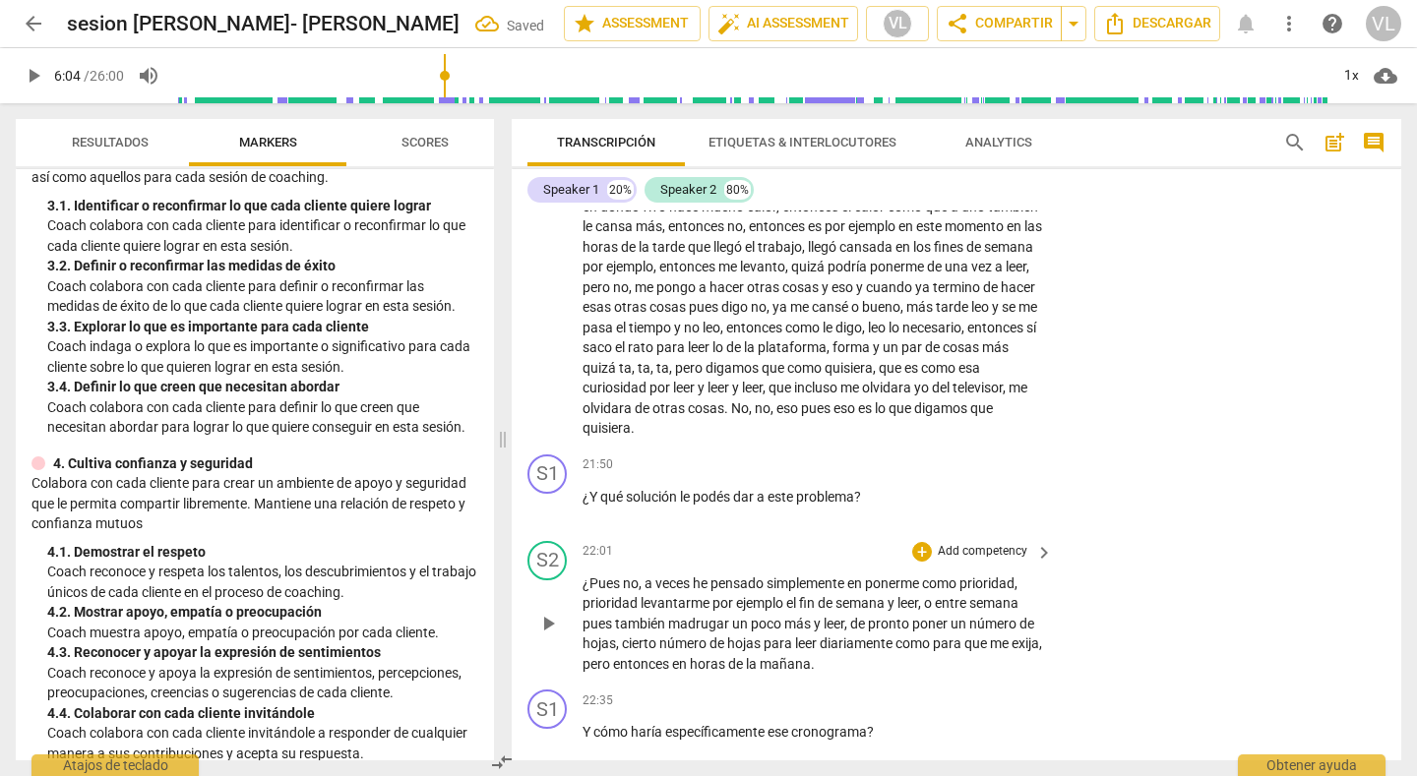
scroll to position [5708, 0]
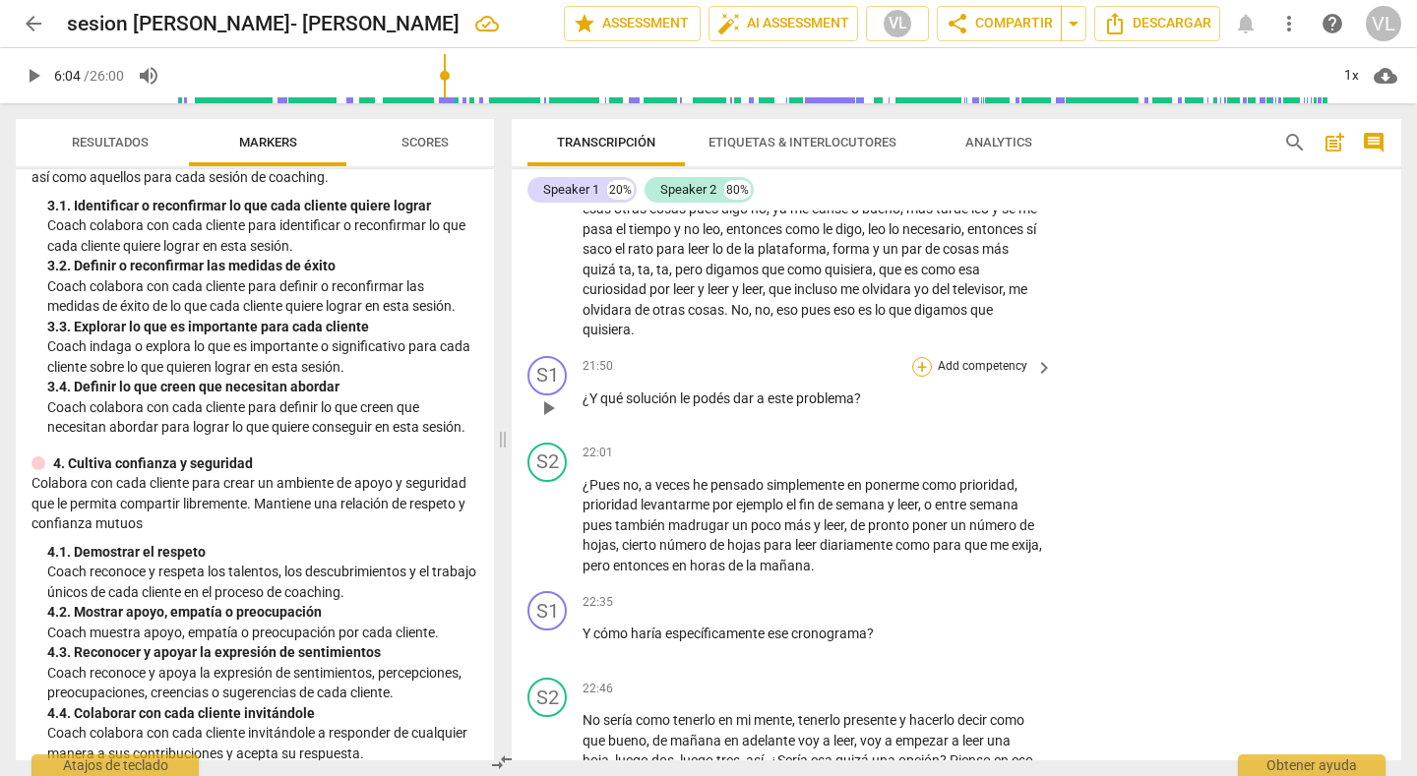
click at [919, 357] on div "+" at bounding box center [922, 367] width 20 height 20
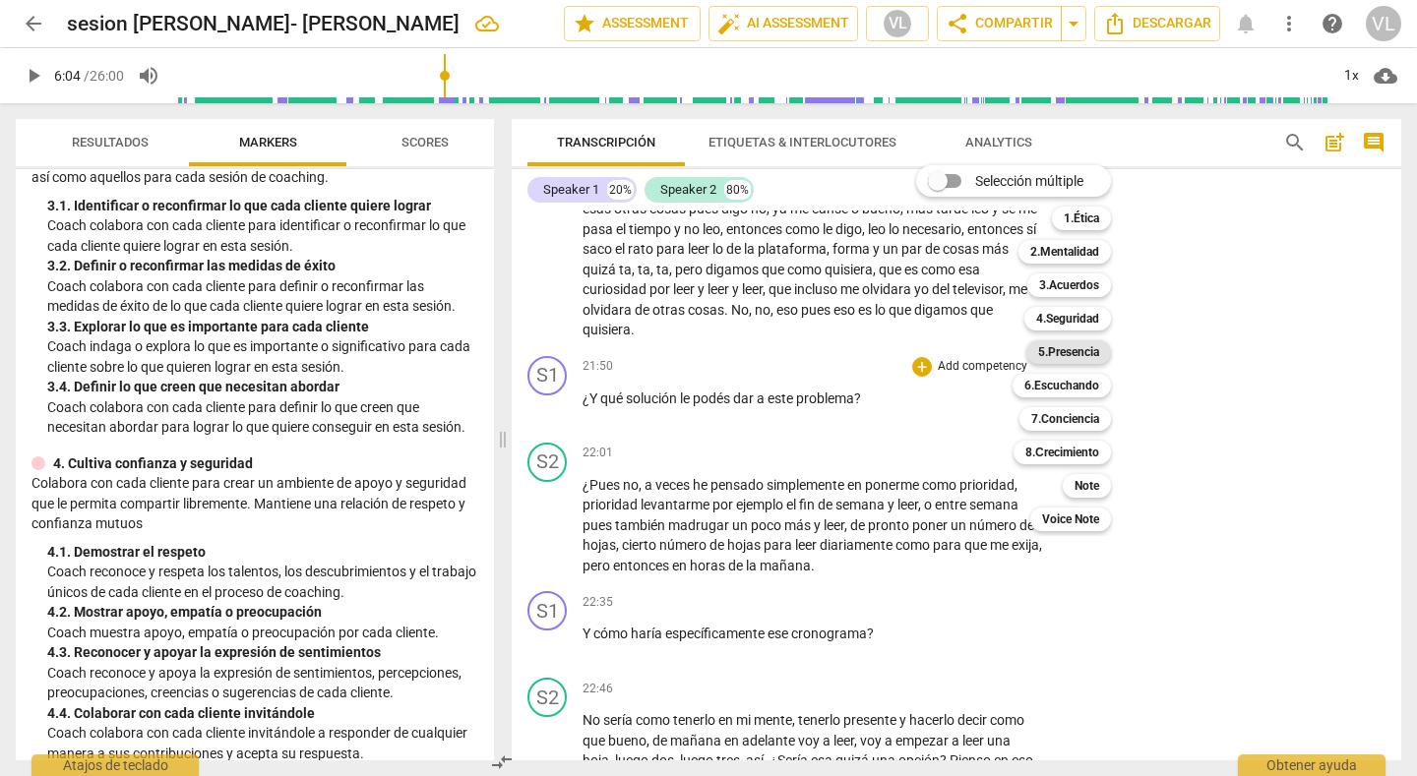
click at [1092, 352] on b "5.Presencia" at bounding box center [1068, 352] width 61 height 24
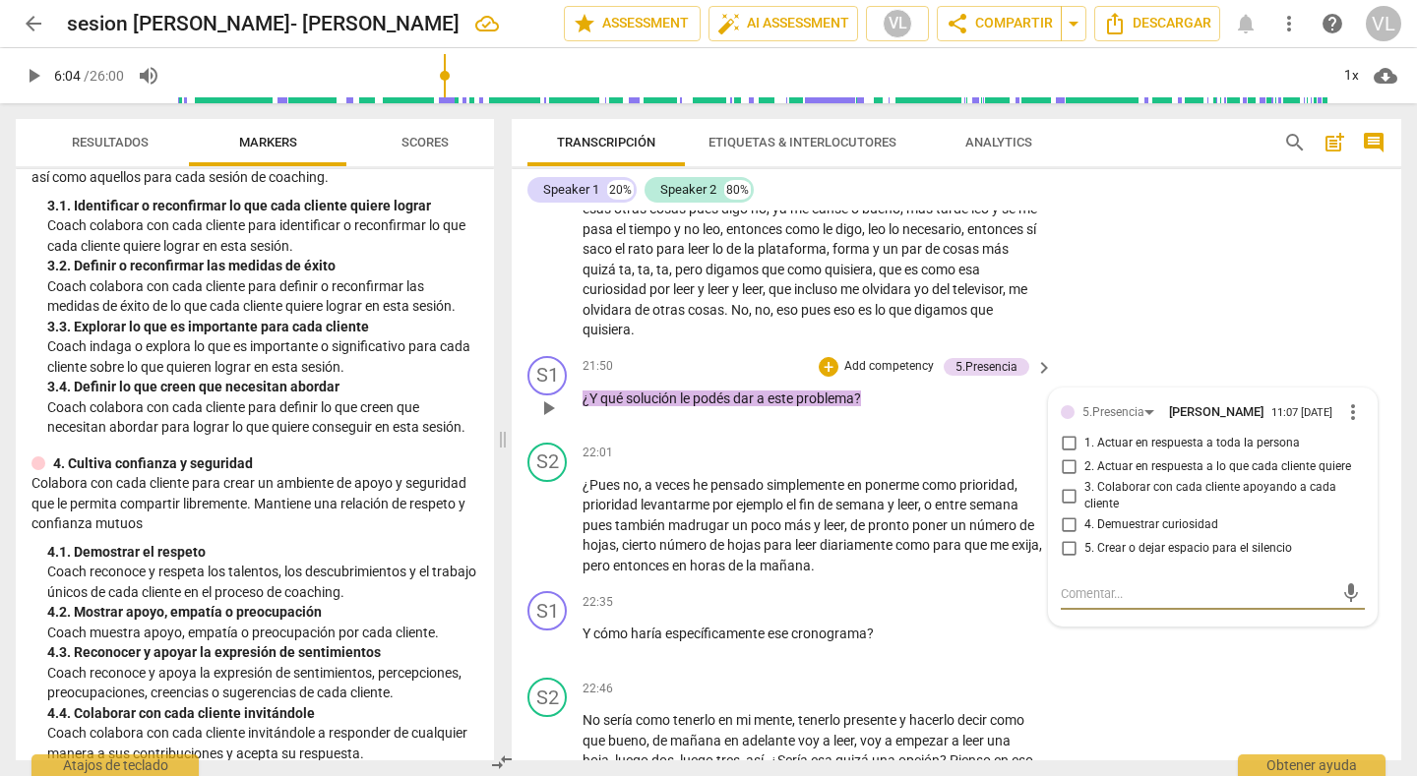
click at [1065, 514] on input "4. Demuestrar curiosidad" at bounding box center [1068, 526] width 31 height 24
checkbox input "true"
click at [1066, 456] on input "2. Actuar en respuesta a lo que cada cliente quiere" at bounding box center [1068, 468] width 31 height 24
checkbox input "true"
click at [1159, 261] on div "S2 play_arrow pause 20:04 + Add competency keyboard_arrow_right Uy no , no soy …" at bounding box center [957, 162] width 890 height 371
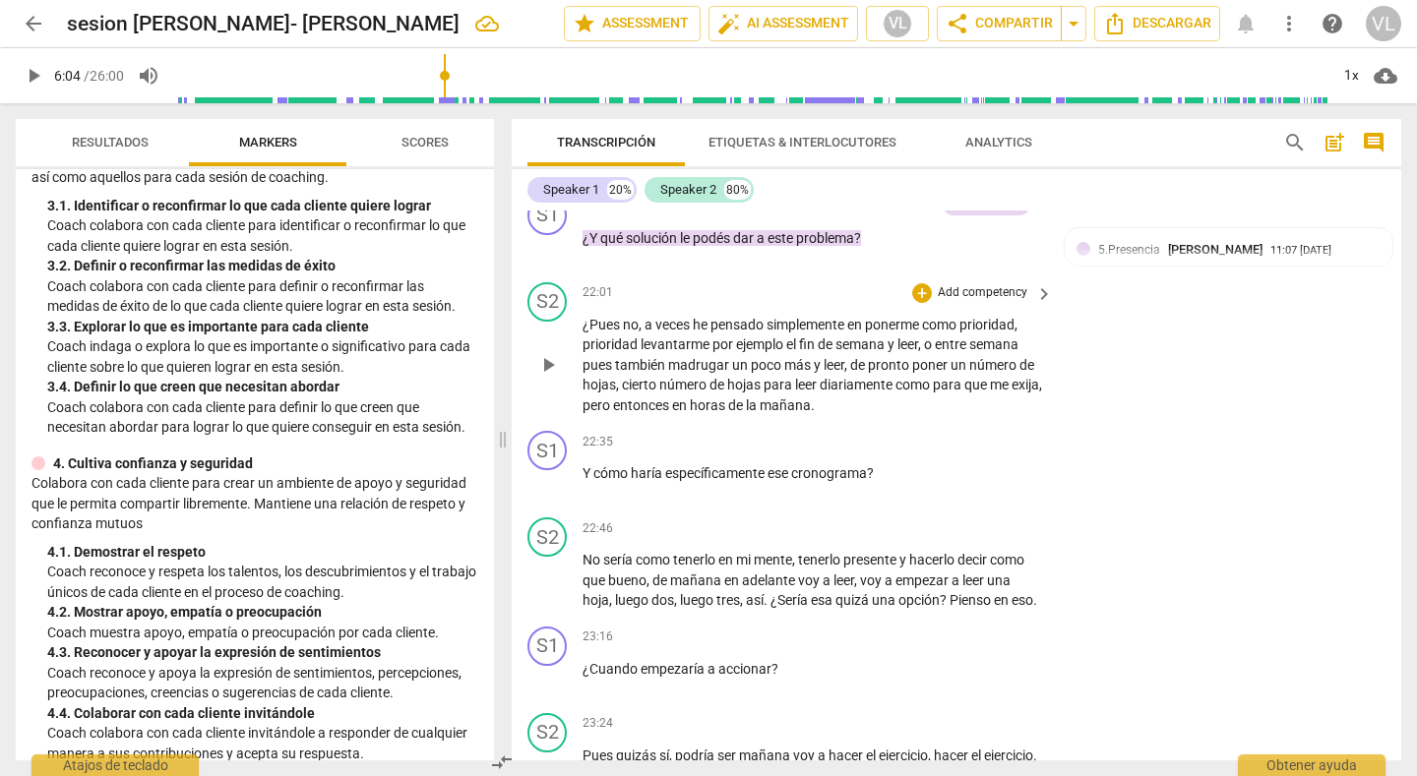
scroll to position [5905, 0]
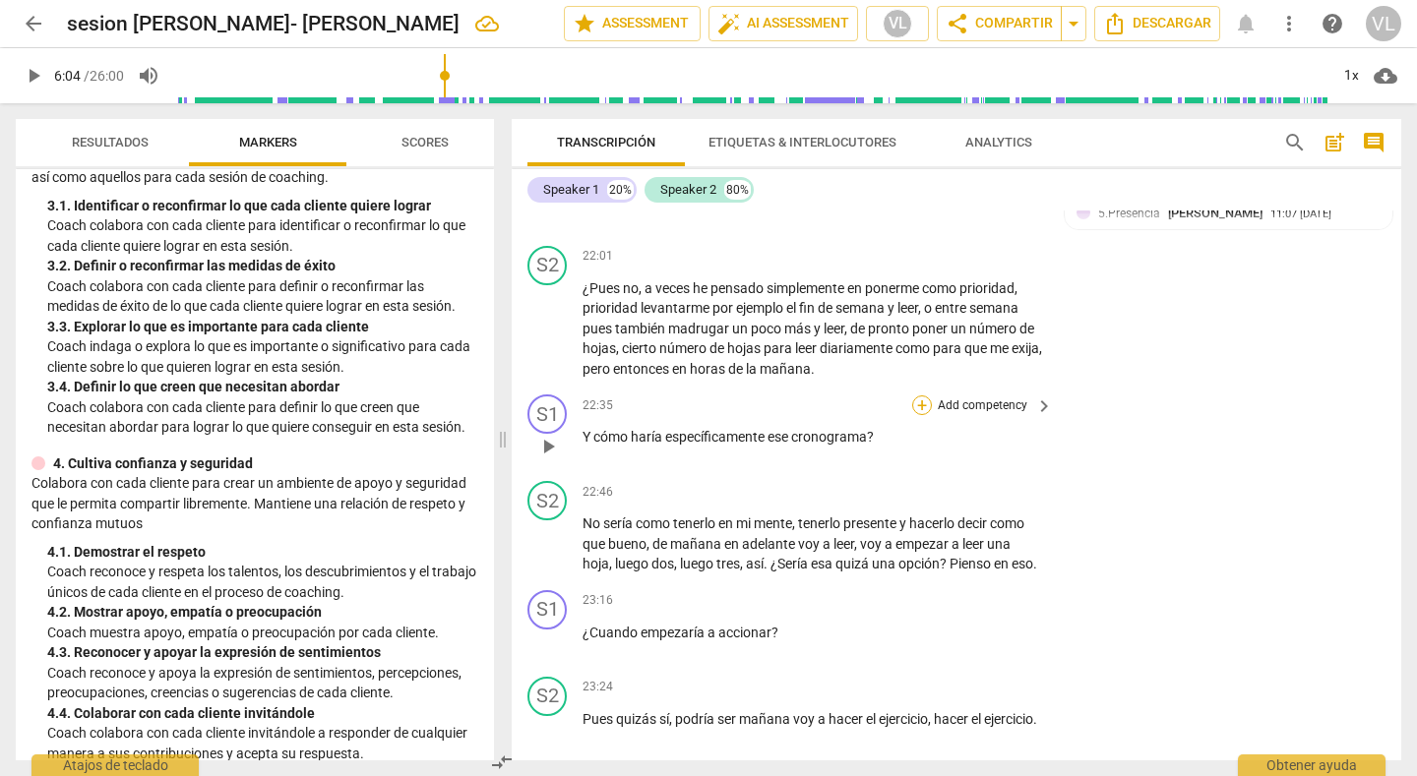
click at [917, 396] on div "+" at bounding box center [922, 406] width 20 height 20
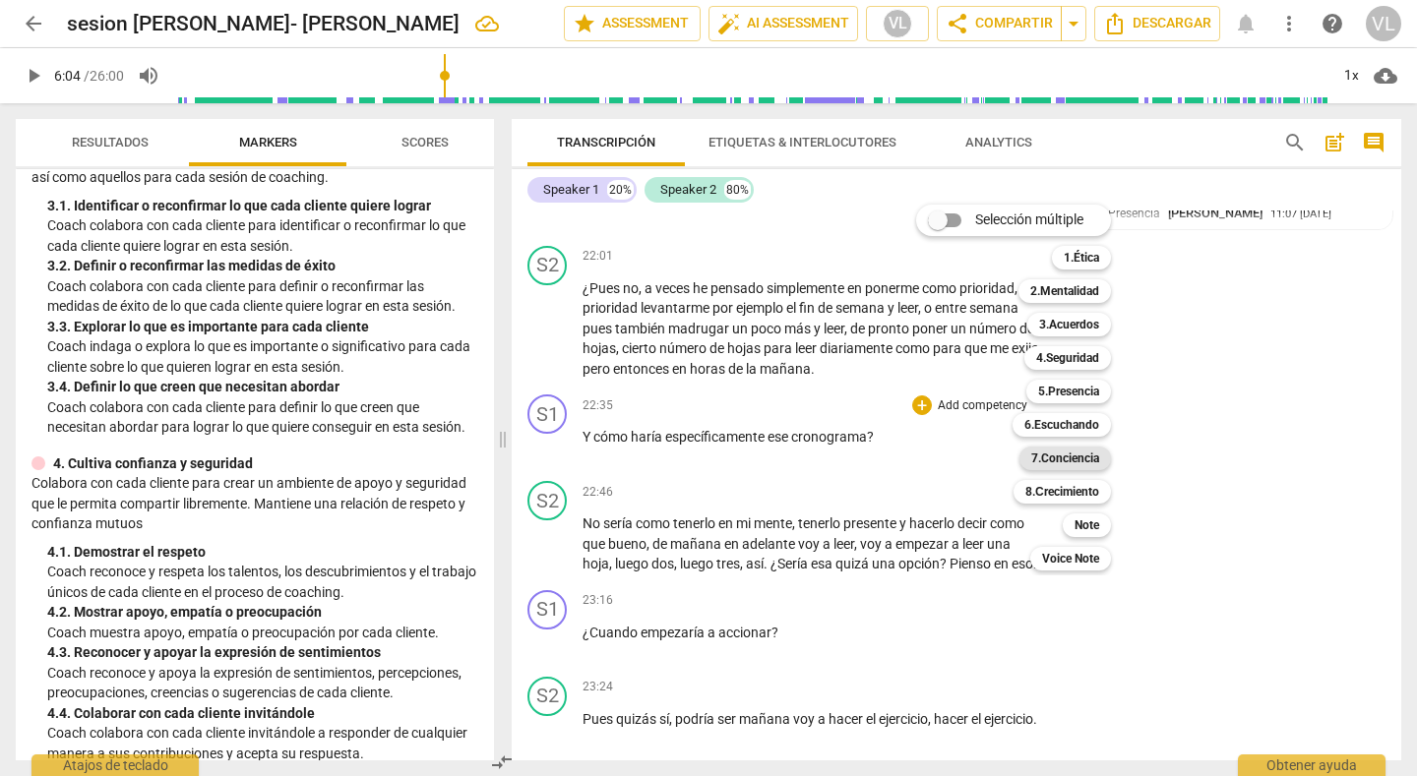
click at [1062, 463] on b "7.Conciencia" at bounding box center [1065, 459] width 68 height 24
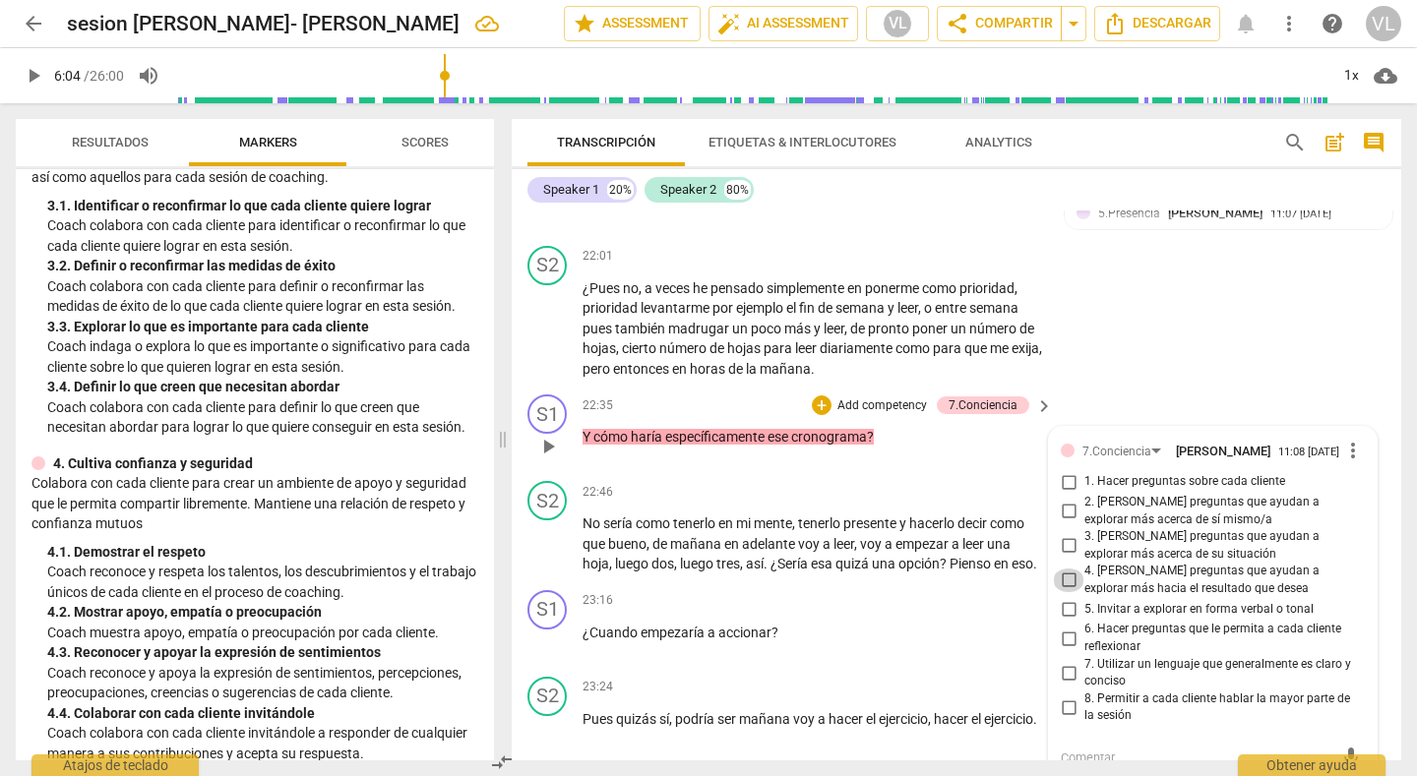
click at [1063, 569] on input "4. [PERSON_NAME] preguntas que ayudan a explorar más hacia el resultado que des…" at bounding box center [1068, 581] width 31 height 24
checkbox input "true"
click at [1235, 302] on div "S2 play_arrow pause 22:01 + Add competency keyboard_arrow_right ¿Pues no , a ve…" at bounding box center [957, 313] width 890 height 150
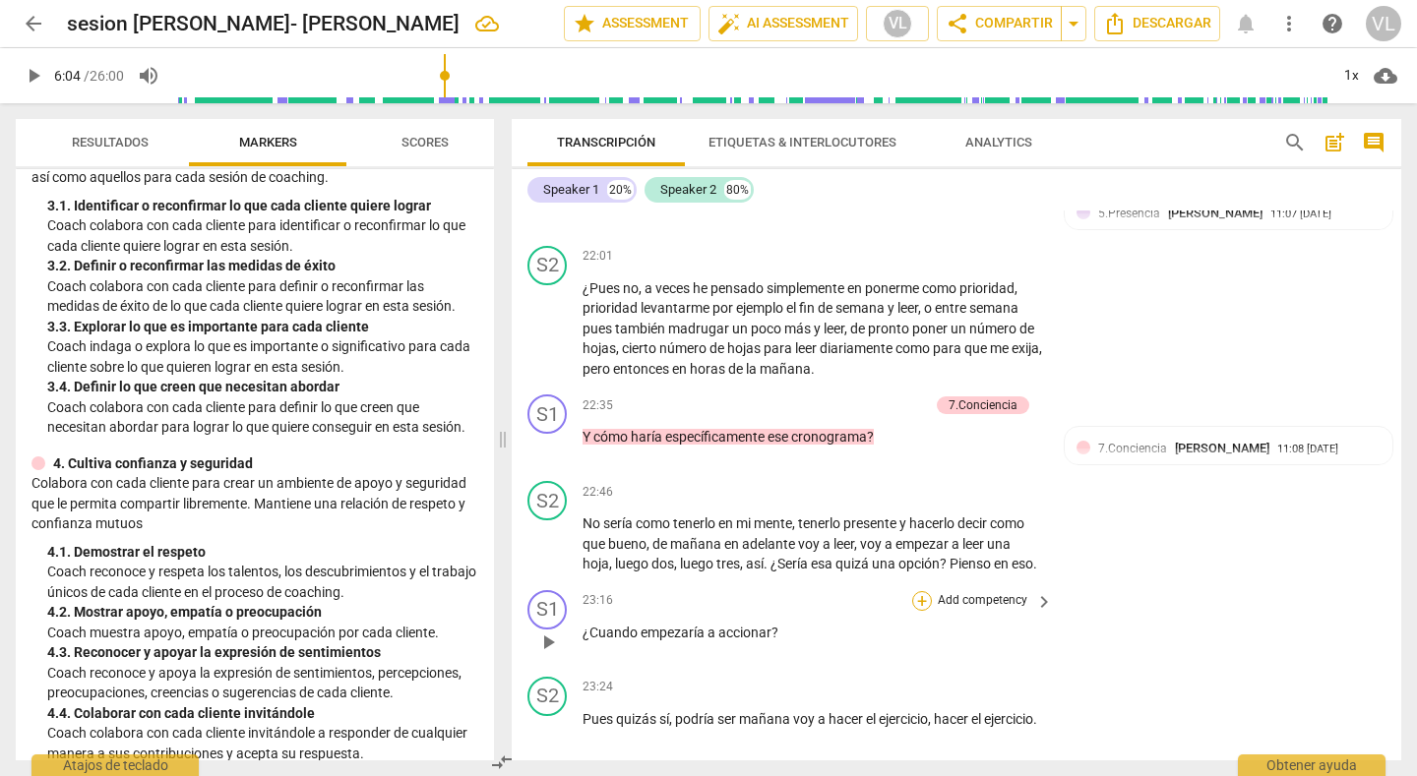
click at [925, 591] on div "+" at bounding box center [922, 601] width 20 height 20
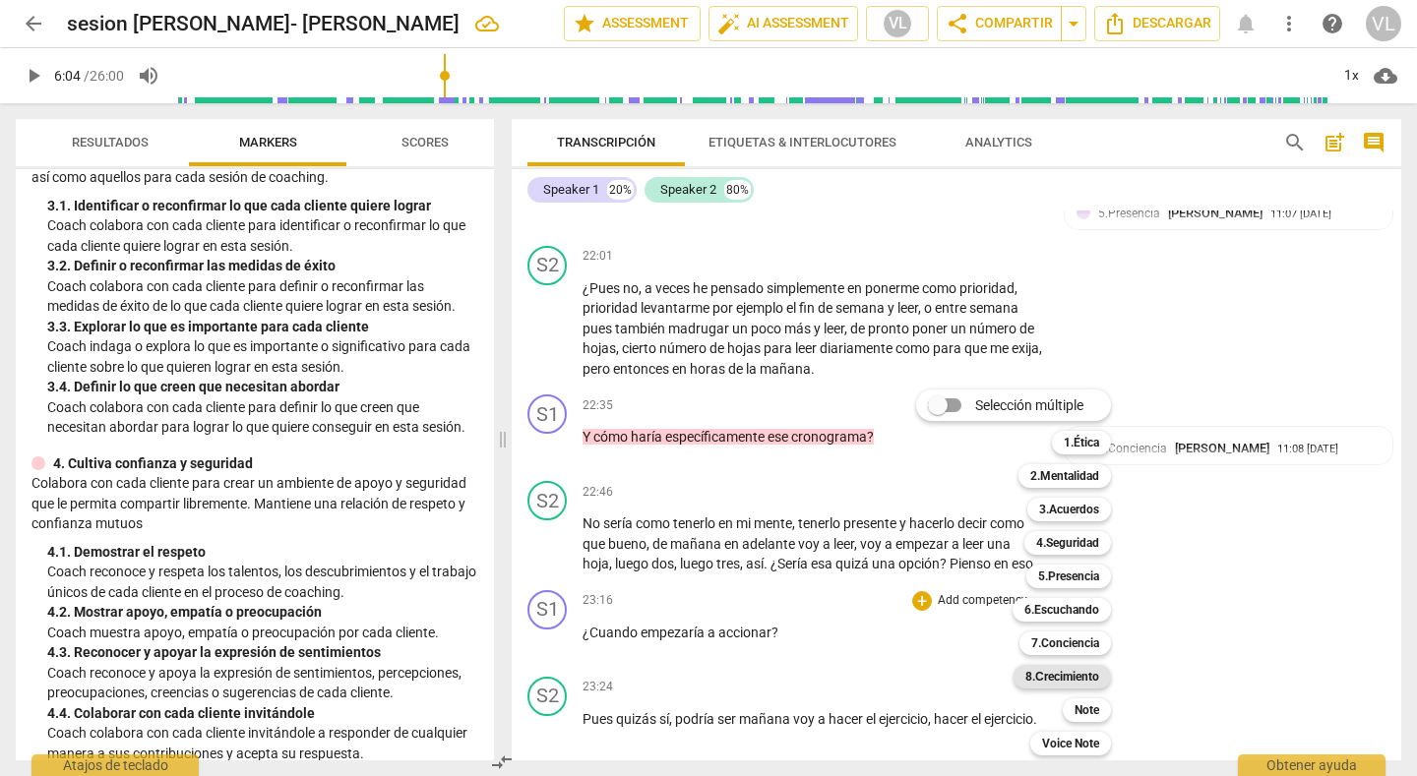
click at [1092, 677] on b "8.Сrecimiento" at bounding box center [1062, 677] width 74 height 24
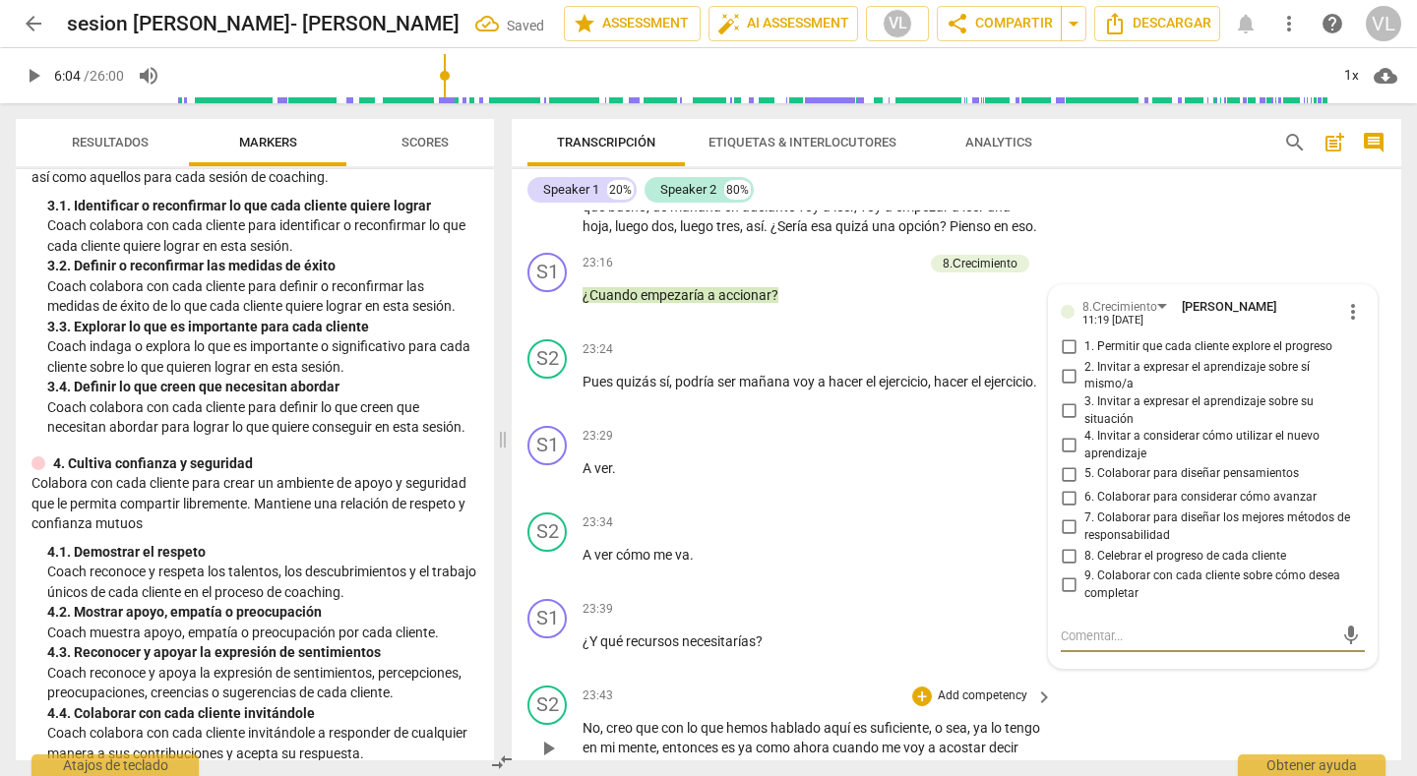
scroll to position [6178, 0]
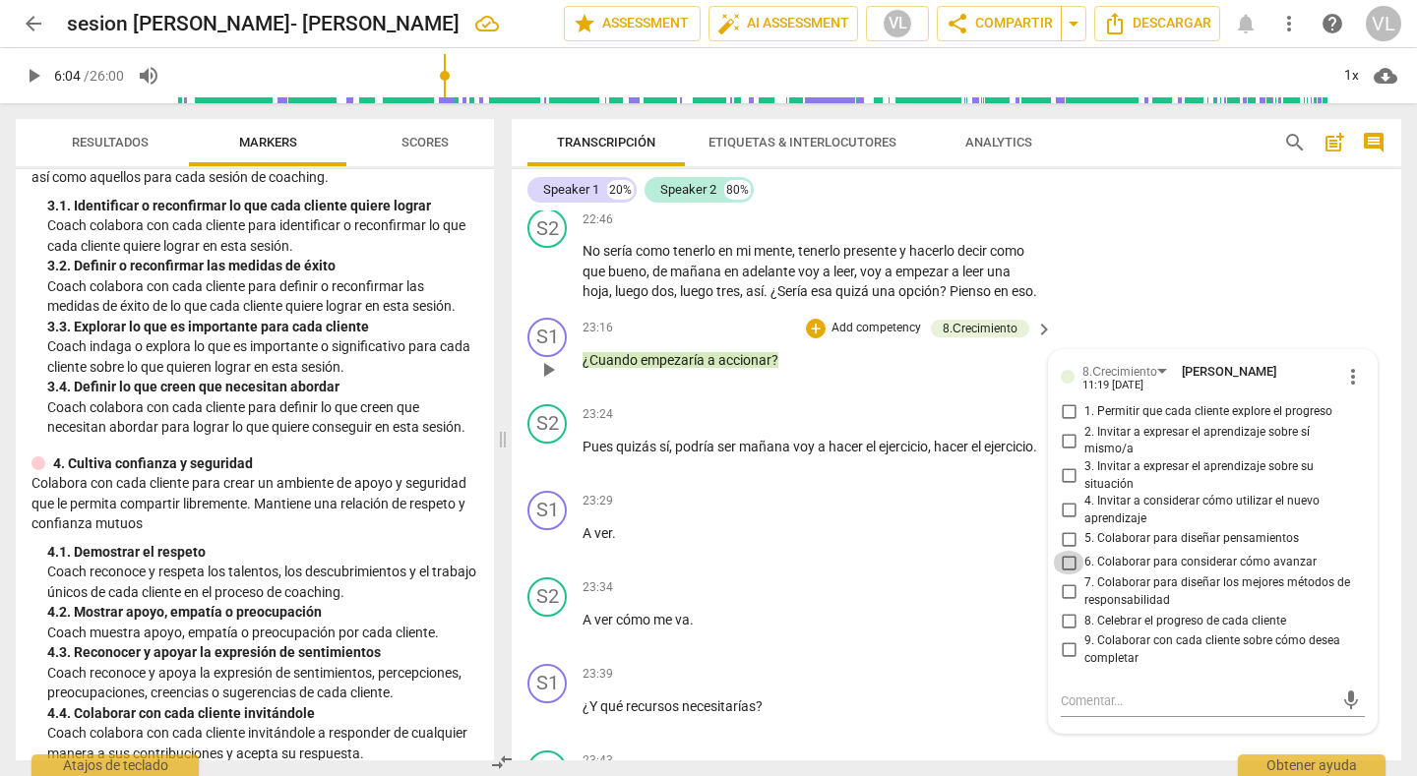
click at [1064, 551] on input "6. Colaborar para considerar cómo avanzar" at bounding box center [1068, 563] width 31 height 24
checkbox input "true"
drag, startPoint x: 1174, startPoint y: 222, endPoint x: 1155, endPoint y: 259, distance: 40.9
click at [1172, 227] on div "S2 play_arrow pause 22:46 + Add competency keyboard_arrow_right No sería como t…" at bounding box center [957, 255] width 890 height 109
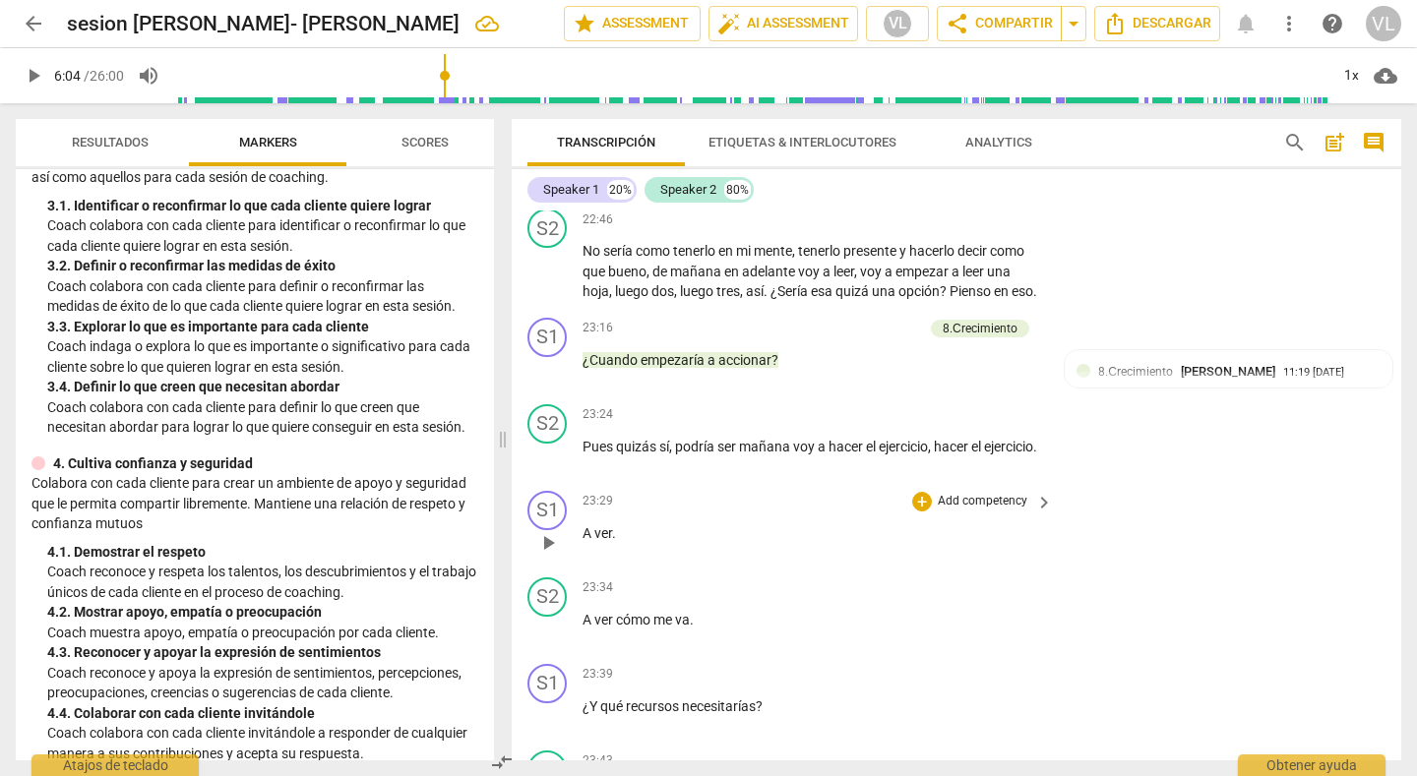
scroll to position [6374, 0]
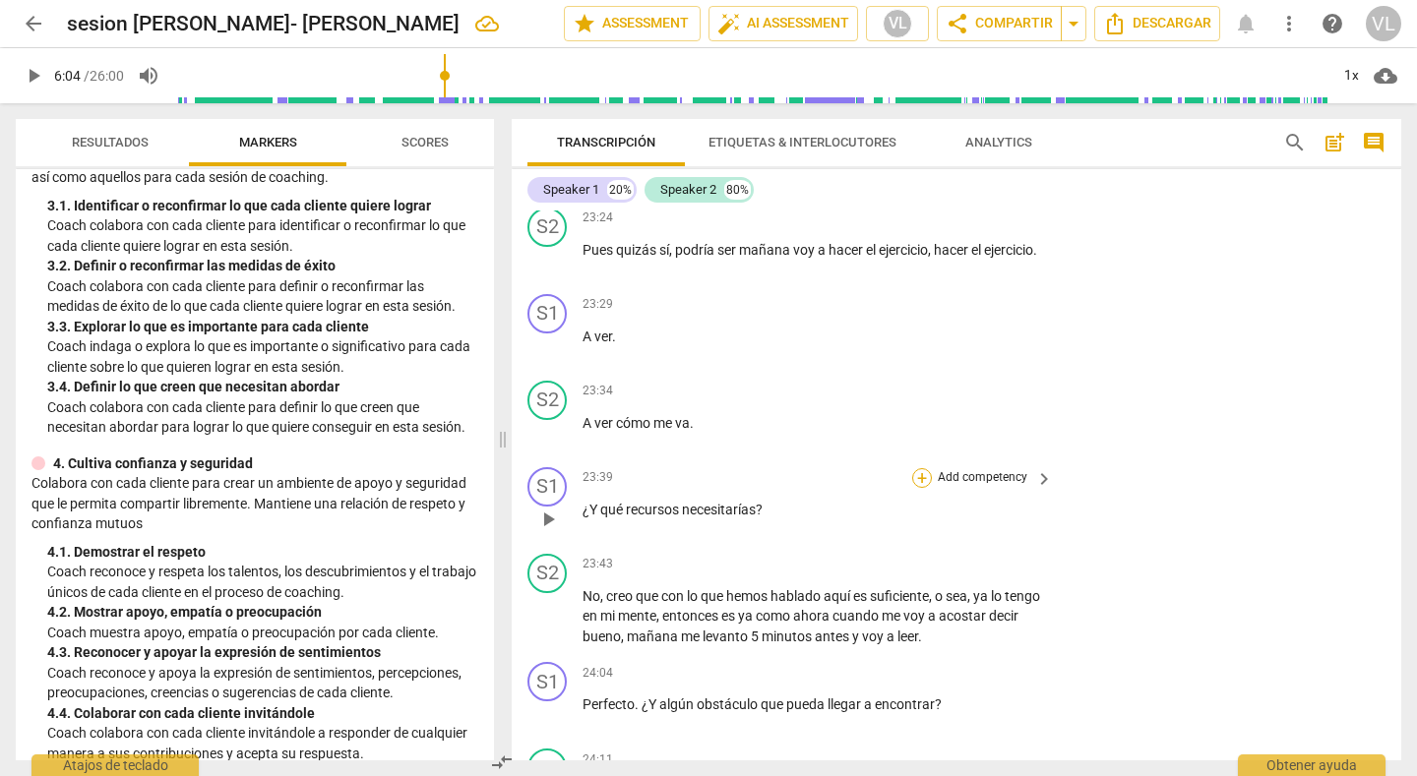
click at [917, 468] on div "+" at bounding box center [922, 478] width 20 height 20
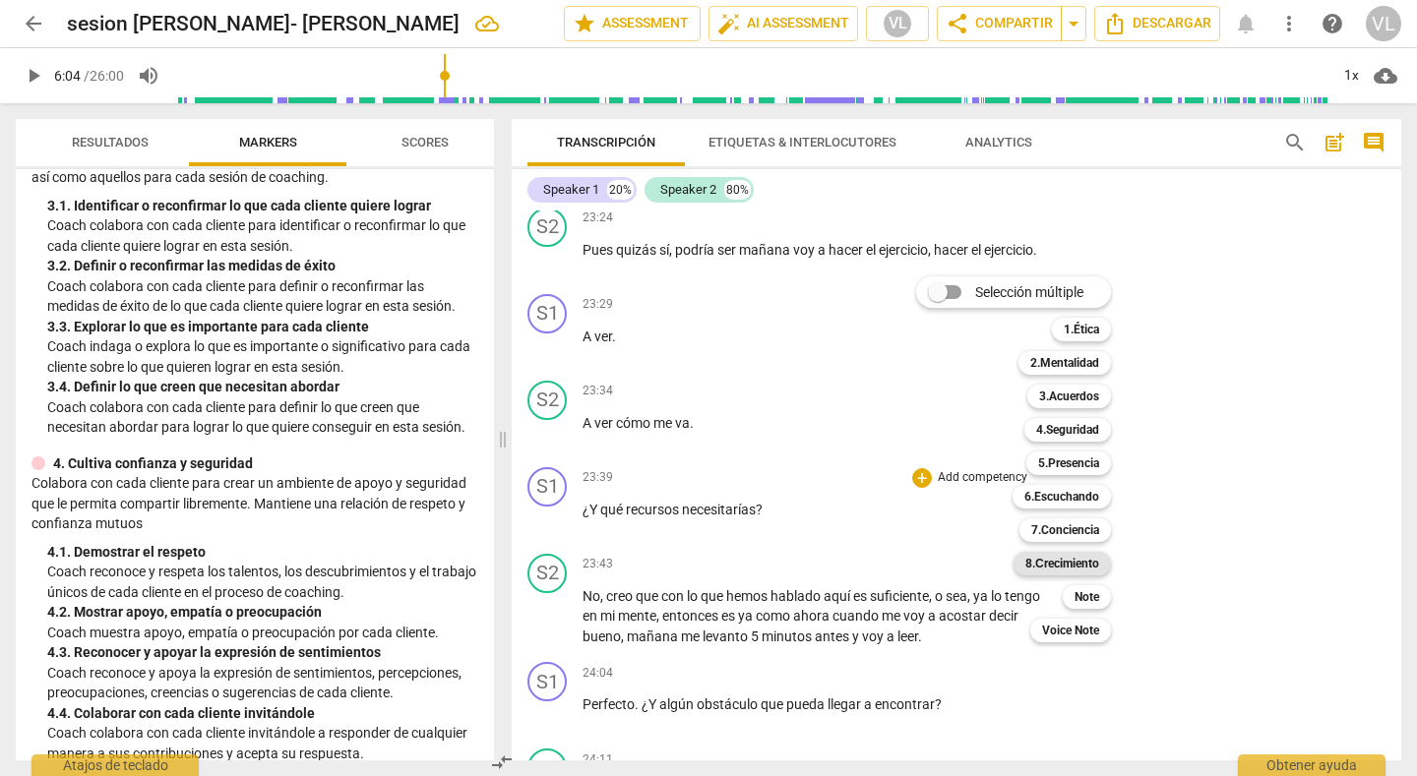
click at [1045, 560] on b "8.Сrecimiento" at bounding box center [1062, 564] width 74 height 24
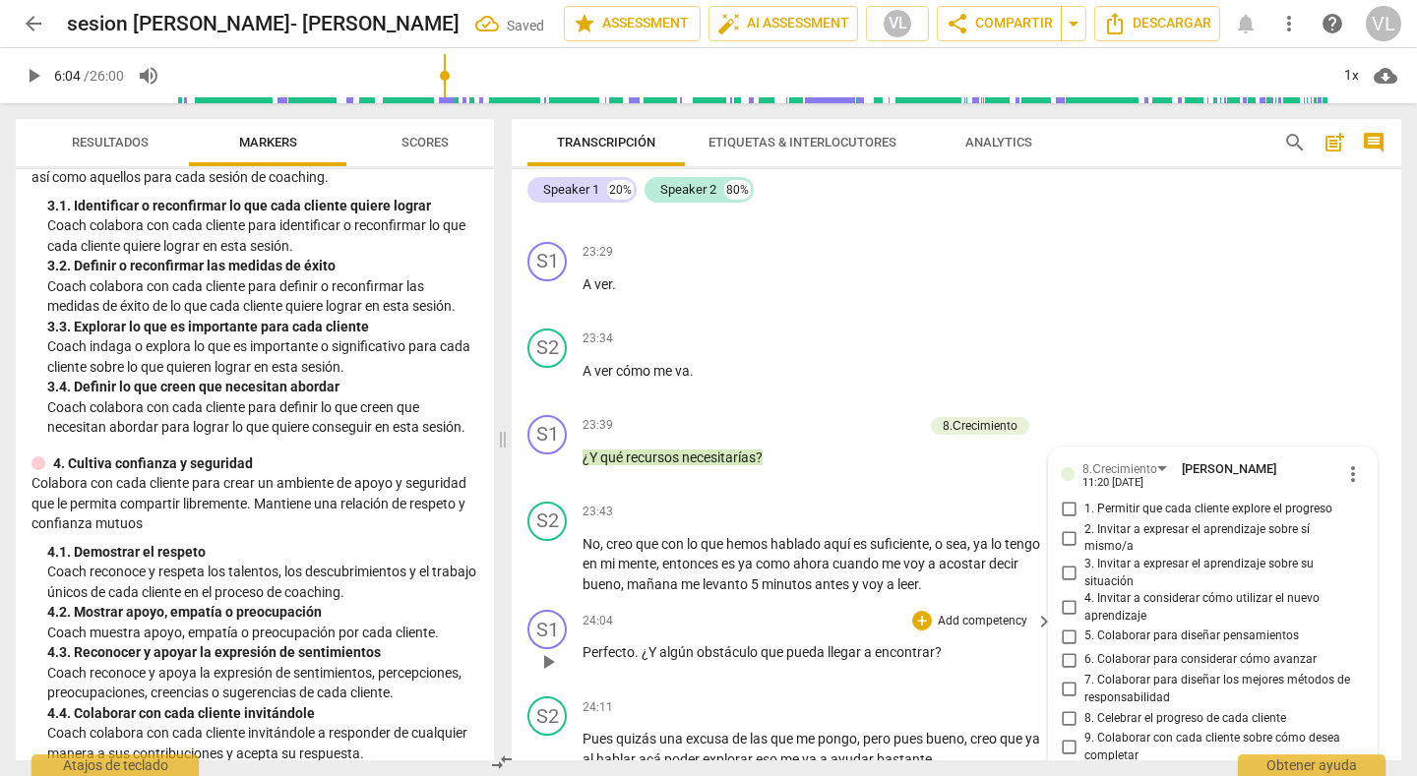
scroll to position [6524, 0]
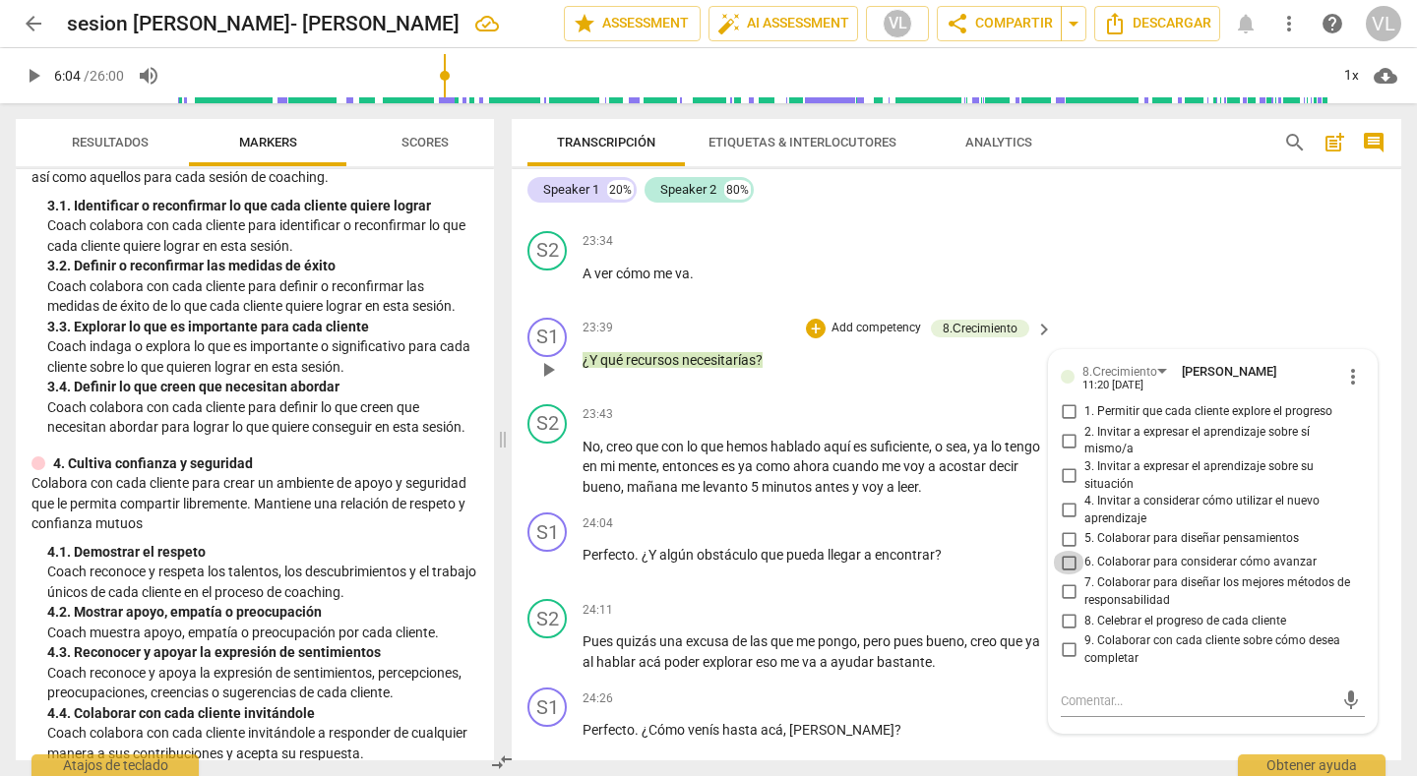
click at [1063, 551] on input "6. Colaborar para considerar cómo avanzar" at bounding box center [1068, 563] width 31 height 24
checkbox input "true"
click at [1065, 581] on input "7. Colaborar para diseñar los mejores métodos de responsabilidad" at bounding box center [1068, 593] width 31 height 24
checkbox input "true"
click at [1235, 257] on div "S2 play_arrow pause 23:34 + Add competency keyboard_arrow_right A ver cómo me v…" at bounding box center [957, 266] width 890 height 87
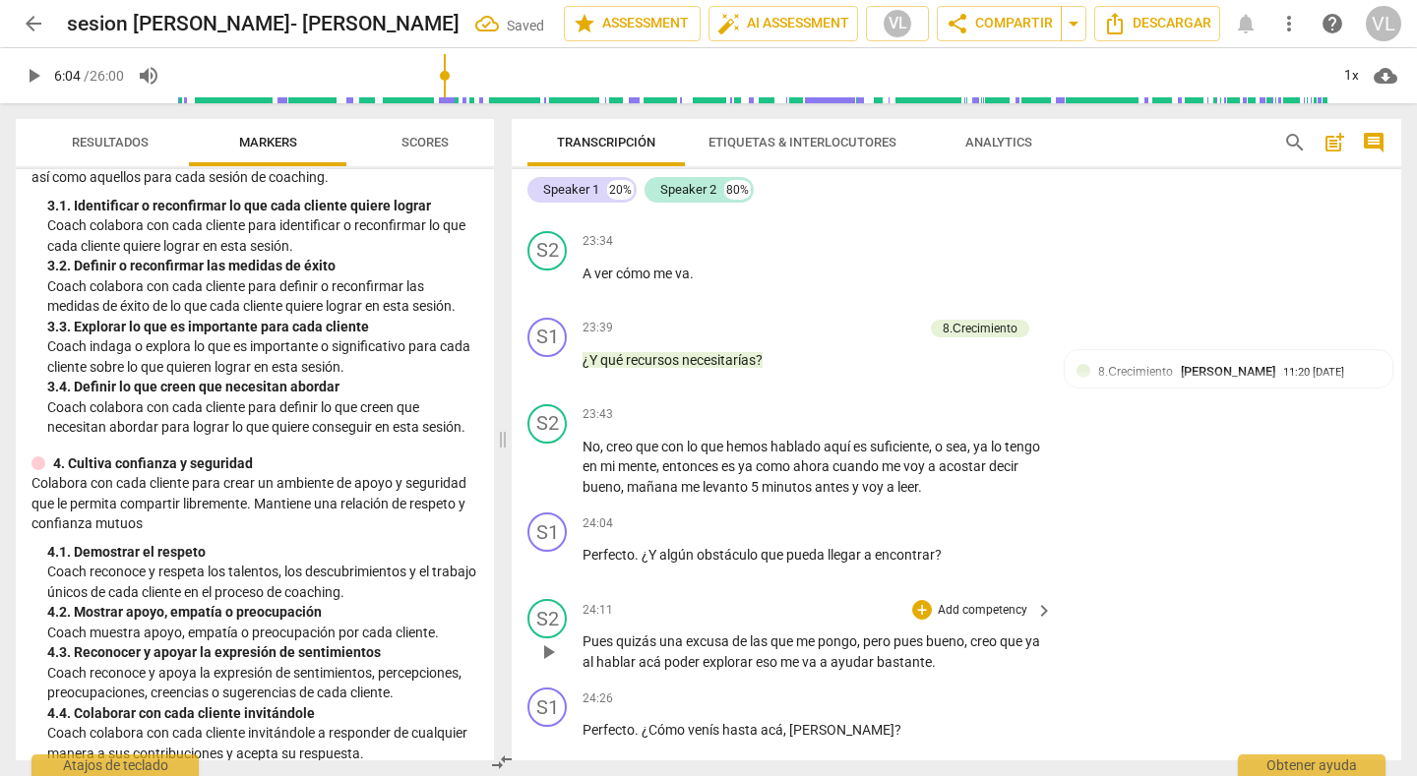
scroll to position [6721, 0]
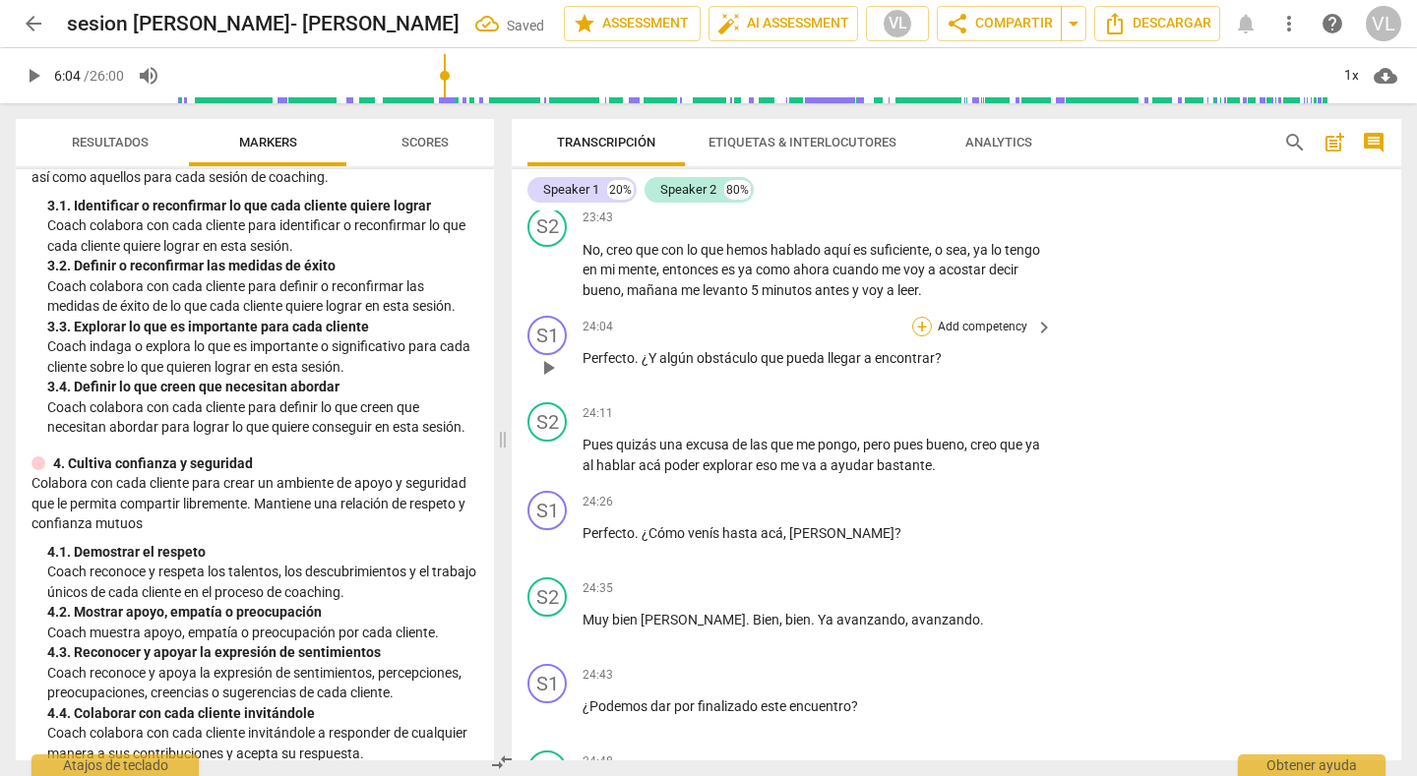
click at [913, 317] on div "+" at bounding box center [922, 327] width 20 height 20
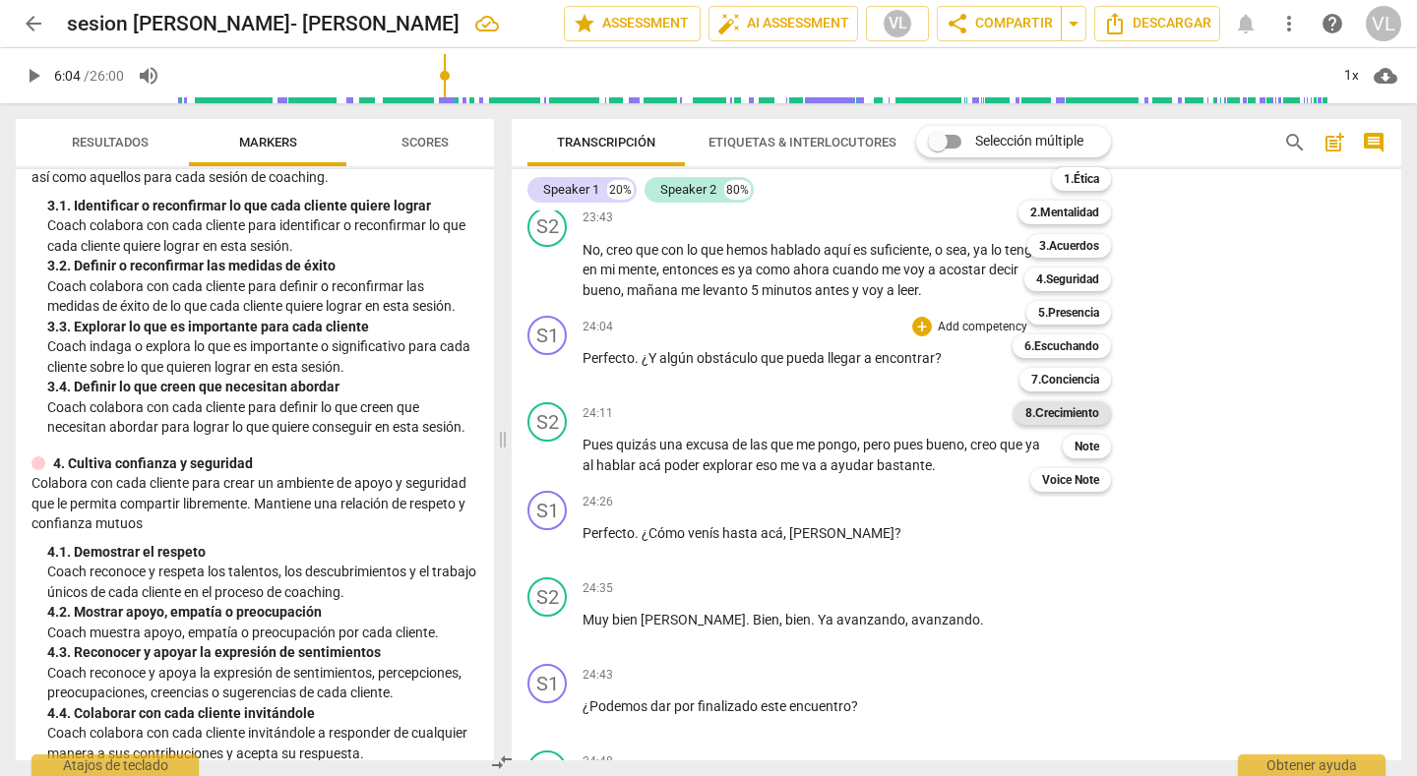
click at [1063, 405] on b "8.Сrecimiento" at bounding box center [1062, 413] width 74 height 24
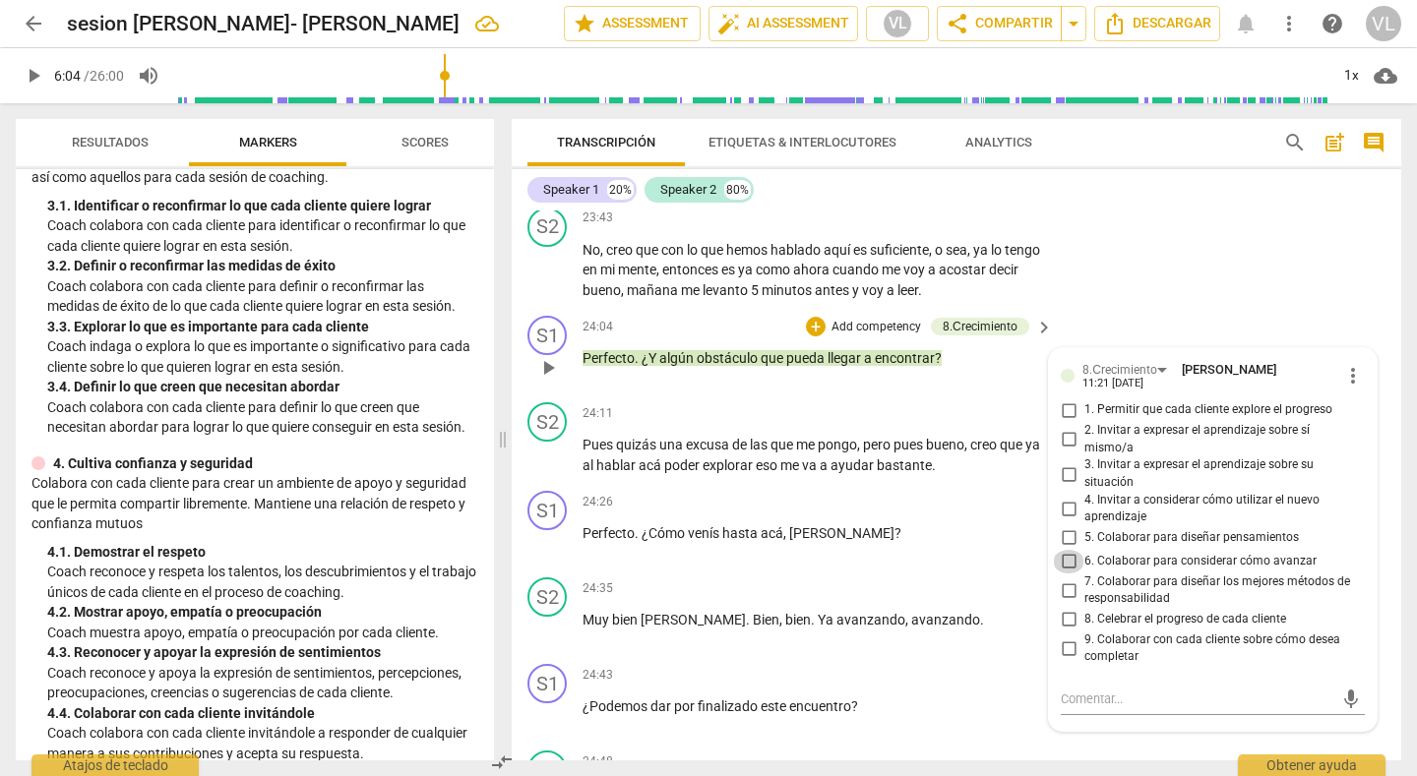
click at [1063, 550] on input "6. Colaborar para considerar cómo avanzar" at bounding box center [1068, 562] width 31 height 24
checkbox input "true"
click at [1227, 230] on div "S2 play_arrow pause 23:43 + Add competency keyboard_arrow_right No , creo que c…" at bounding box center [957, 254] width 890 height 109
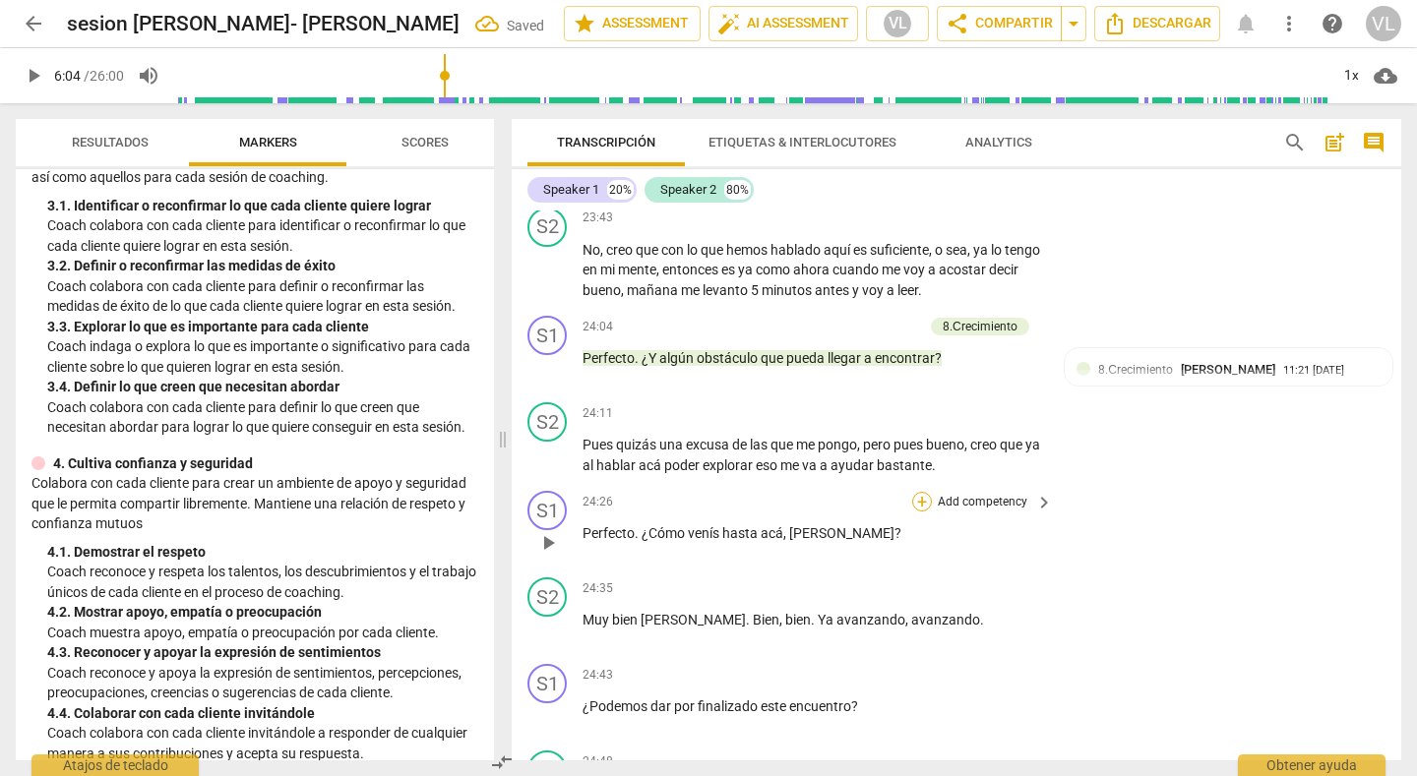
click at [916, 492] on div "+" at bounding box center [922, 502] width 20 height 20
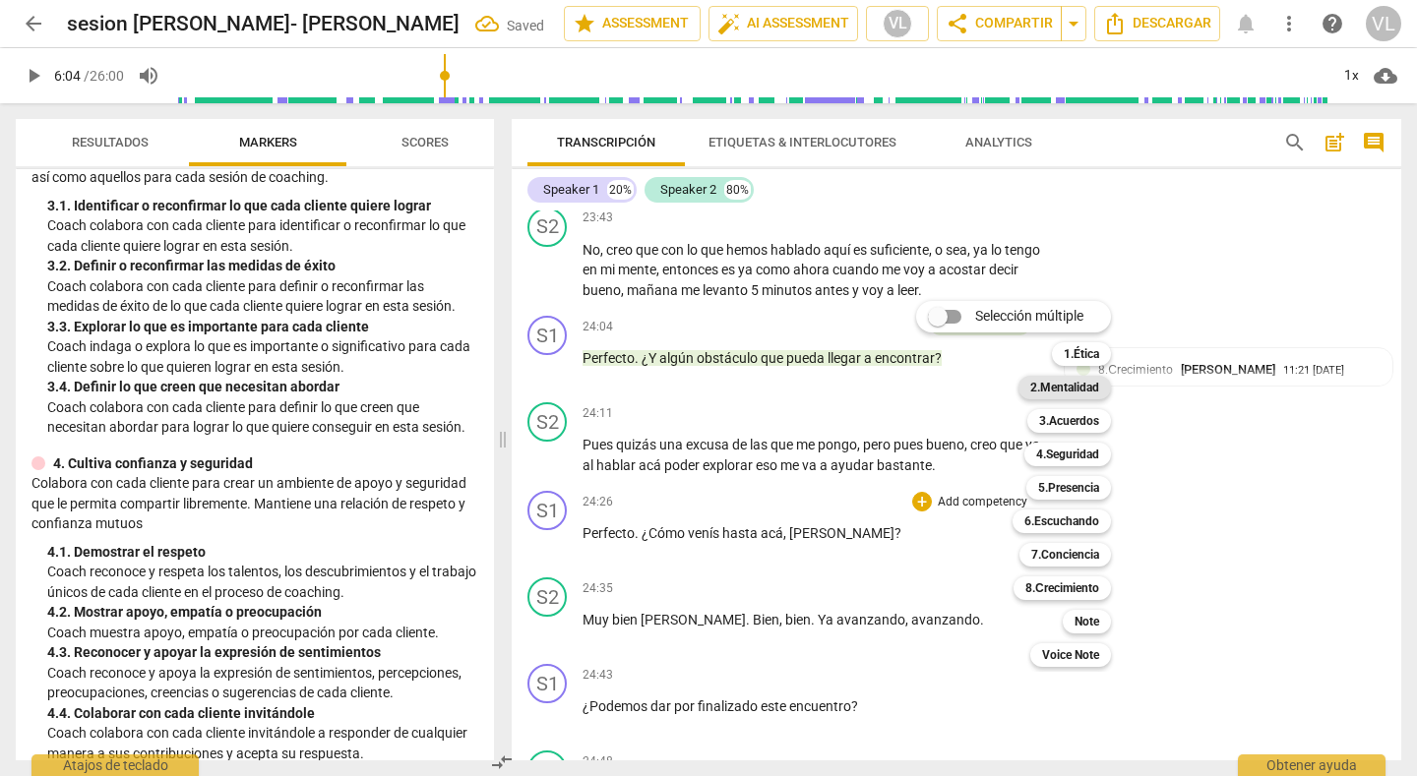
click at [1084, 391] on b "2.Mentalidad" at bounding box center [1064, 388] width 69 height 24
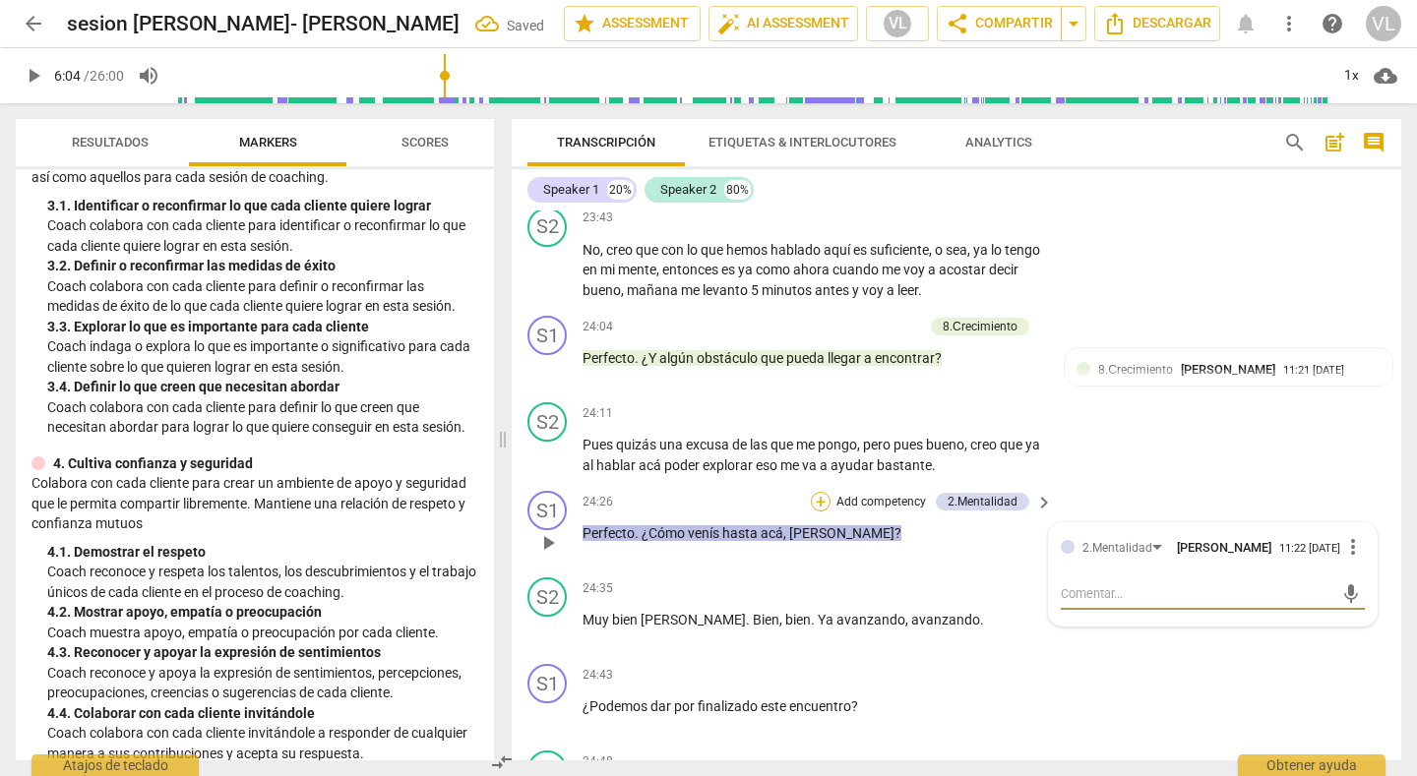
click at [814, 492] on div "+" at bounding box center [821, 502] width 20 height 20
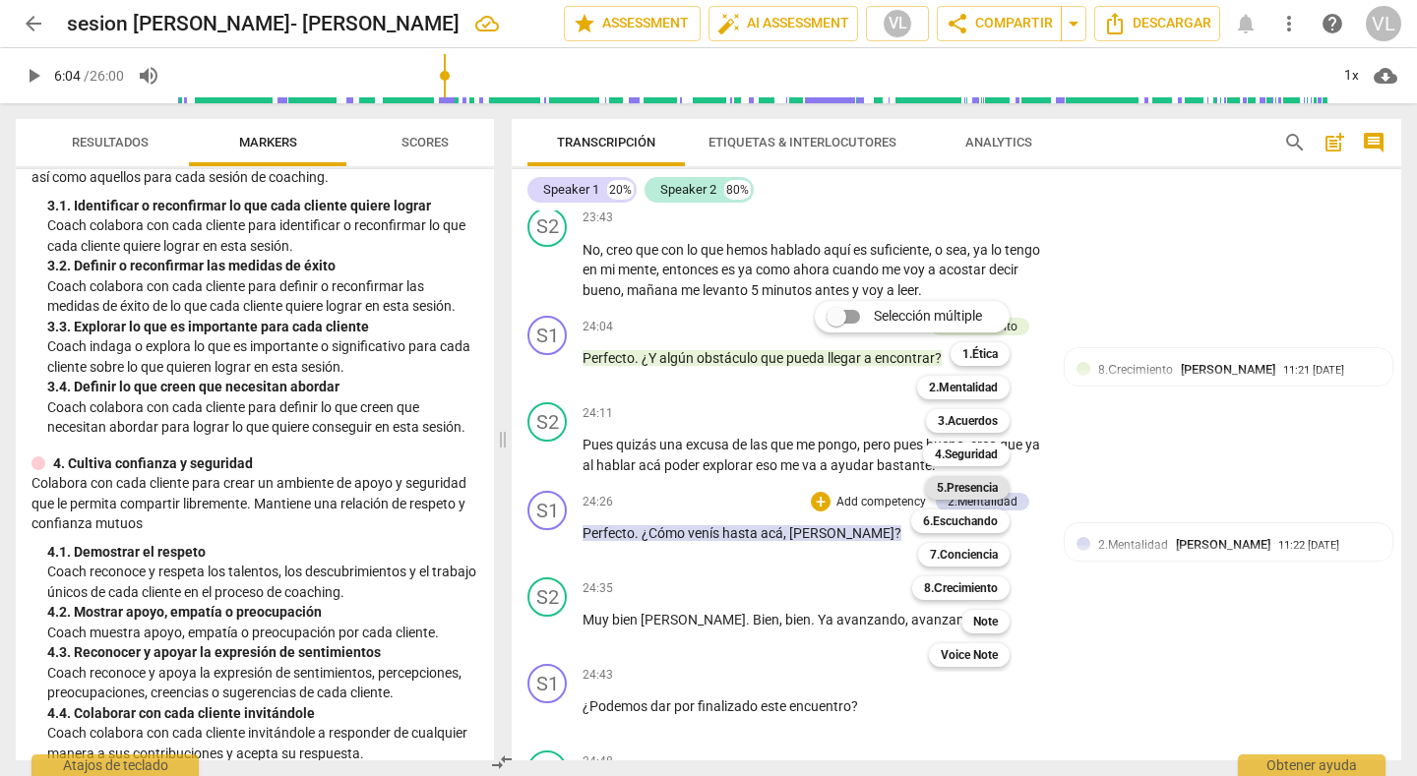
click at [941, 491] on b "5.Presencia" at bounding box center [967, 488] width 61 height 24
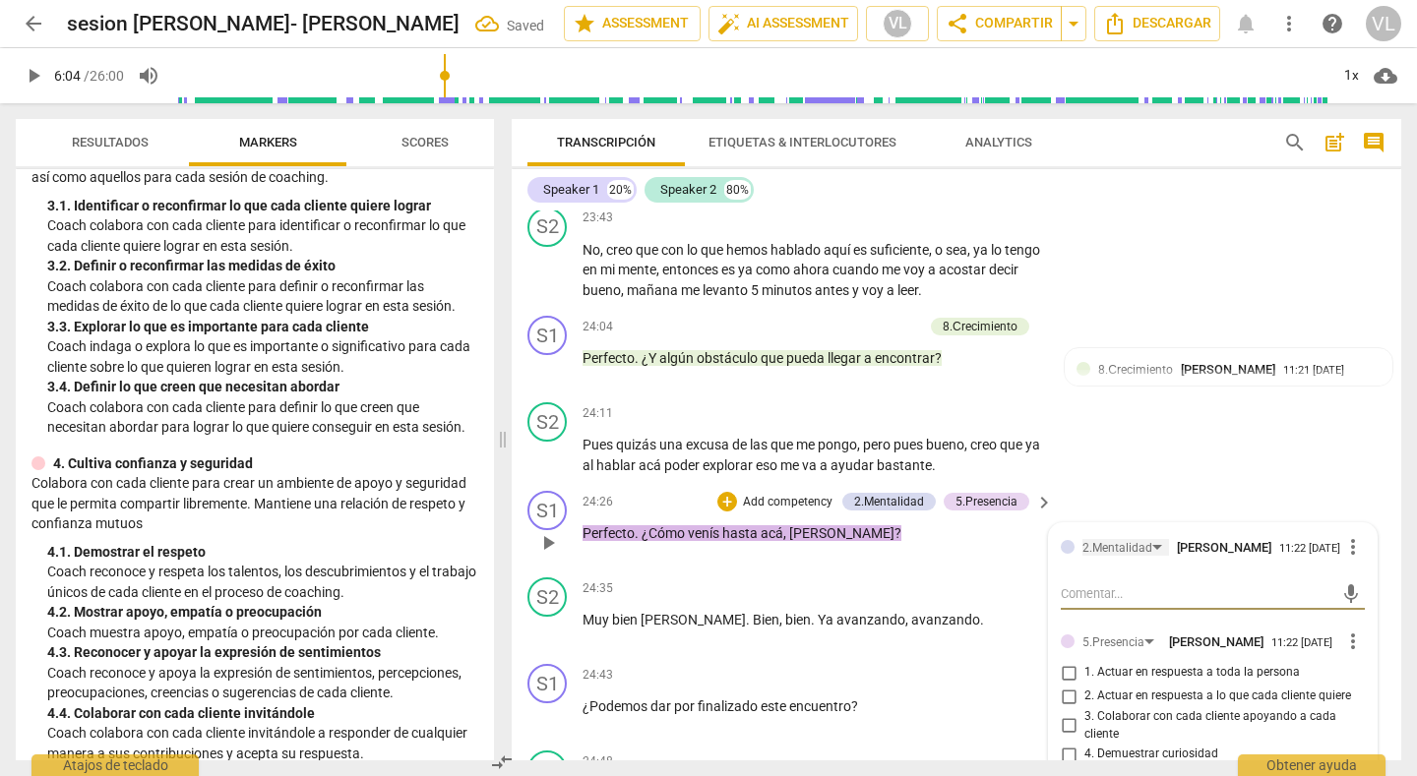
scroll to position [6918, 0]
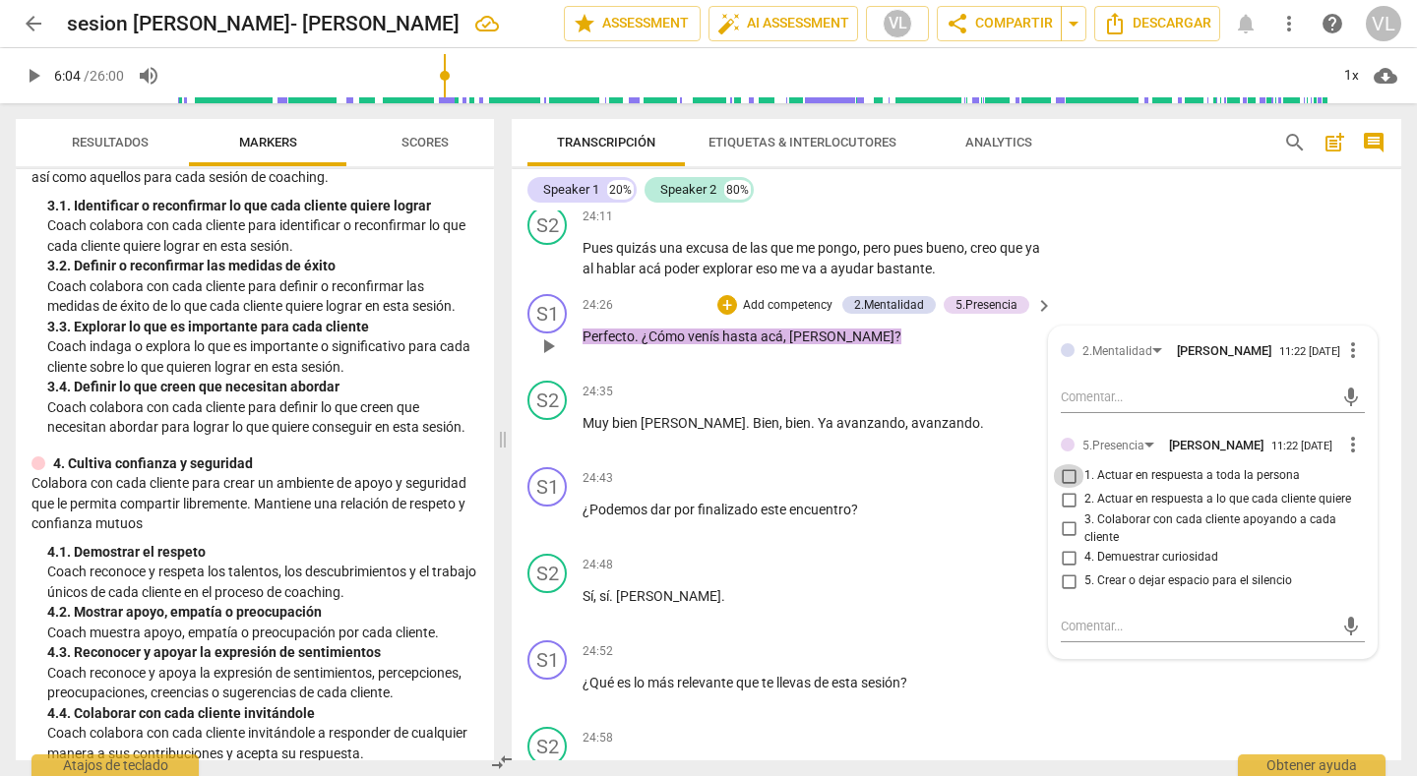
click at [1062, 468] on input "1. Actuar en respuesta a toda la persona" at bounding box center [1068, 476] width 31 height 24
checkbox input "true"
click at [1064, 549] on input "4. Demuestrar curiosidad" at bounding box center [1068, 558] width 31 height 24
checkbox input "true"
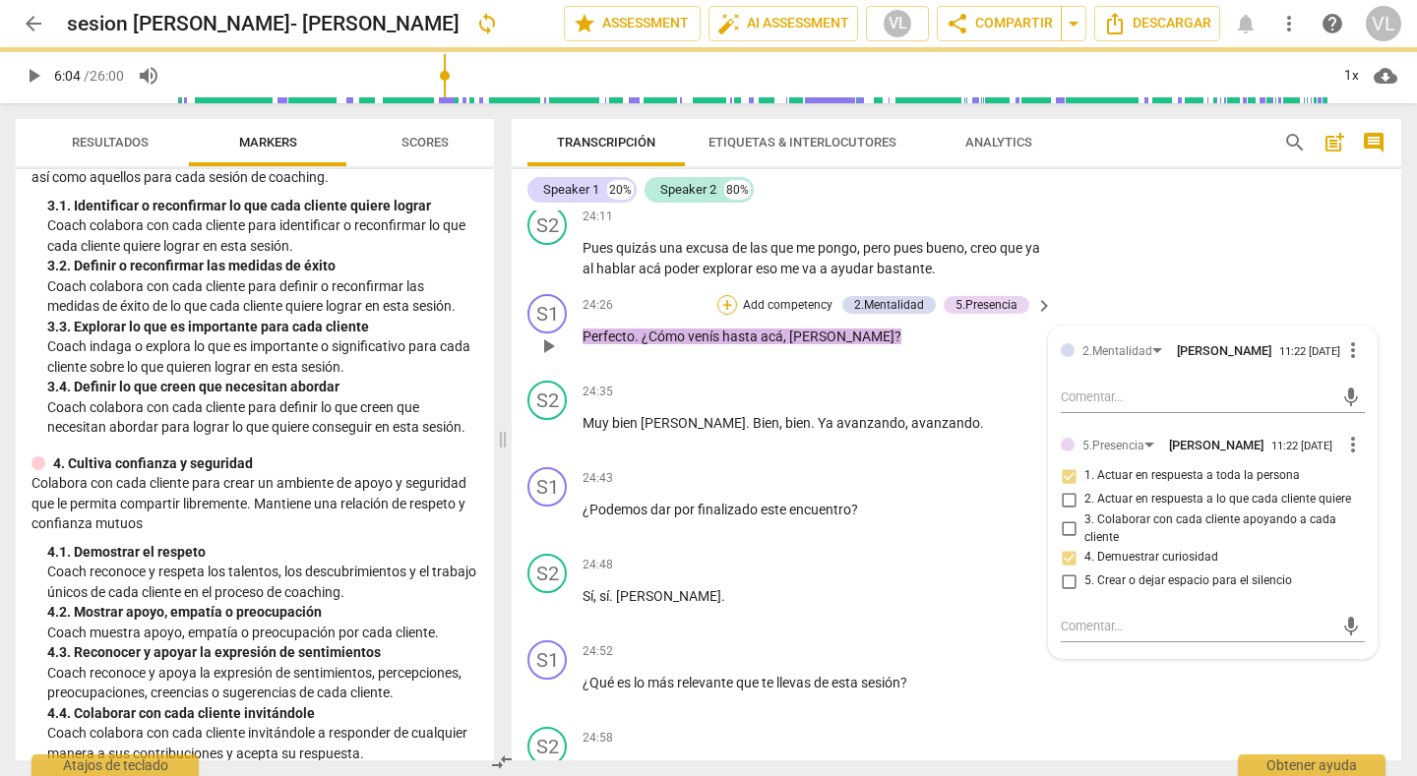
click at [722, 295] on div "+" at bounding box center [727, 305] width 20 height 20
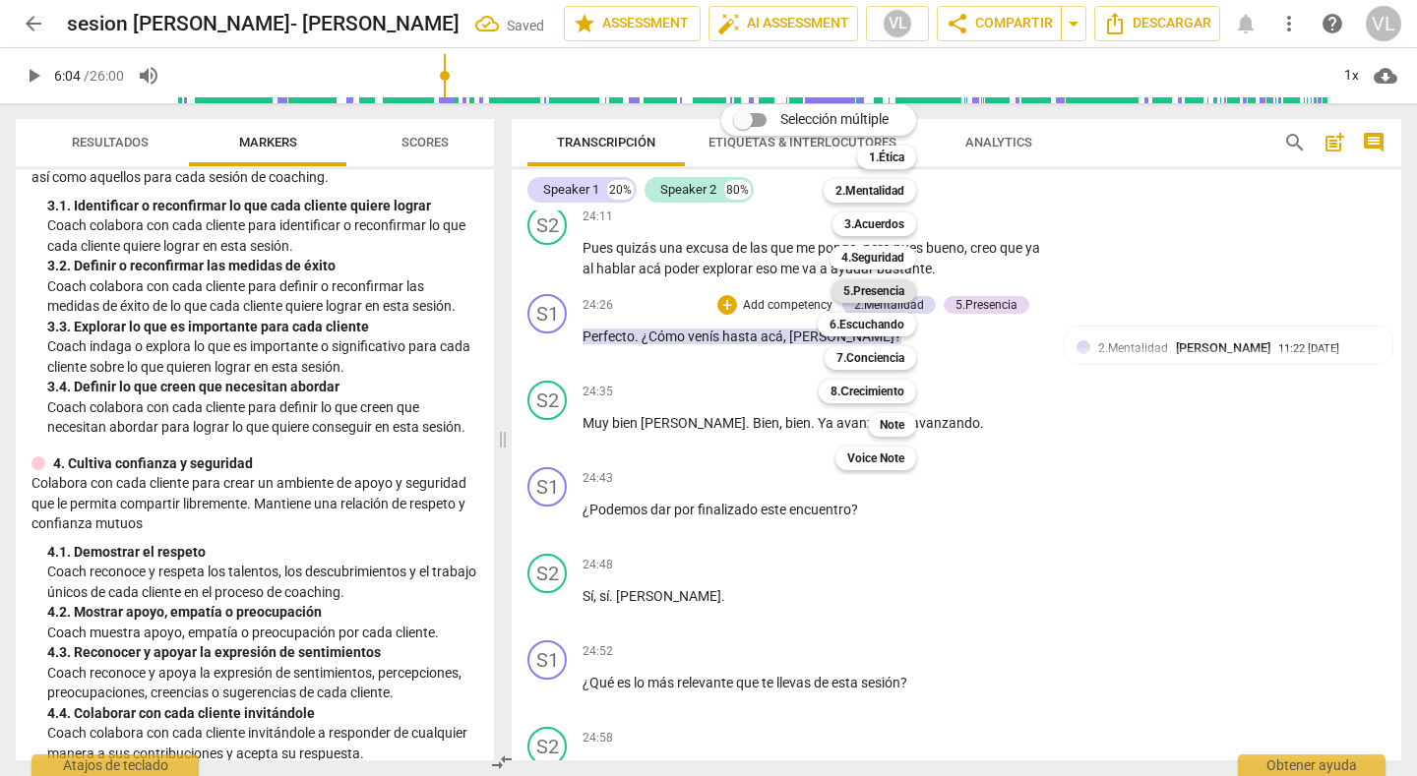
click at [886, 280] on b "5.Presencia" at bounding box center [873, 291] width 61 height 24
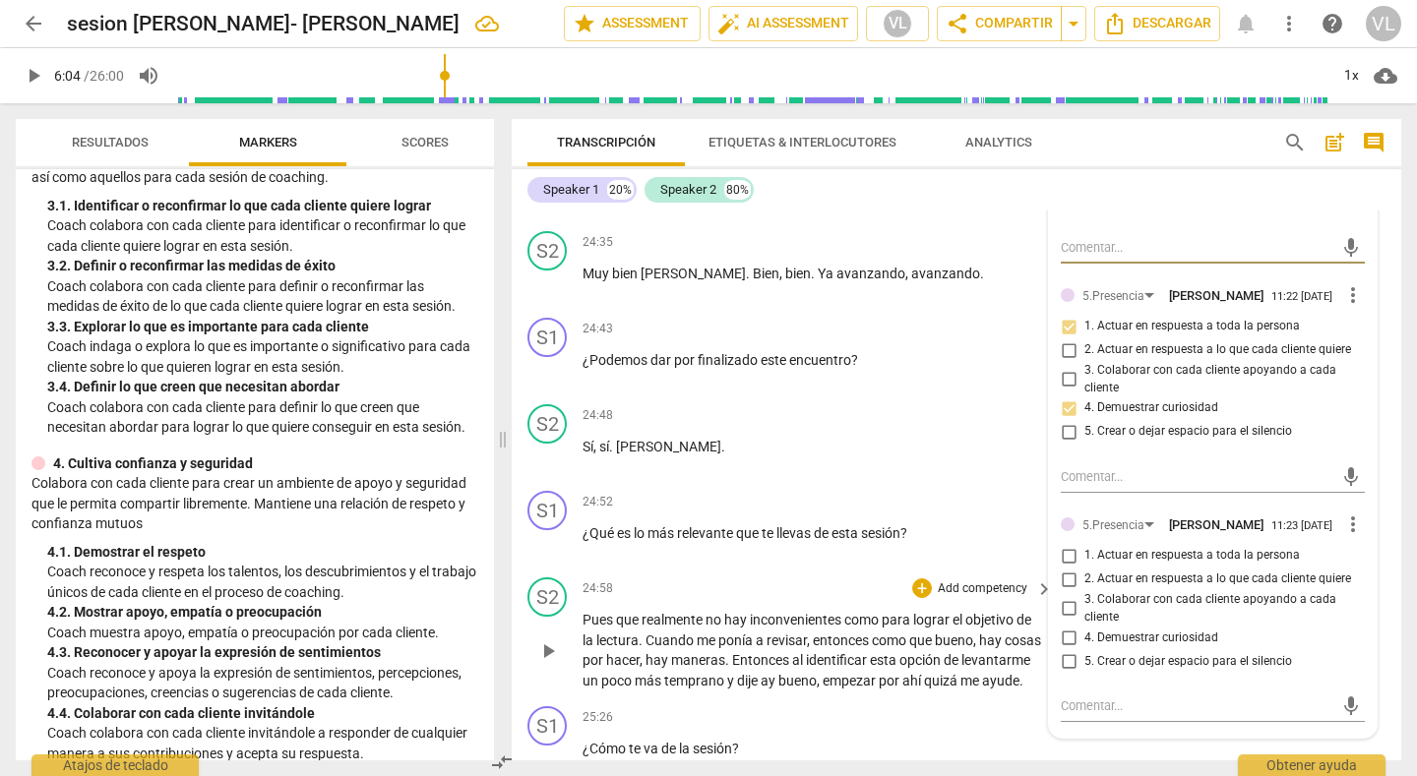
scroll to position [7114, 0]
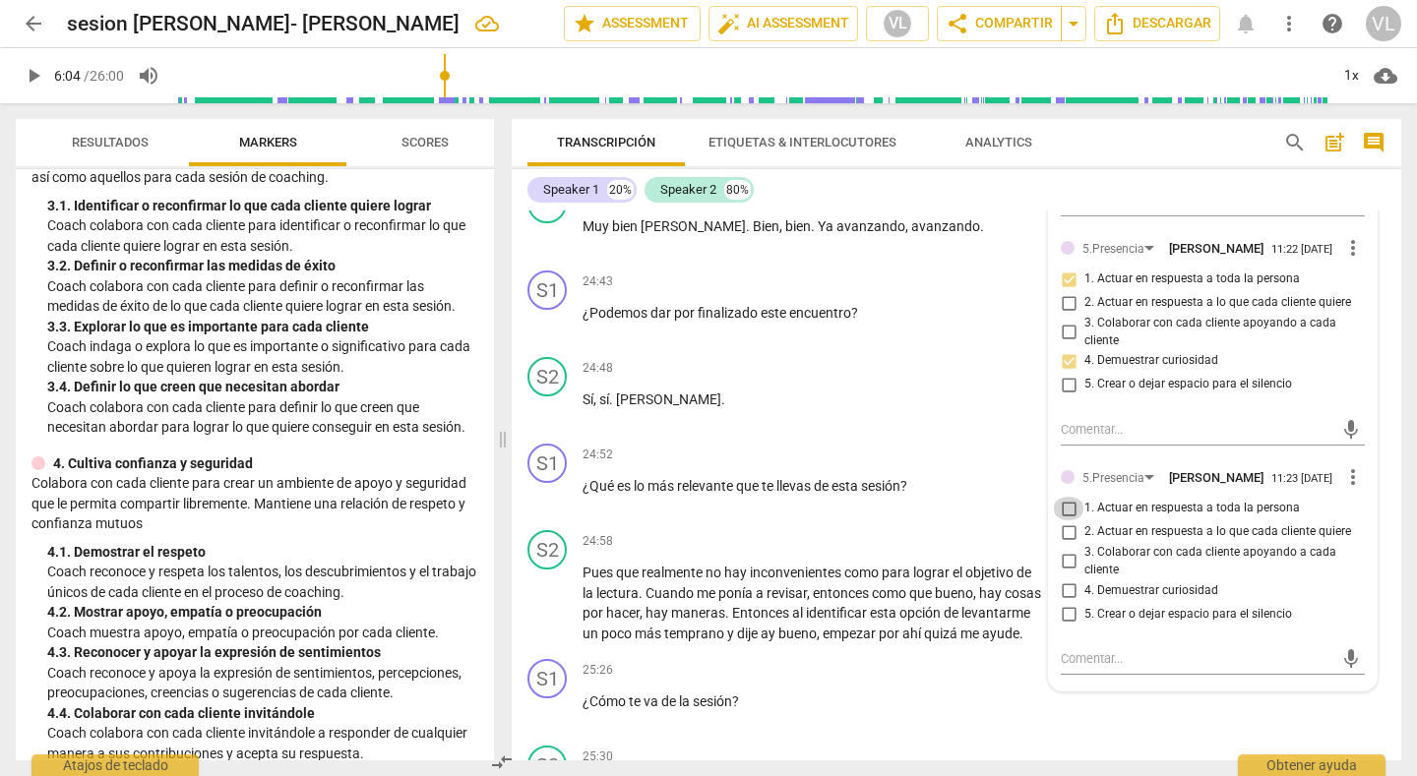
click at [1068, 500] on input "1. Actuar en respuesta a toda la persona" at bounding box center [1068, 509] width 31 height 24
checkbox input "true"
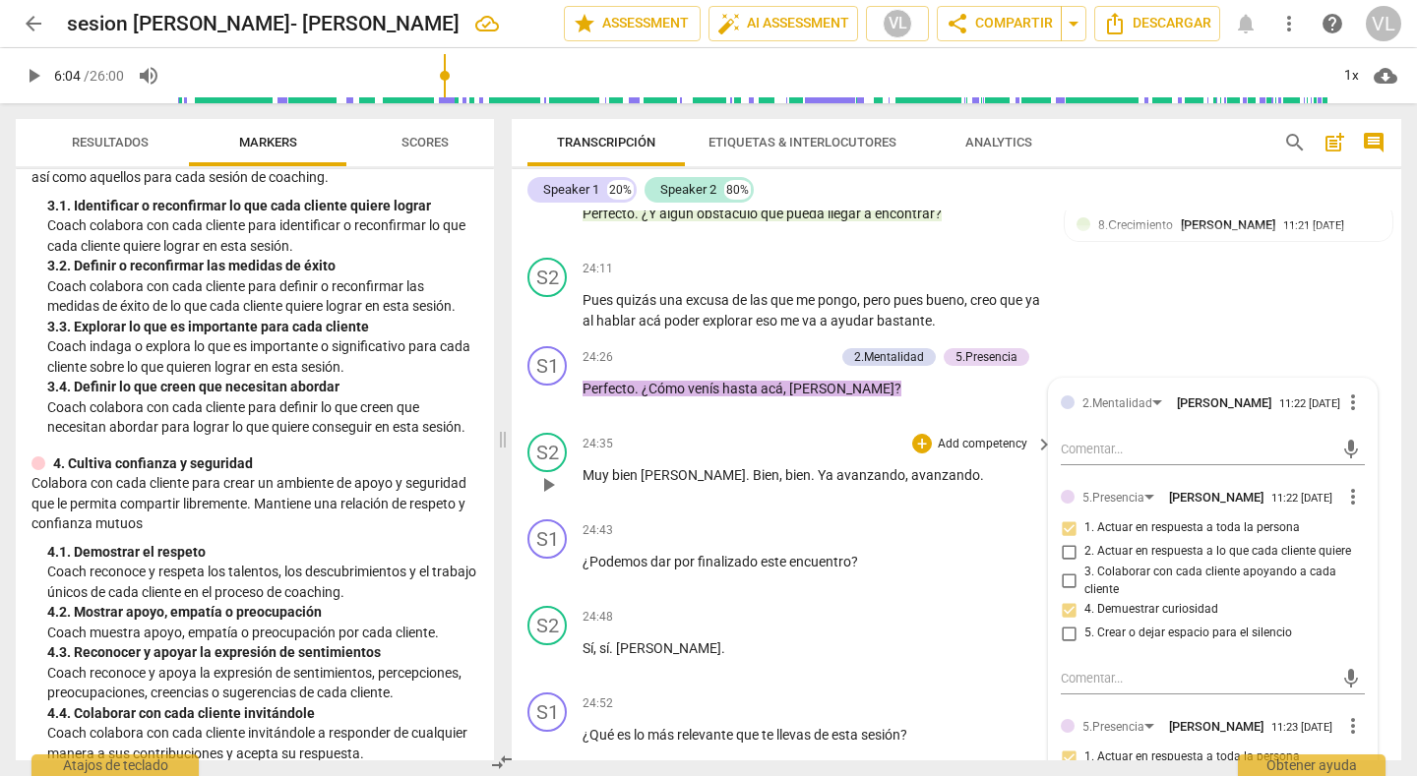
scroll to position [6819, 0]
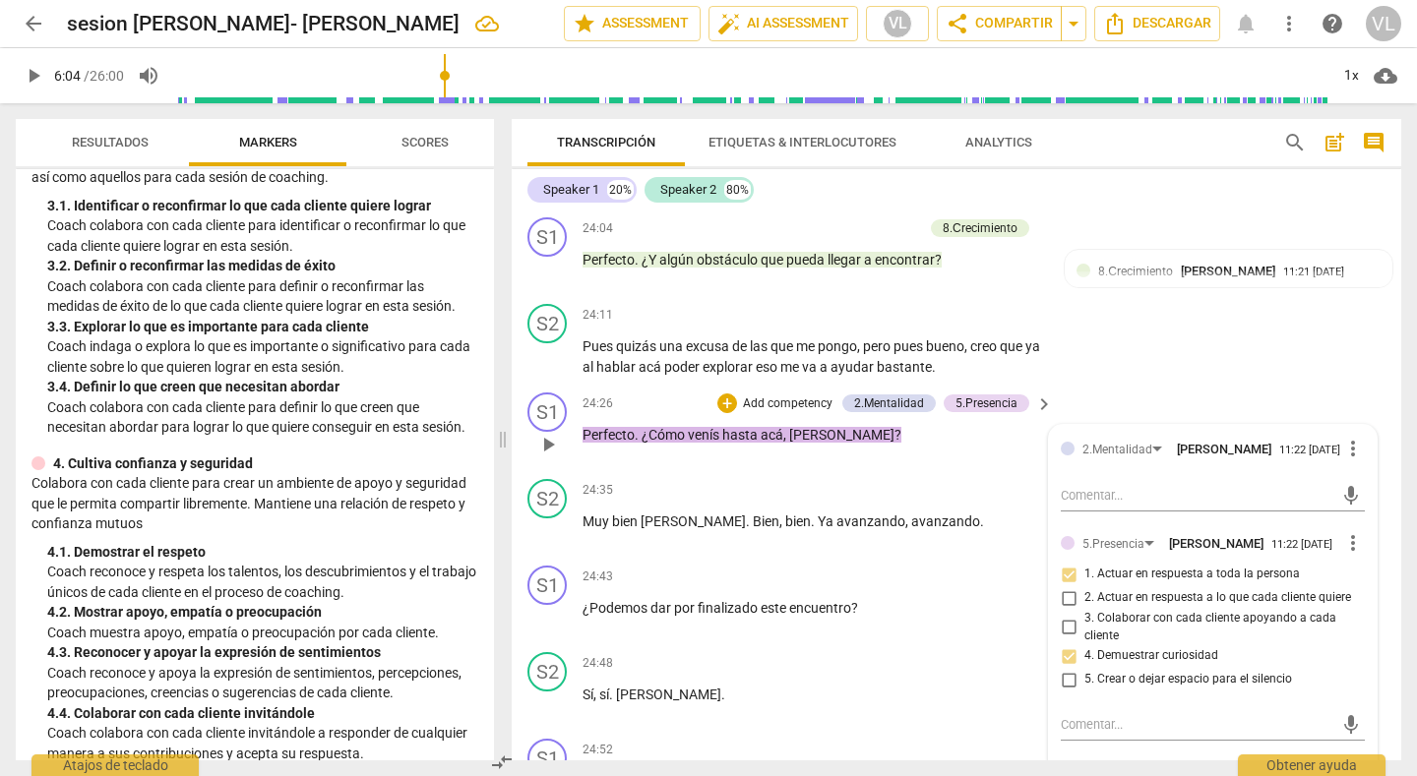
click at [1120, 363] on div "S2 play_arrow pause 24:11 + Add competency keyboard_arrow_right Pues quizás una…" at bounding box center [957, 340] width 890 height 89
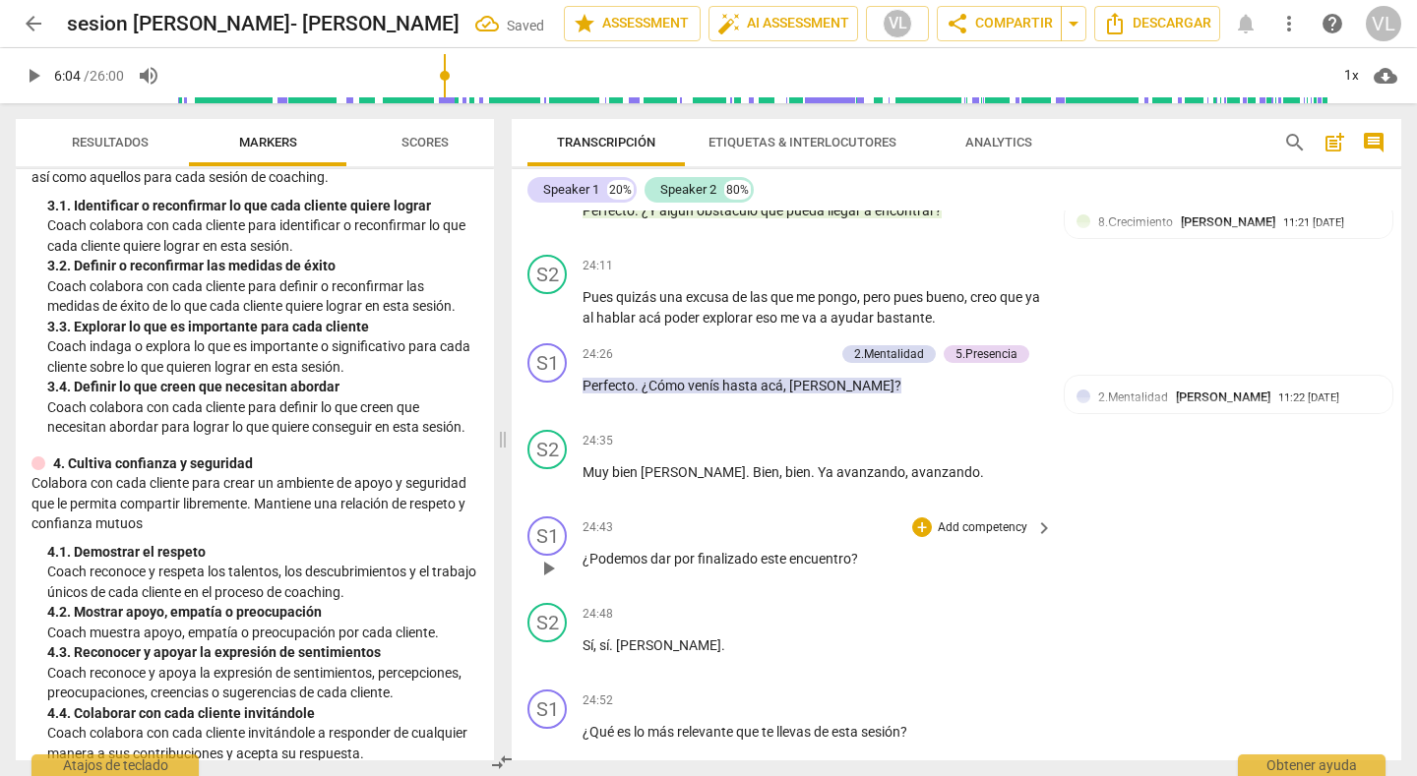
scroll to position [6918, 0]
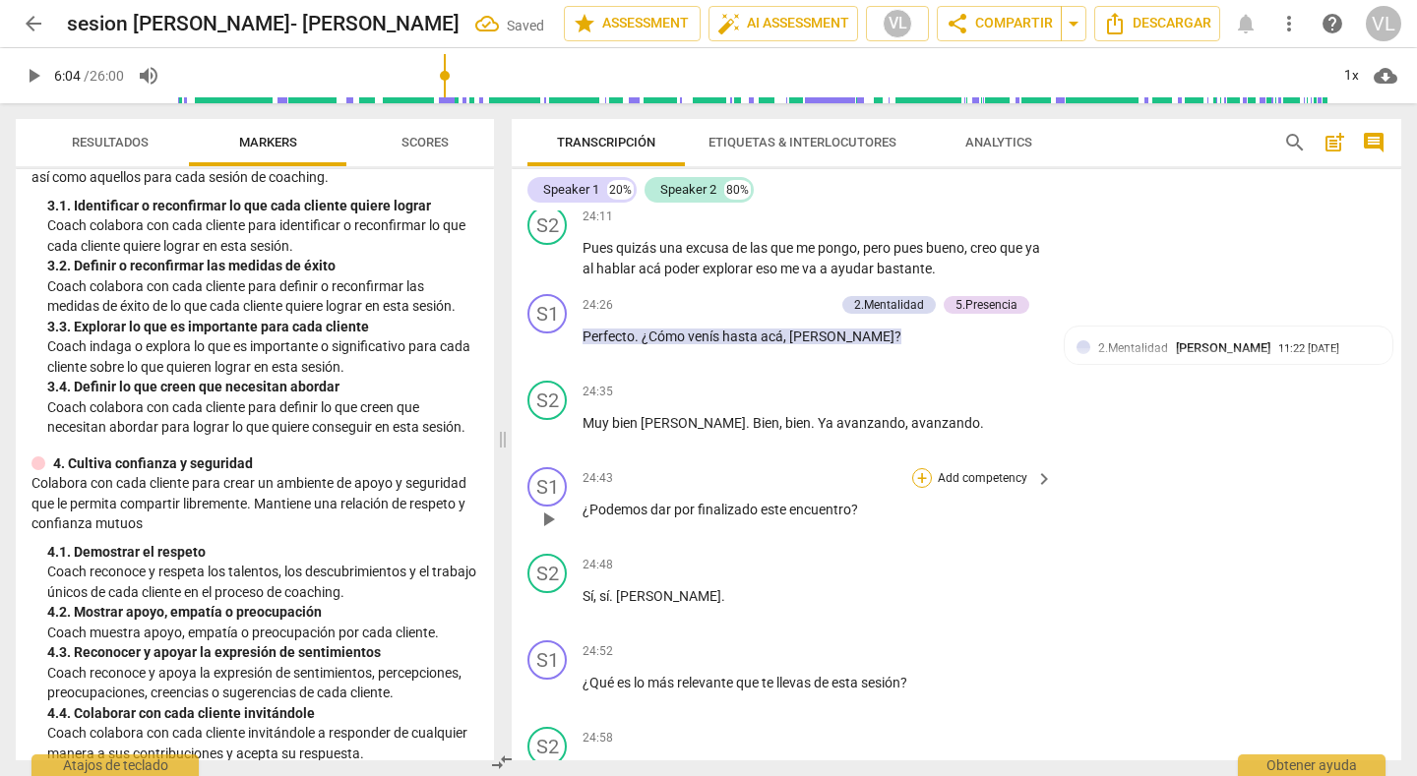
click at [916, 468] on div "+" at bounding box center [922, 478] width 20 height 20
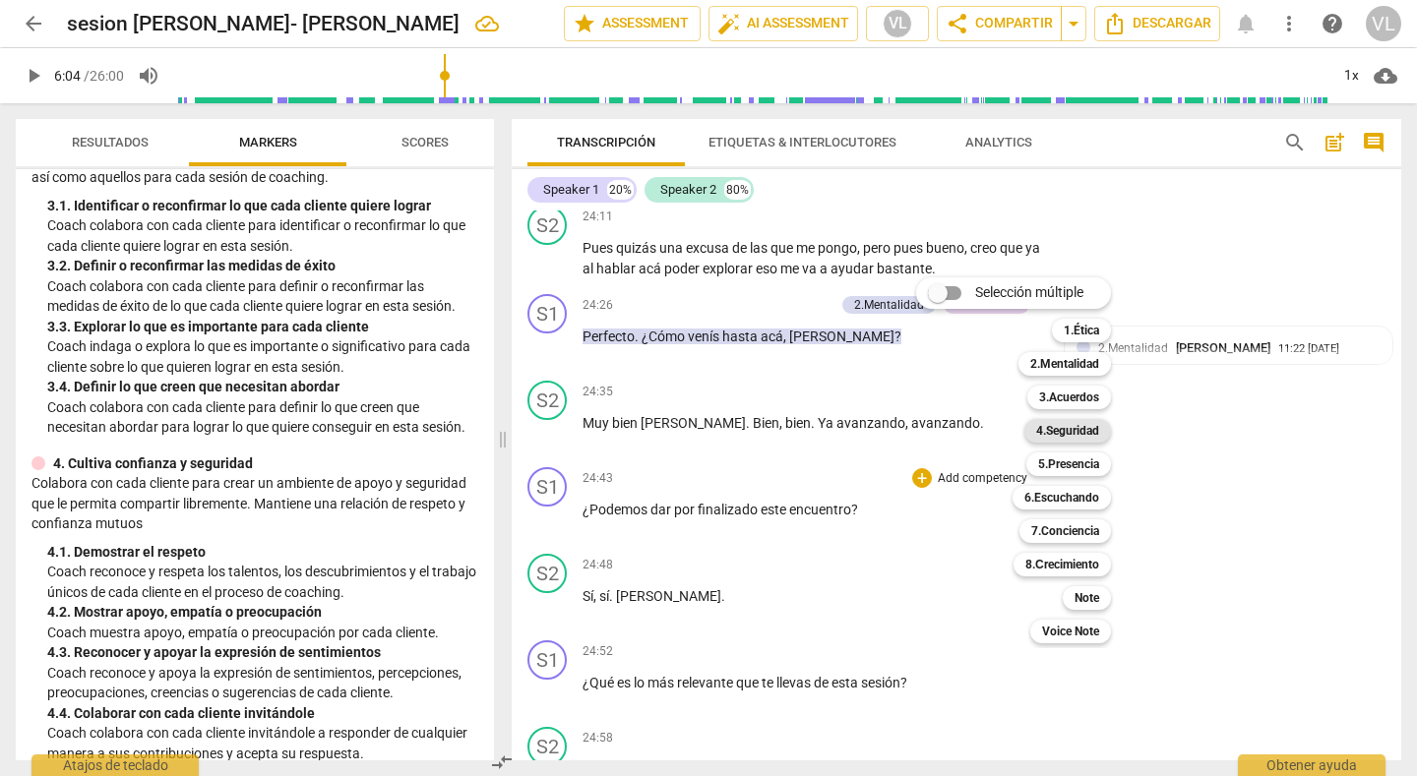
click at [1079, 434] on b "4.Seguridad" at bounding box center [1067, 431] width 63 height 24
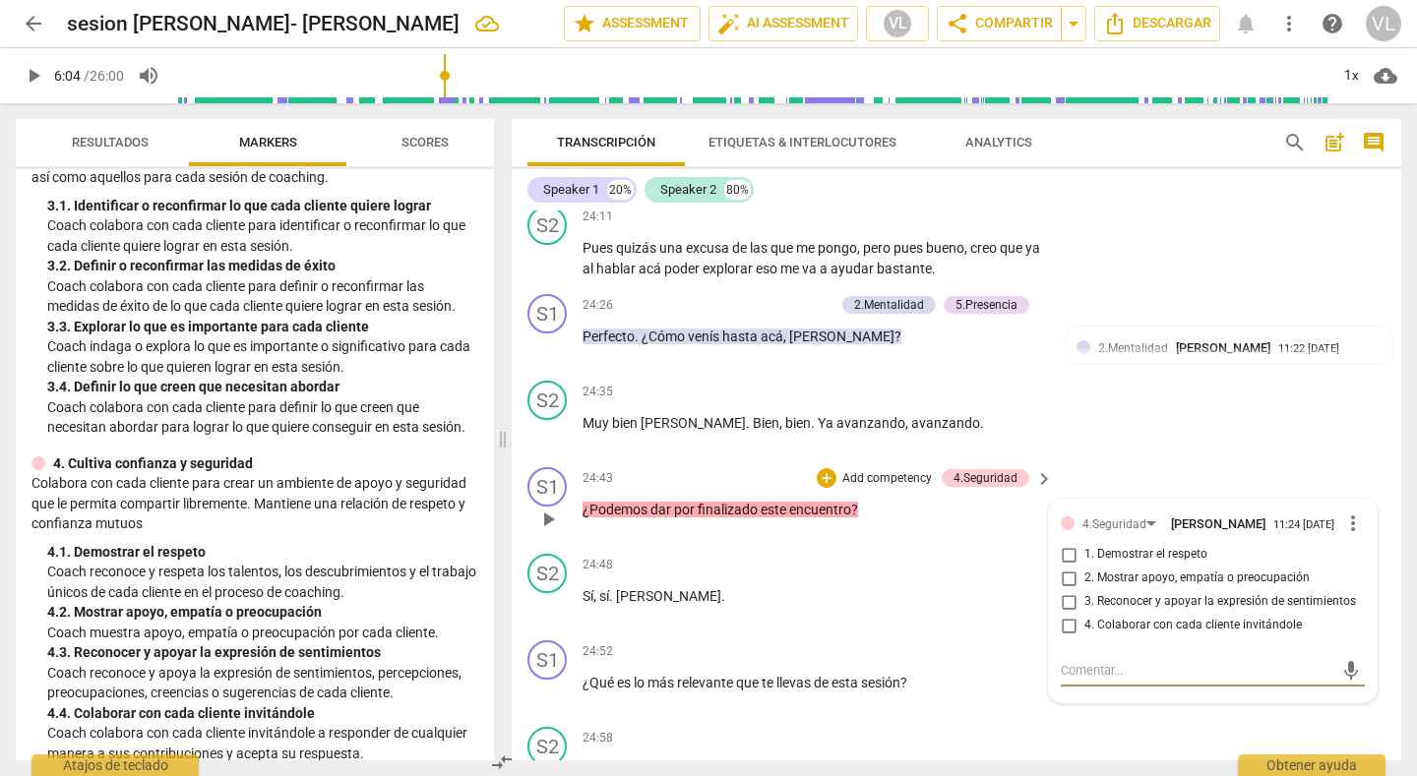
click at [1068, 617] on input "4. Colaborar con cada cliente invitándole" at bounding box center [1068, 626] width 31 height 24
checkbox input "true"
click at [1153, 413] on div "S2 play_arrow pause 24:35 + Add competency keyboard_arrow_right Muy bien [PERSO…" at bounding box center [957, 416] width 890 height 87
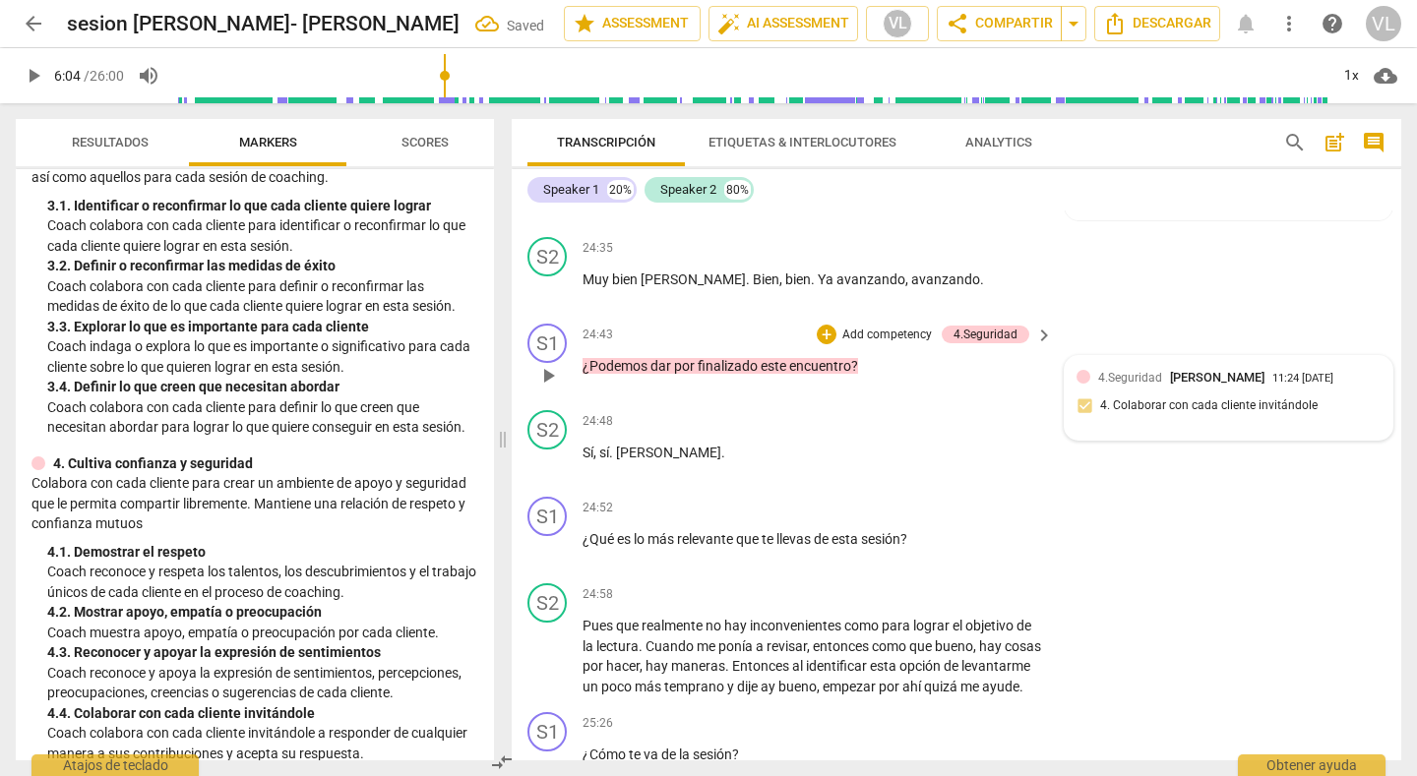
scroll to position [7114, 0]
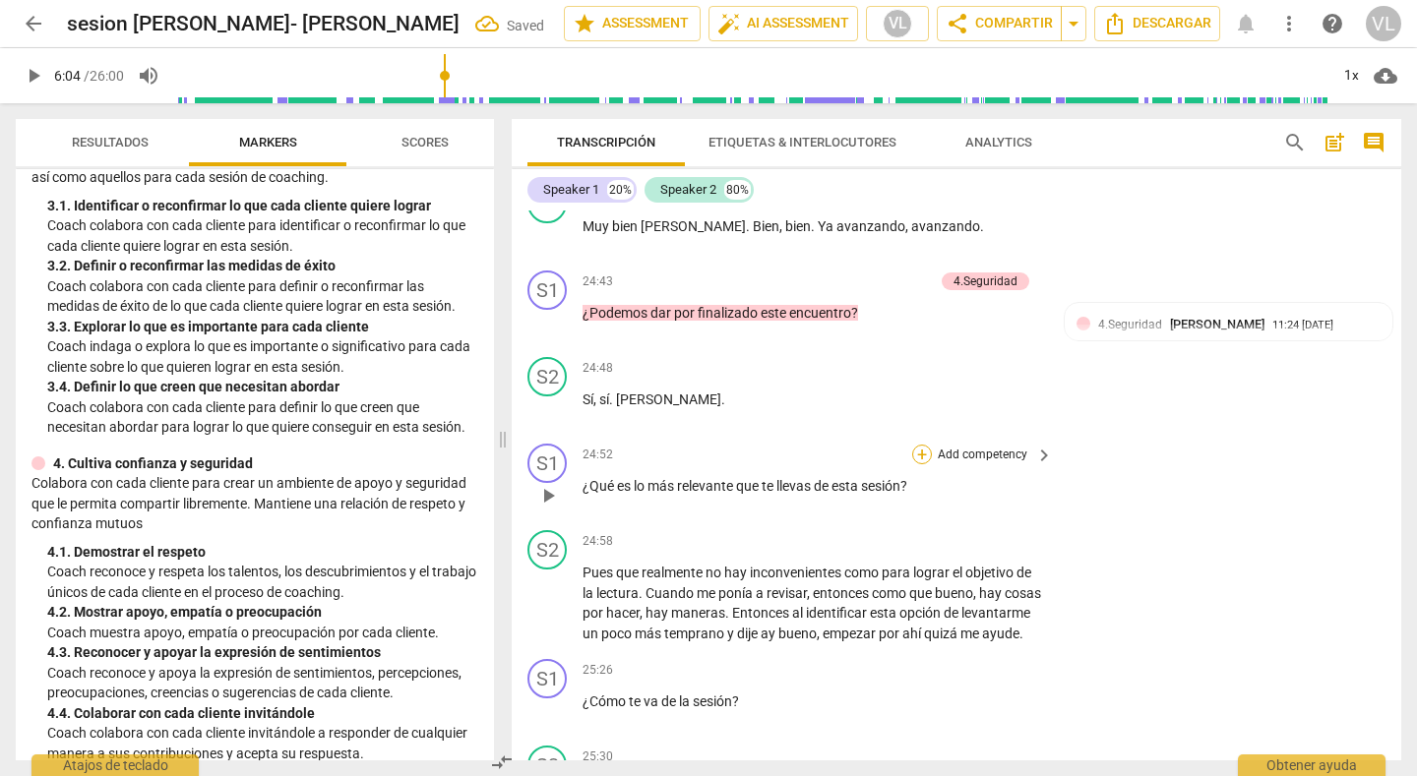
click at [923, 445] on div "+" at bounding box center [922, 455] width 20 height 20
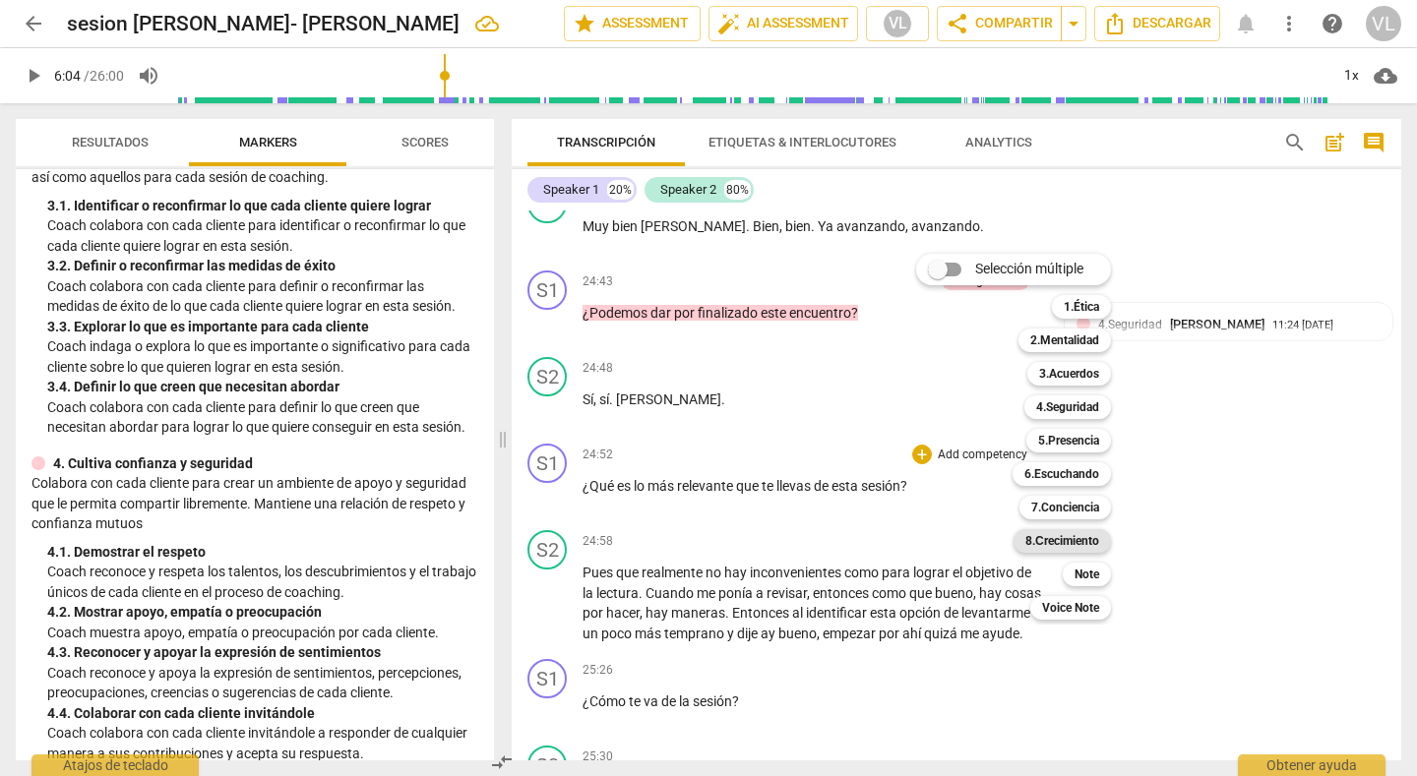
click at [1068, 541] on b "8.Сrecimiento" at bounding box center [1062, 541] width 74 height 24
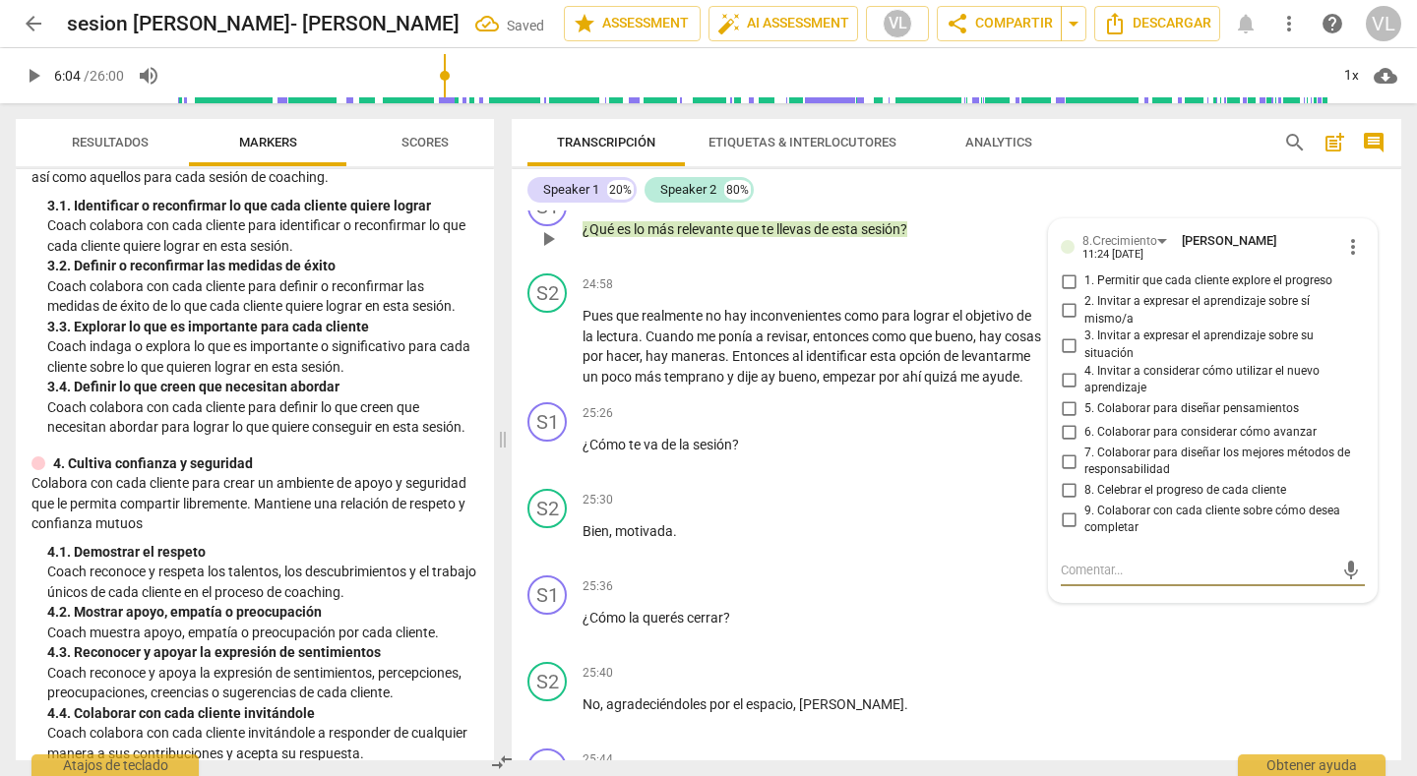
scroll to position [7241, 0]
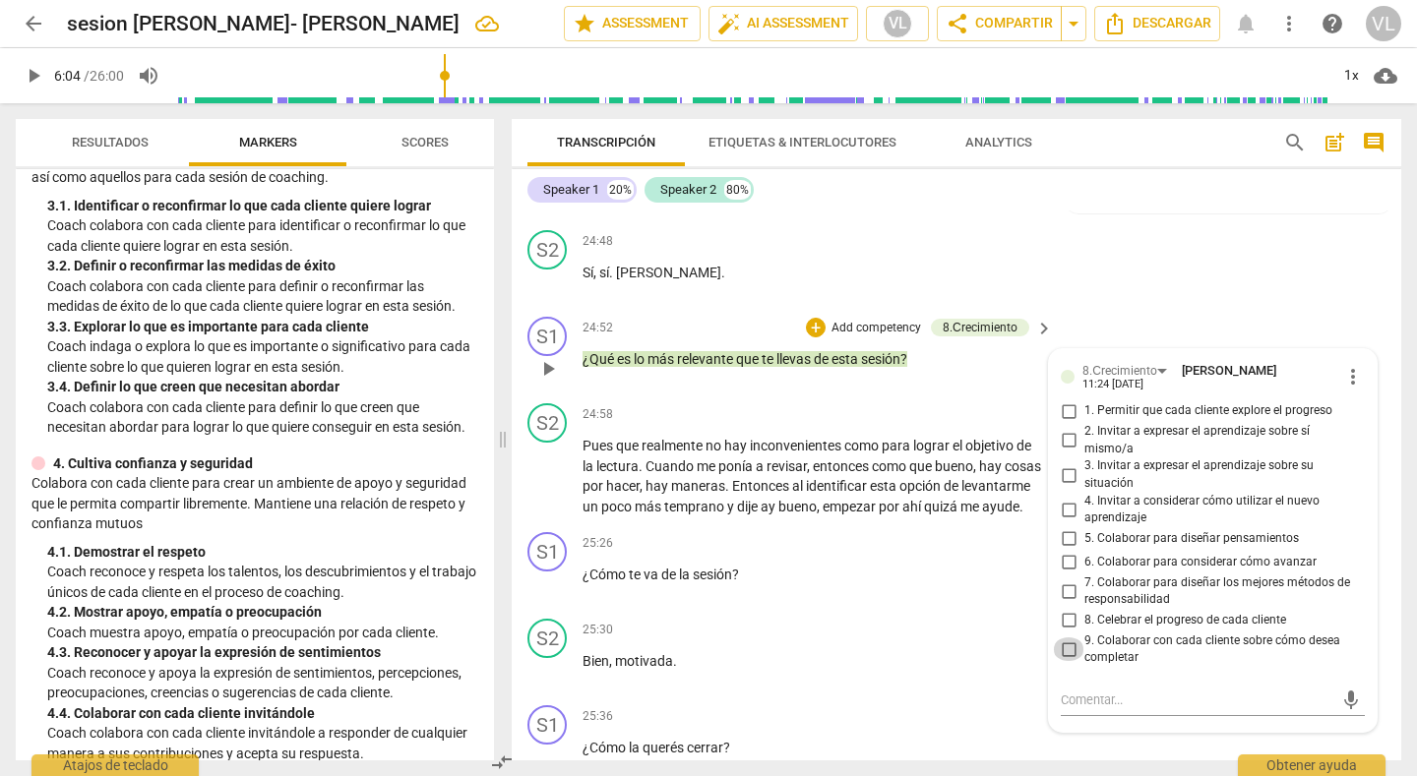
click at [1064, 638] on input "9. Colaborar con cada cliente sobre cómo desea completar" at bounding box center [1068, 650] width 31 height 24
checkbox input "true"
click at [1177, 259] on div "S2 play_arrow pause 24:48 + Add competency keyboard_arrow_right Sí , sí . [PERS…" at bounding box center [957, 265] width 890 height 87
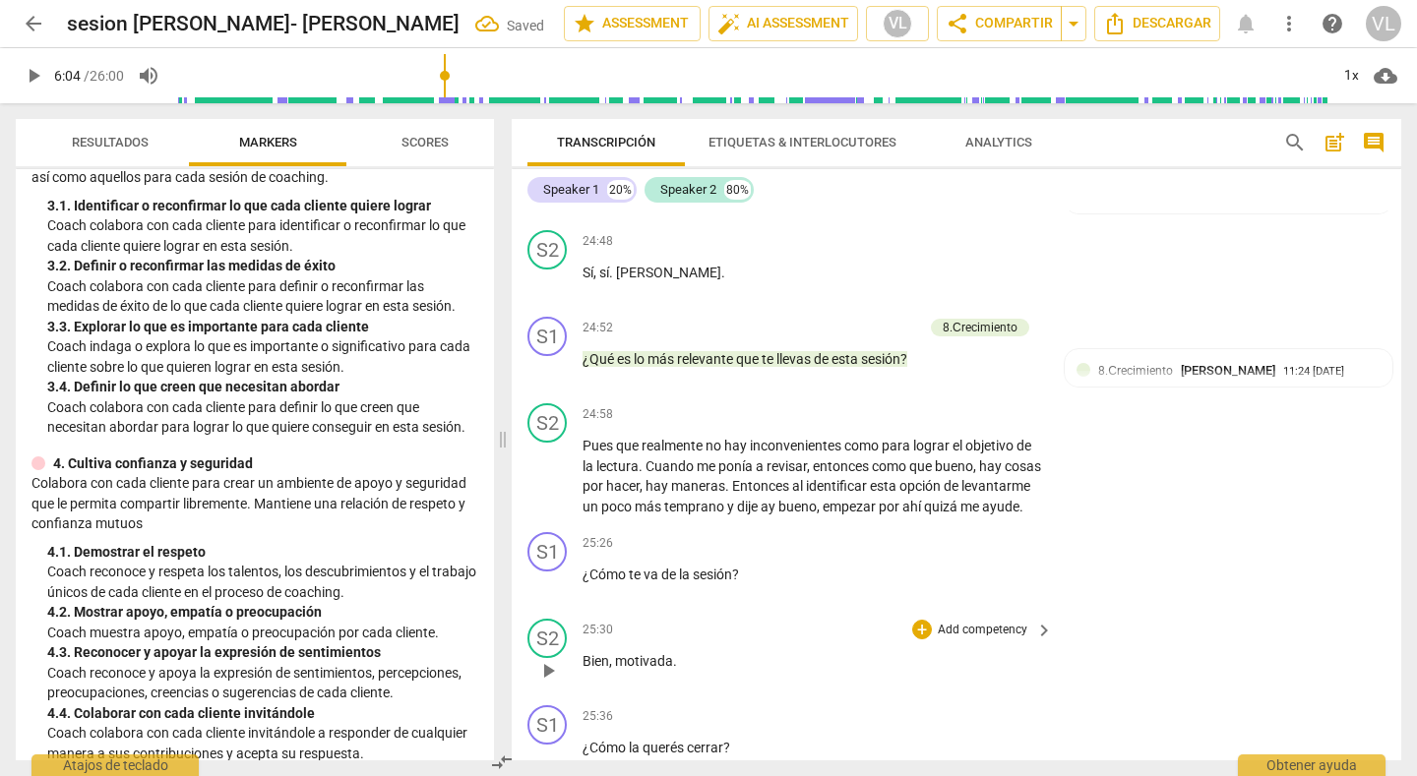
scroll to position [7438, 0]
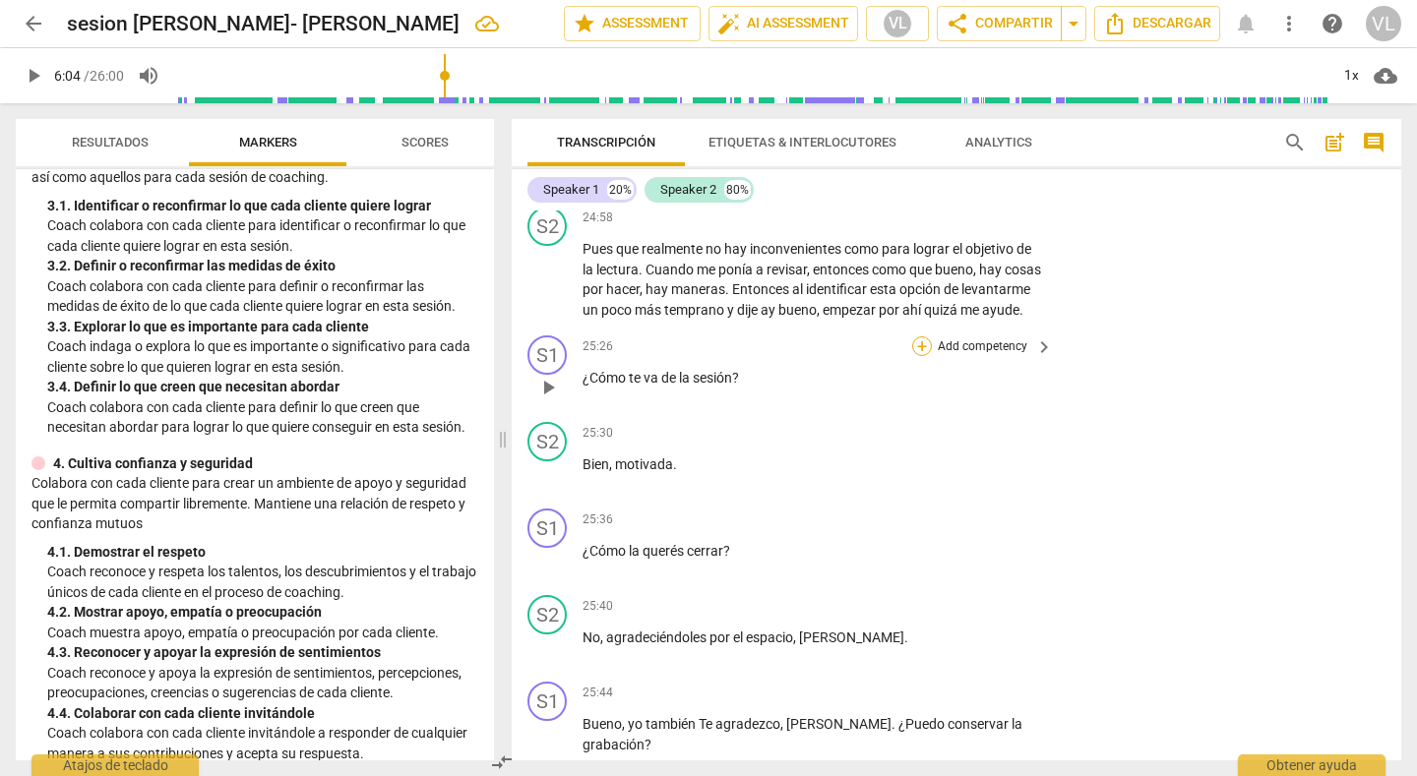
click at [917, 351] on div "+" at bounding box center [922, 347] width 20 height 20
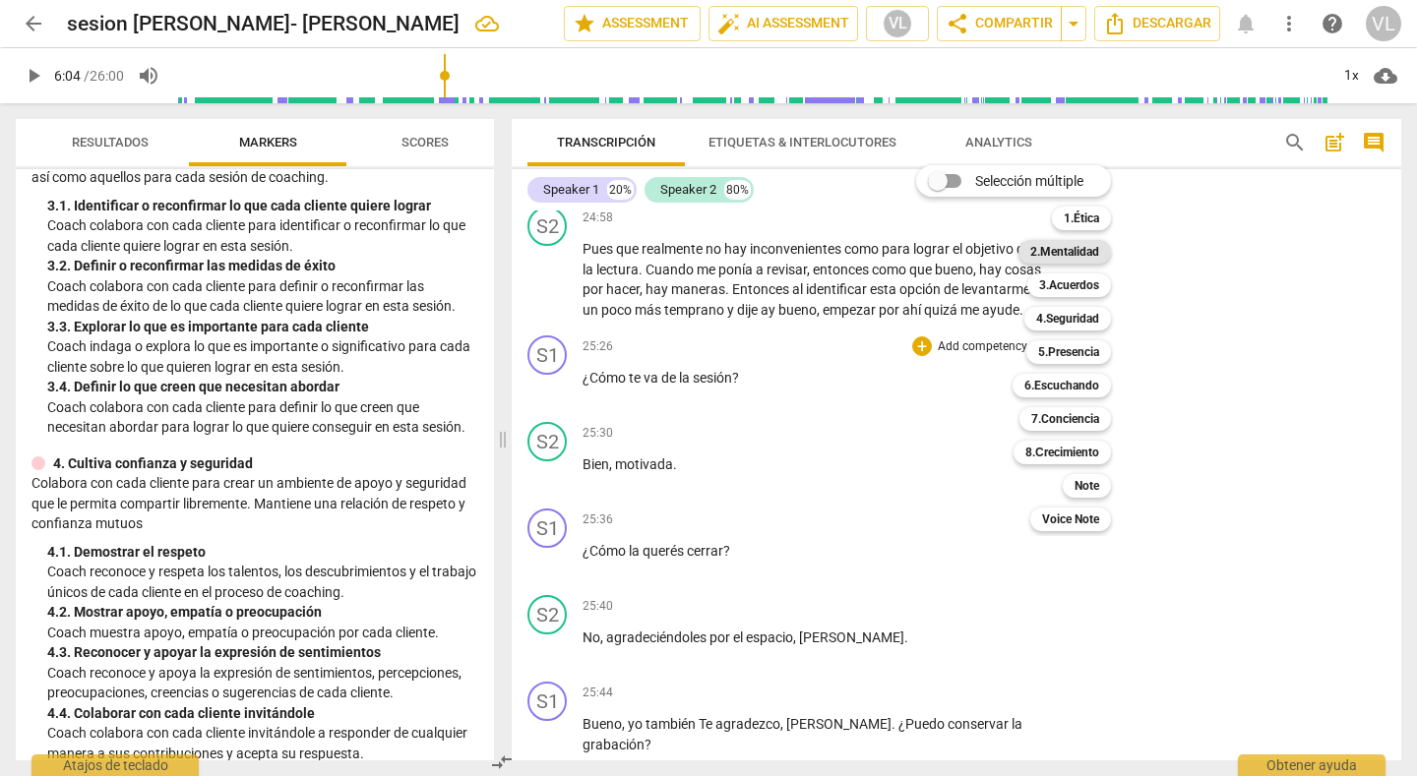
click at [1072, 256] on b "2.Mentalidad" at bounding box center [1064, 252] width 69 height 24
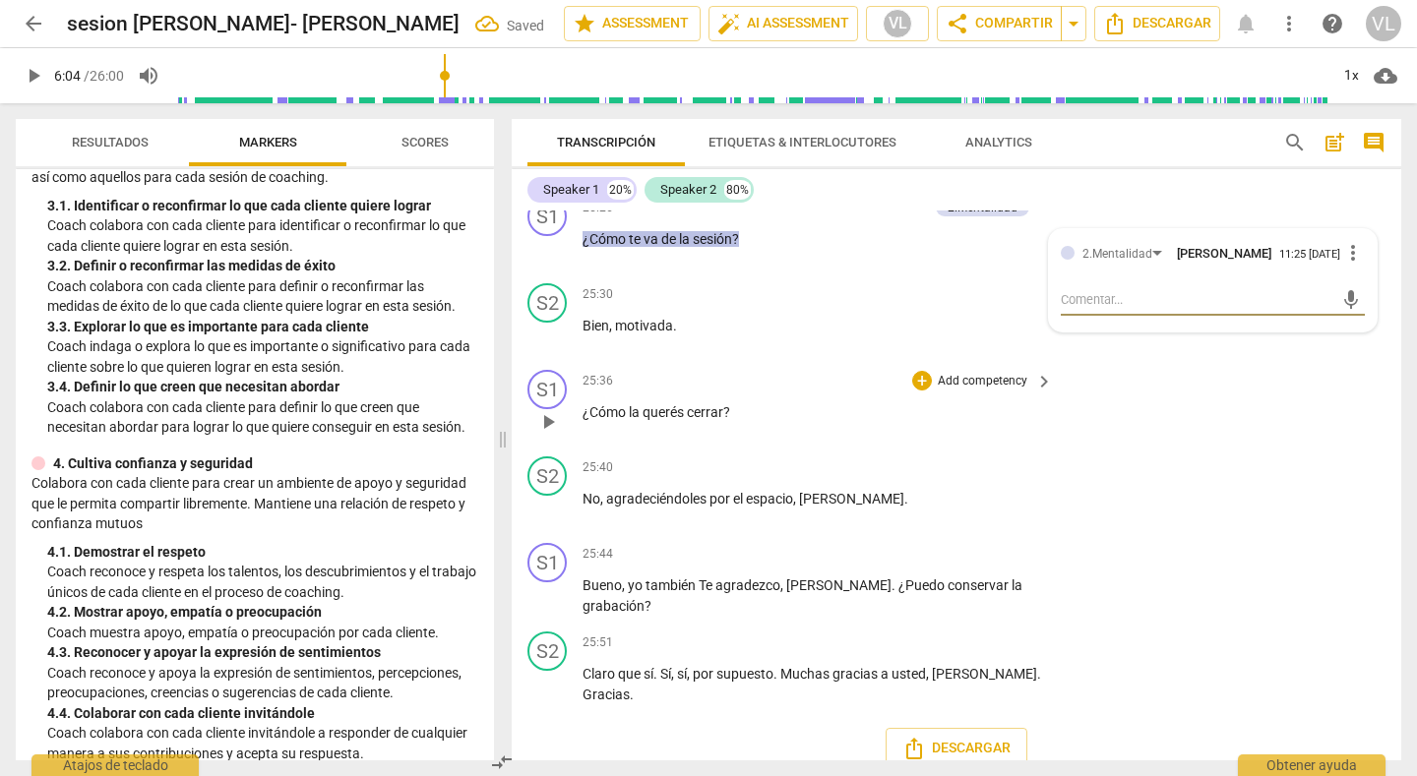
scroll to position [7600, 0]
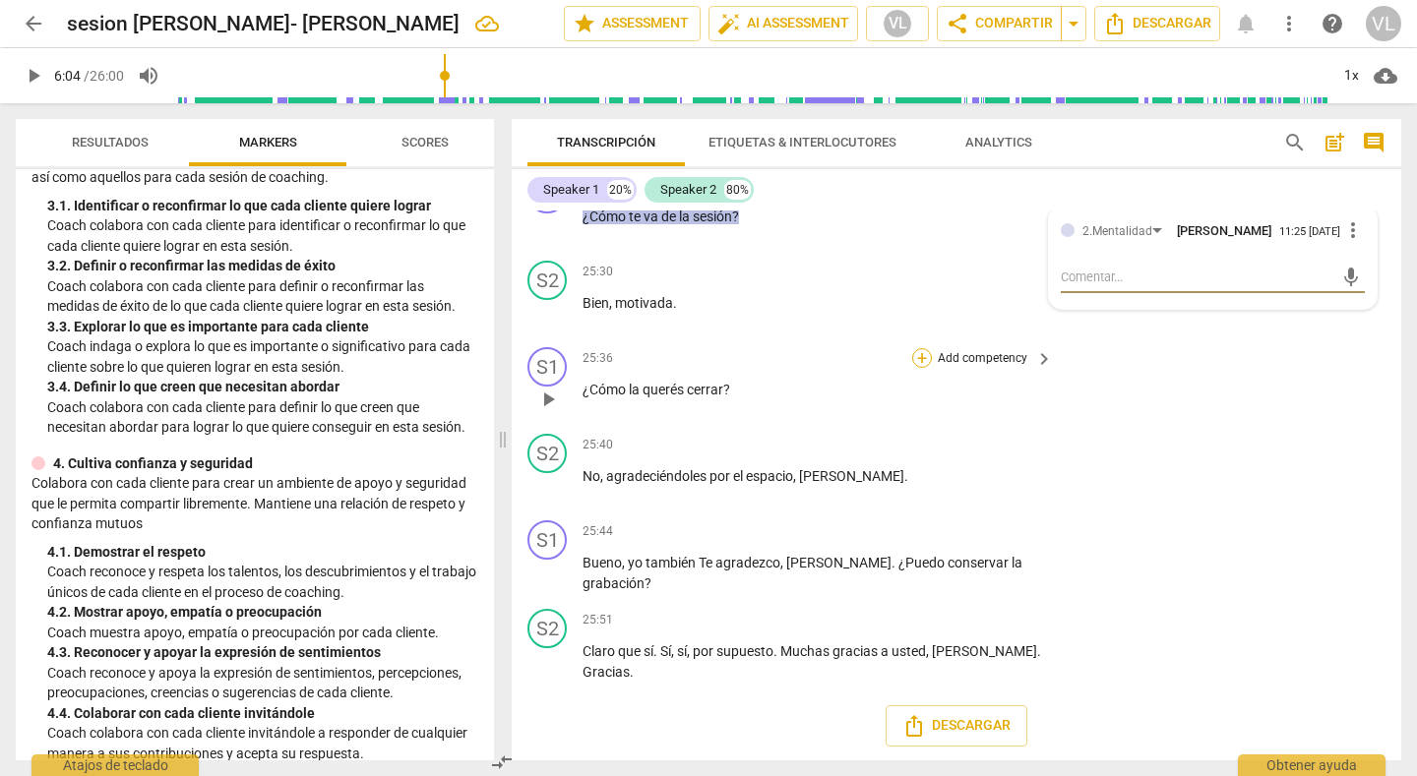
click at [914, 361] on div "+" at bounding box center [922, 358] width 20 height 20
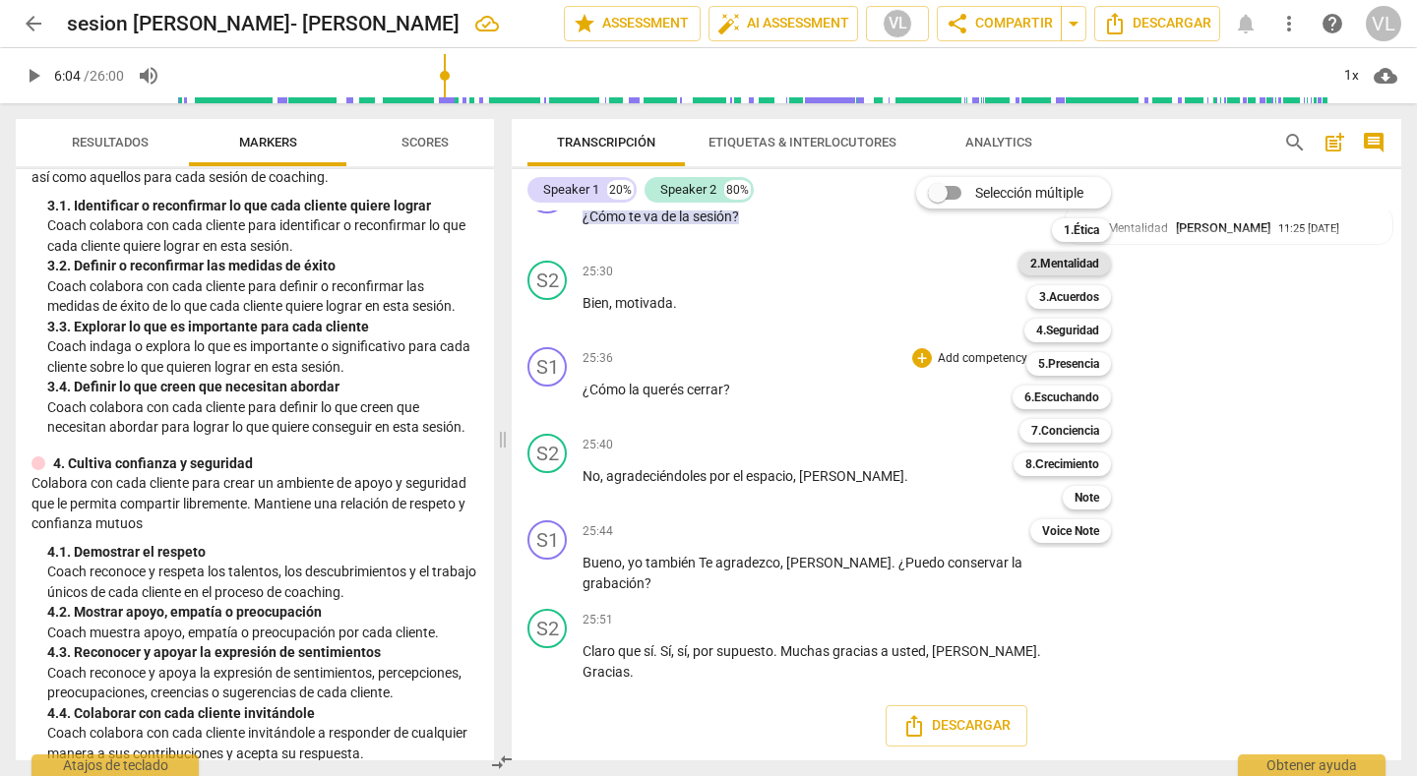
click at [1051, 265] on b "2.Mentalidad" at bounding box center [1064, 264] width 69 height 24
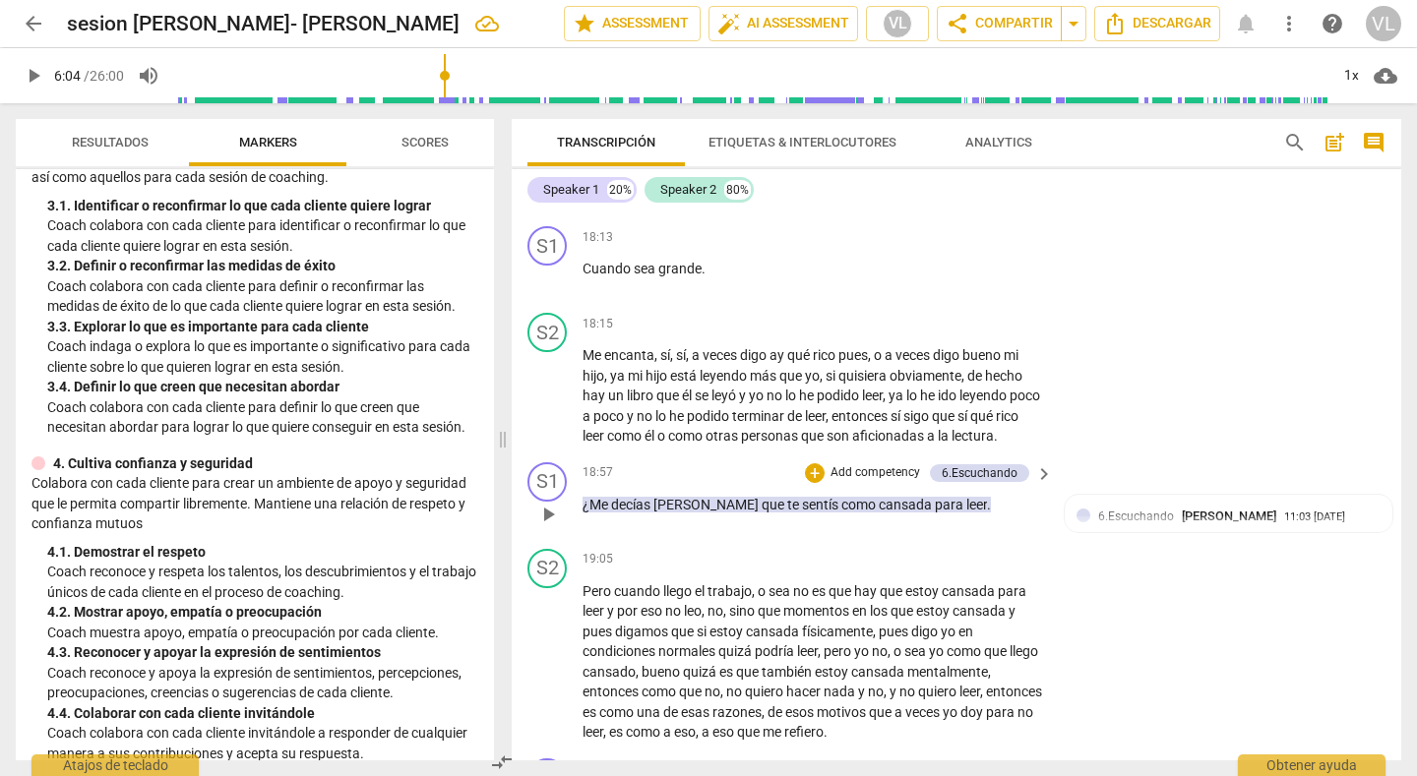
scroll to position [4844, 0]
type input "364"
